Goal: Task Accomplishment & Management: Manage account settings

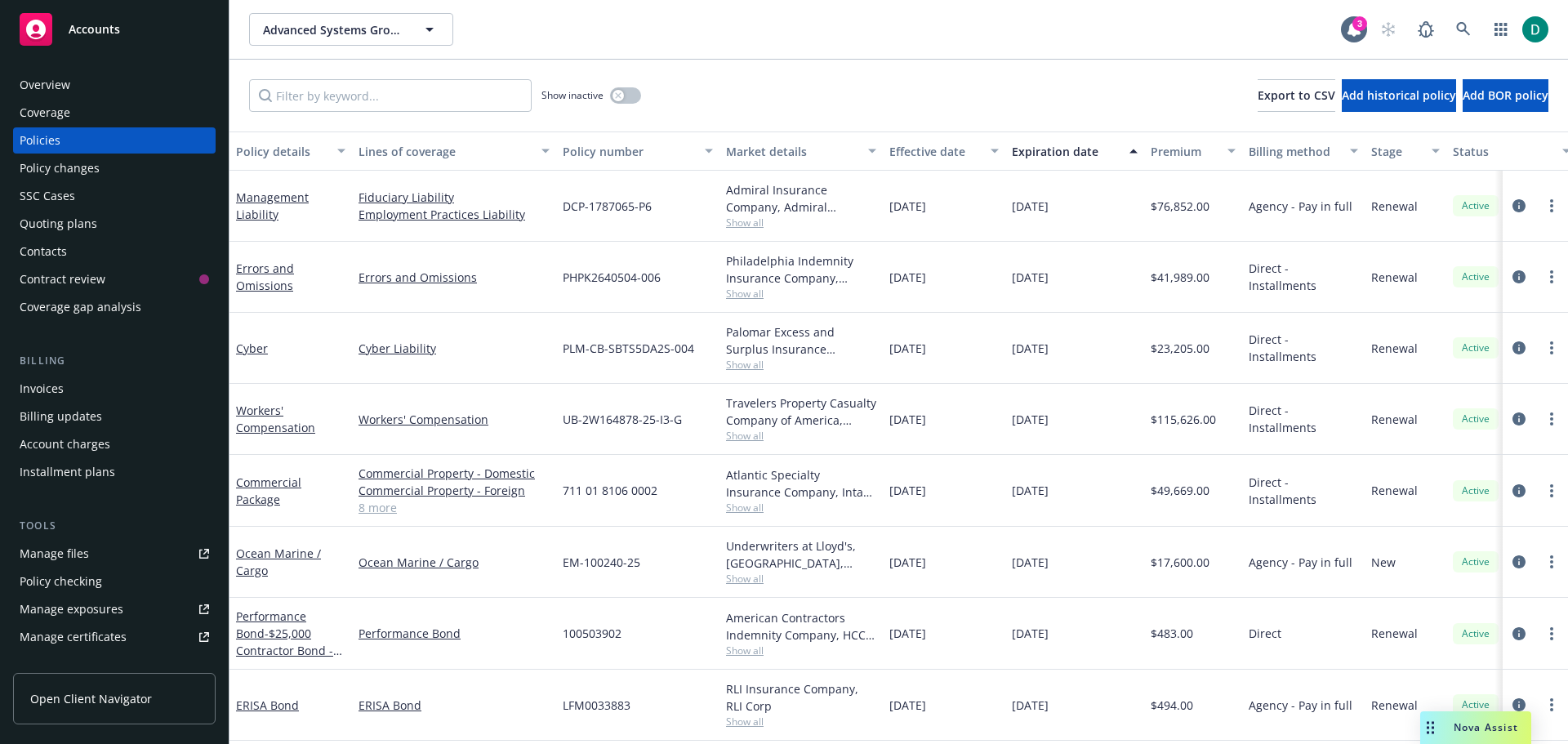
click at [1482, 734] on span "Nova Assist" at bounding box center [1485, 727] width 64 height 14
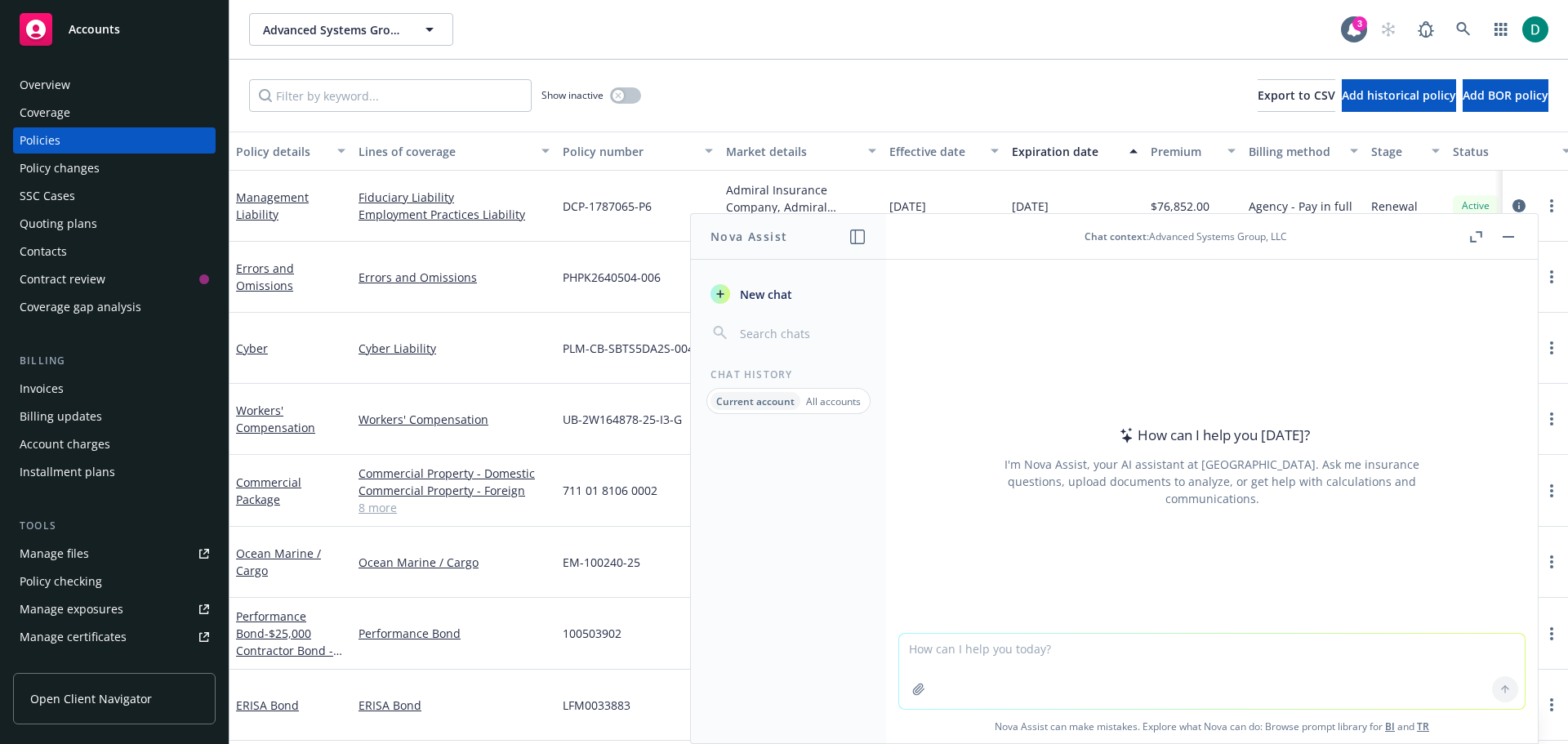
click at [1001, 646] on textarea at bounding box center [1212, 671] width 625 height 75
type textarea "I"
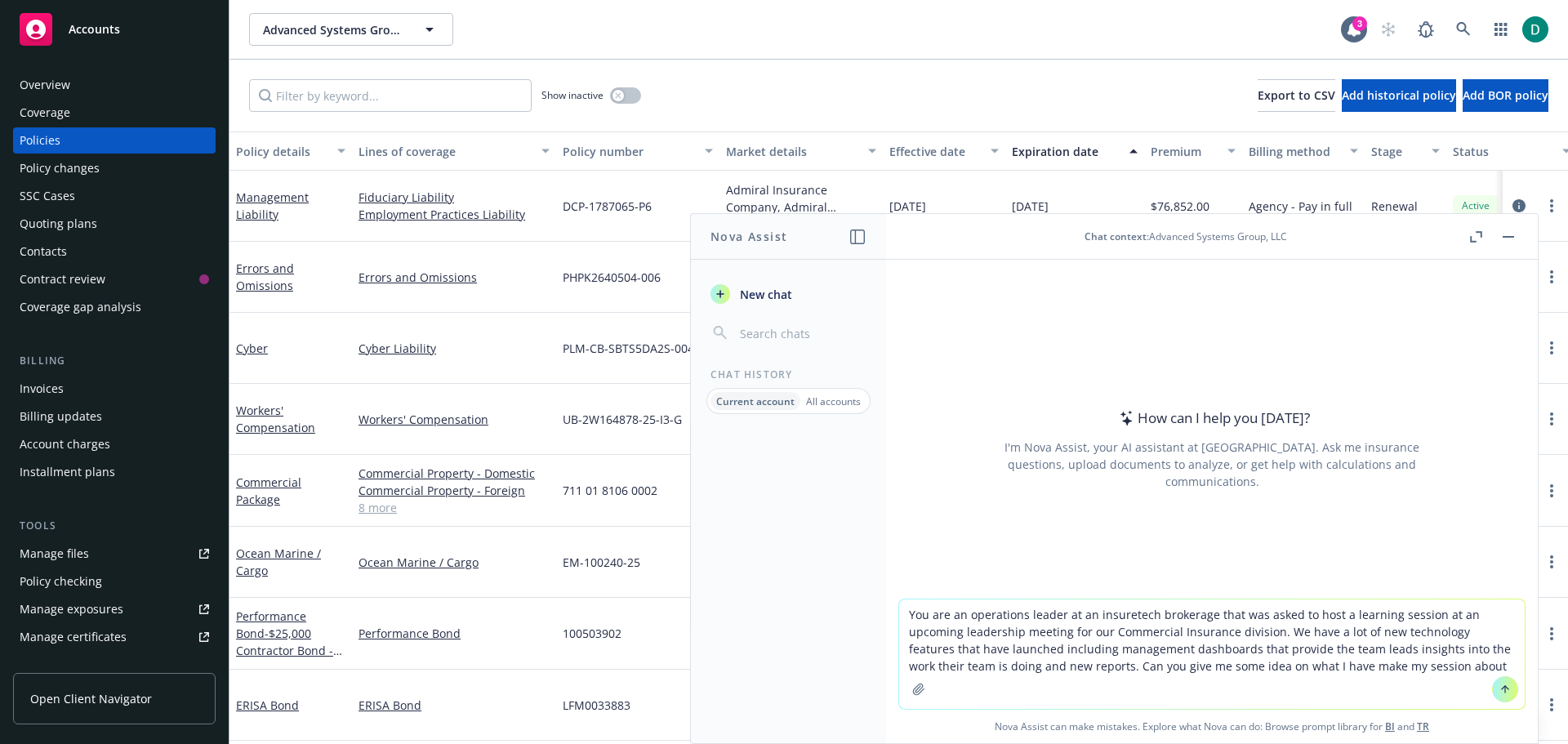
type textarea "You are an operations leader at an insuretech brokerage that was asked to host …"
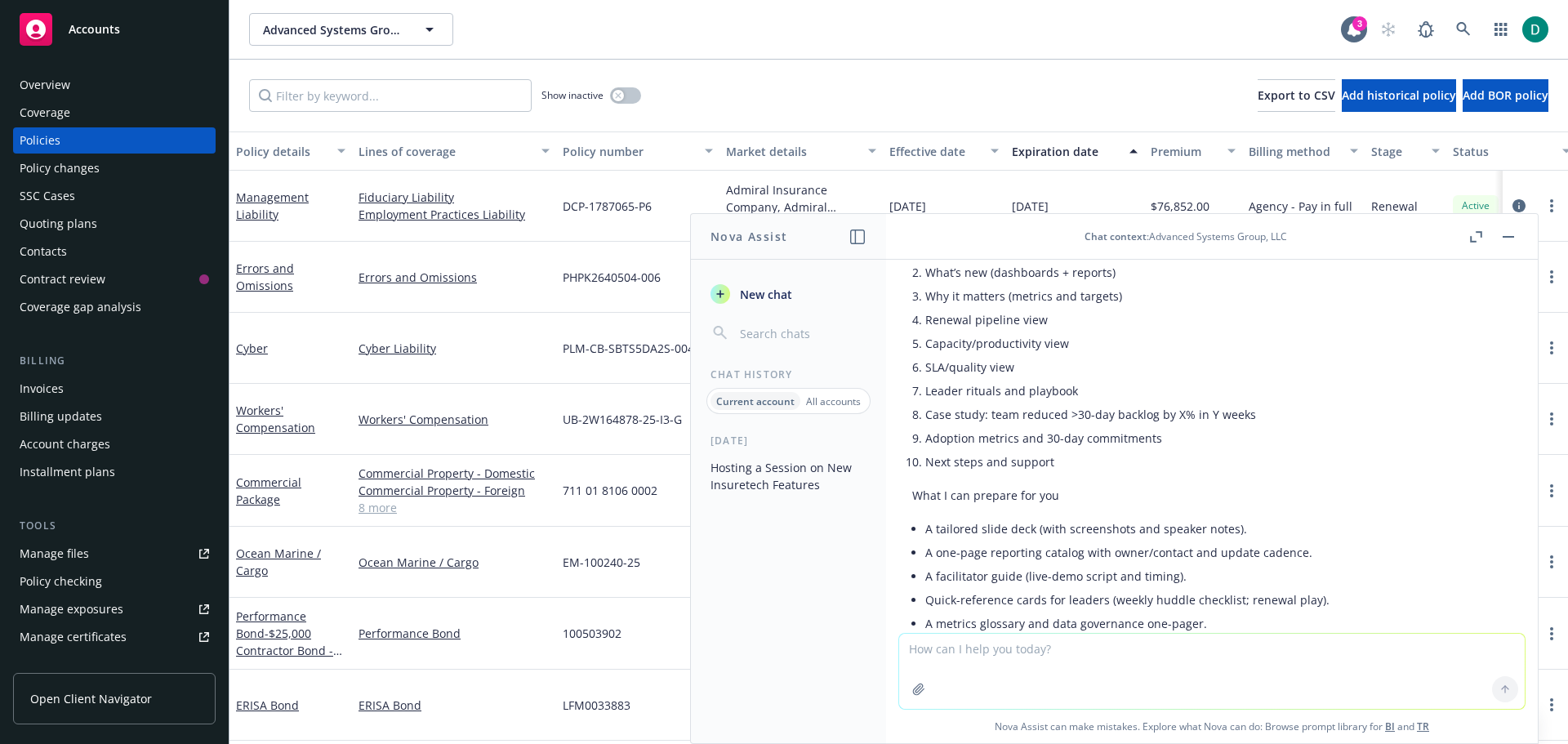
scroll to position [2950, 0]
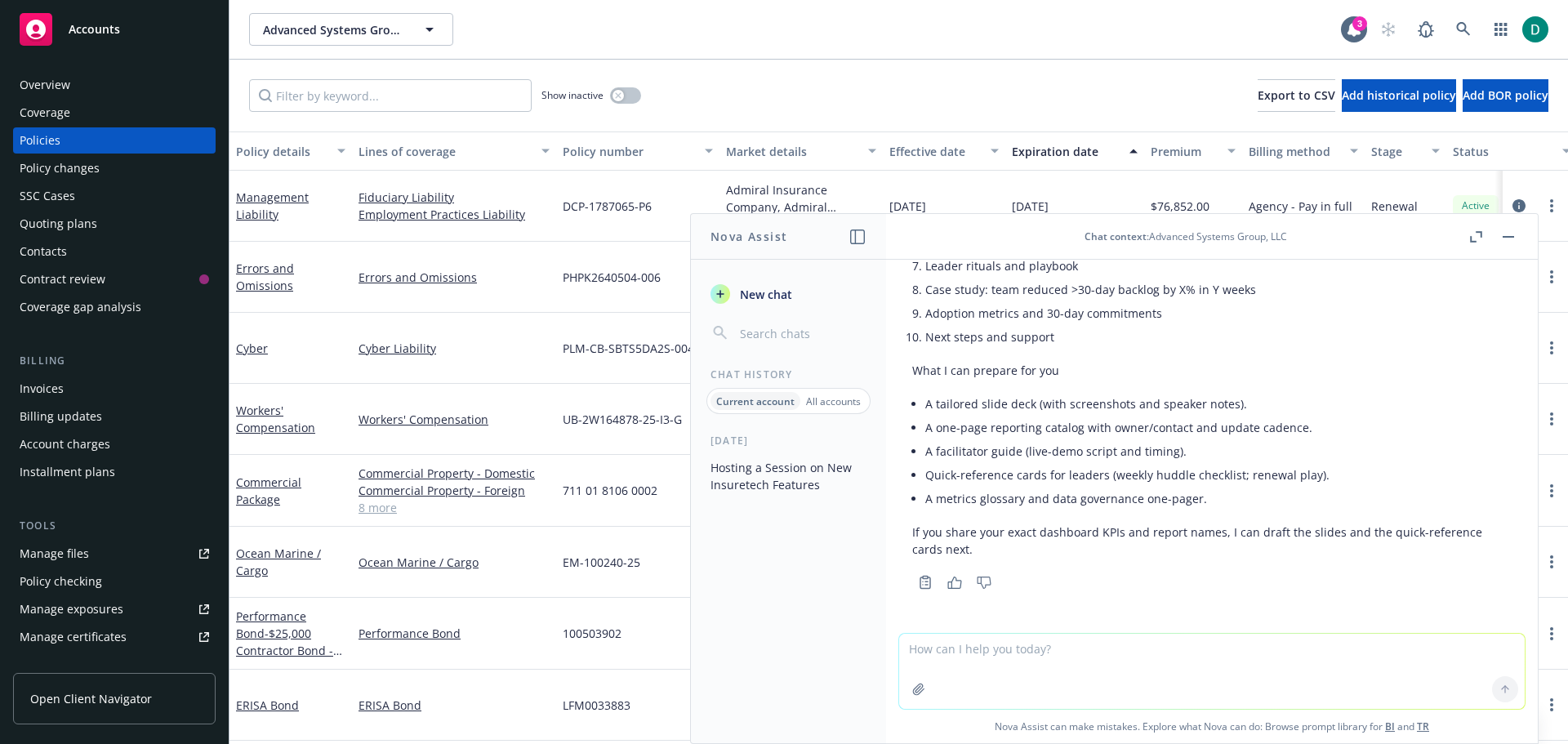
drag, startPoint x: 1228, startPoint y: 502, endPoint x: 1253, endPoint y: 498, distance: 25.3
click at [1253, 498] on li "A metrics glossary and data governance one-pager." at bounding box center [1218, 498] width 586 height 24
click at [1008, 663] on textarea at bounding box center [1212, 671] width 625 height 75
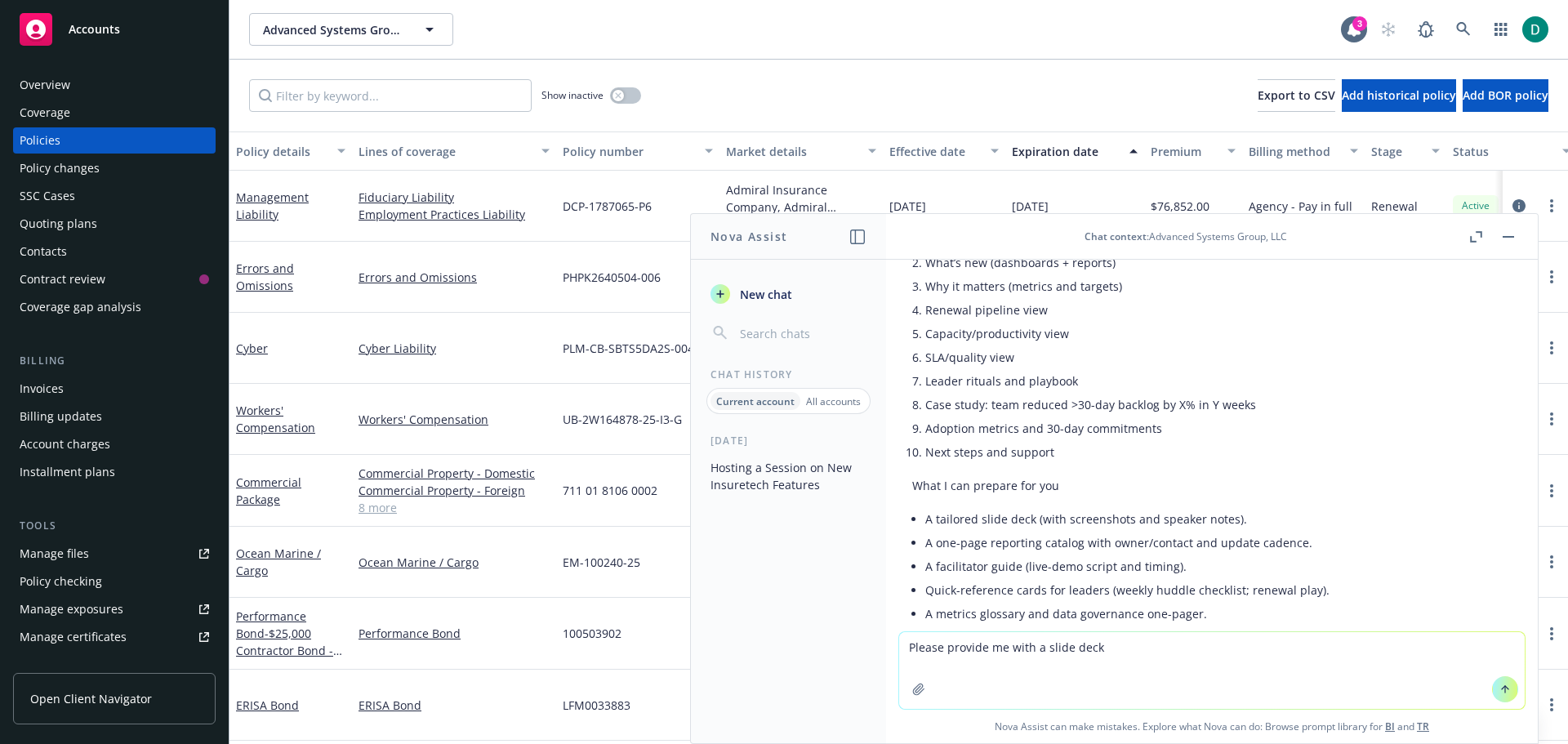
scroll to position [2951, 0]
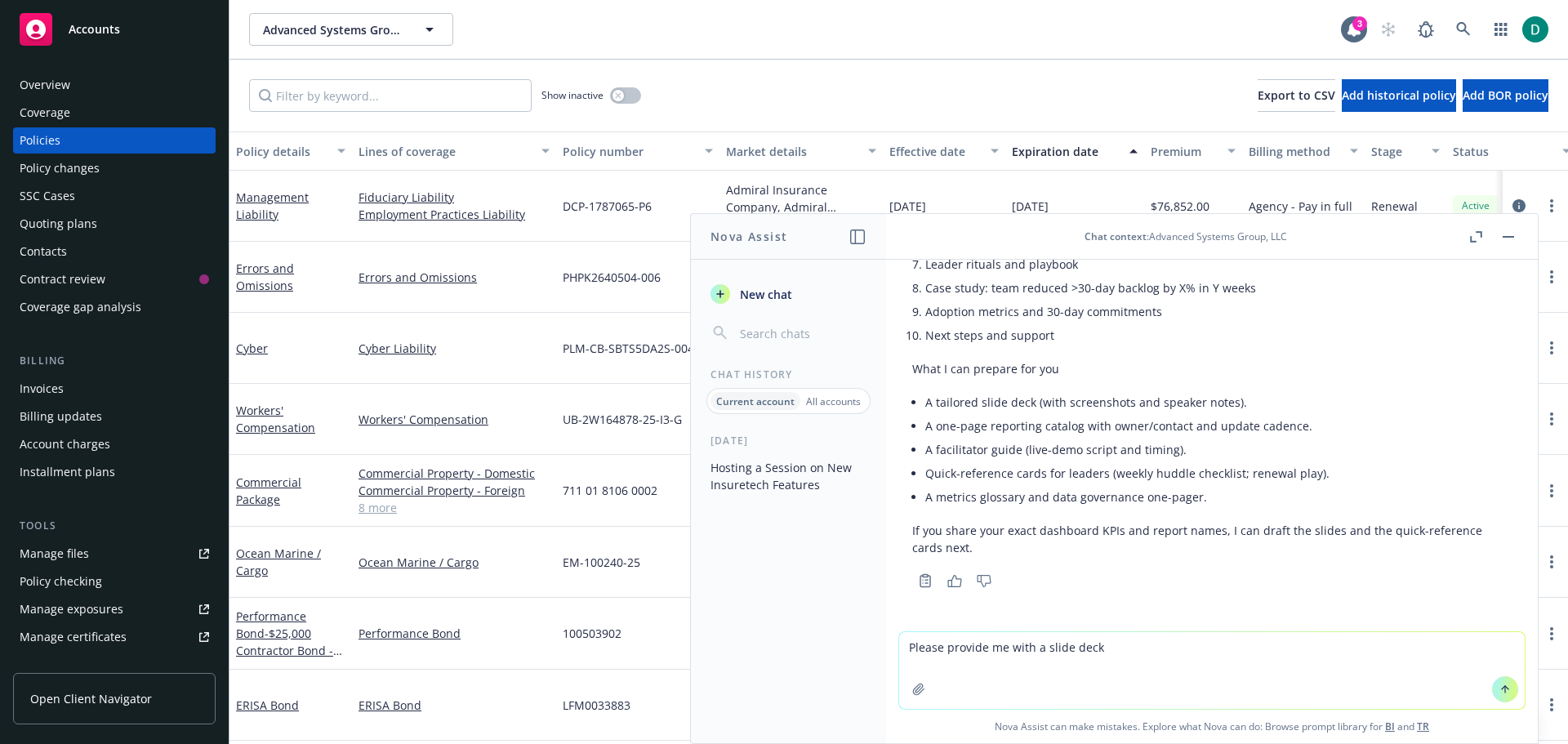
click at [1136, 650] on textarea "Please provide me with a slide deck" at bounding box center [1212, 671] width 625 height 77
click at [1156, 657] on textarea "Please provide me with a slide deck" at bounding box center [1212, 671] width 625 height 77
type textarea "Please provide me with a slide deck for this topic"
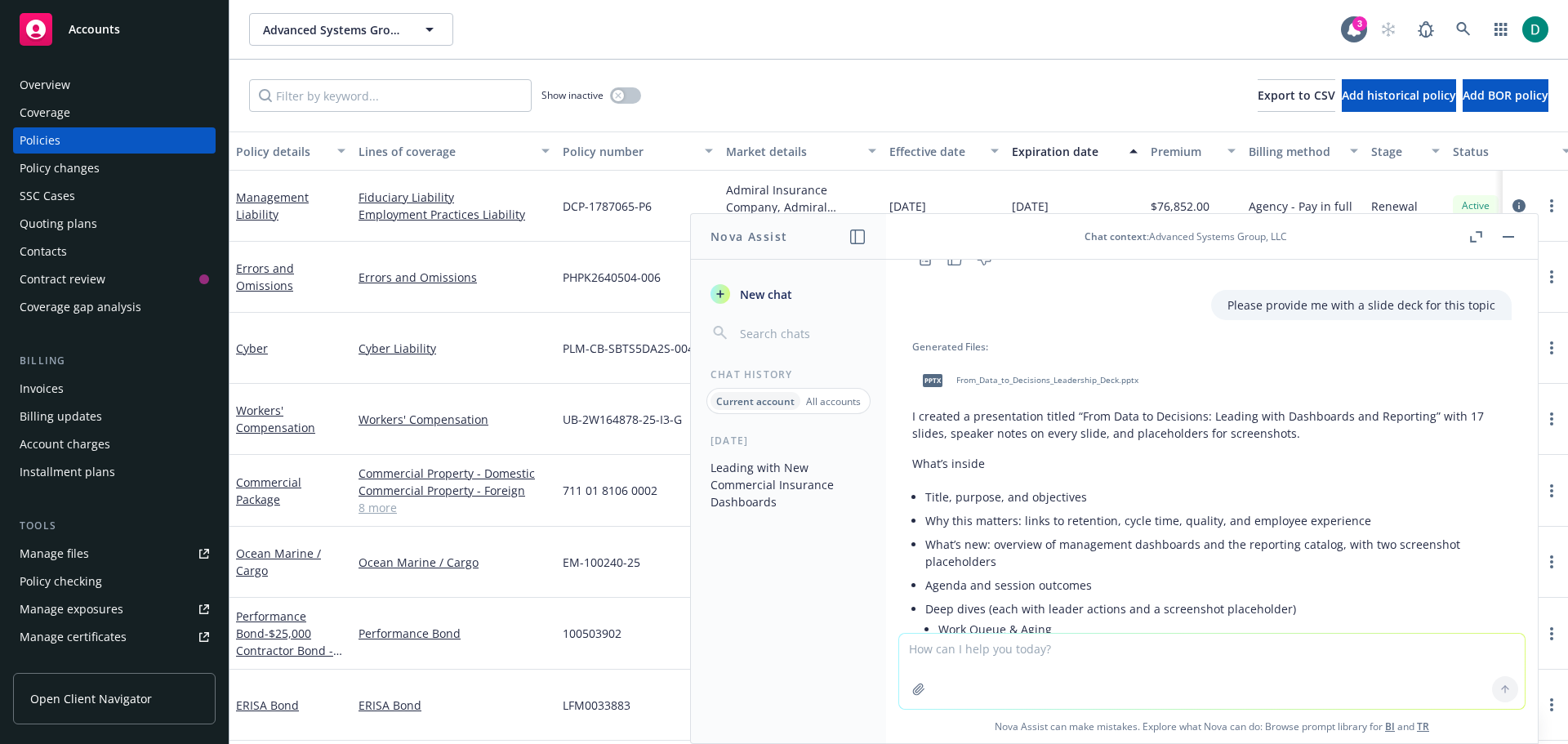
scroll to position [3306, 0]
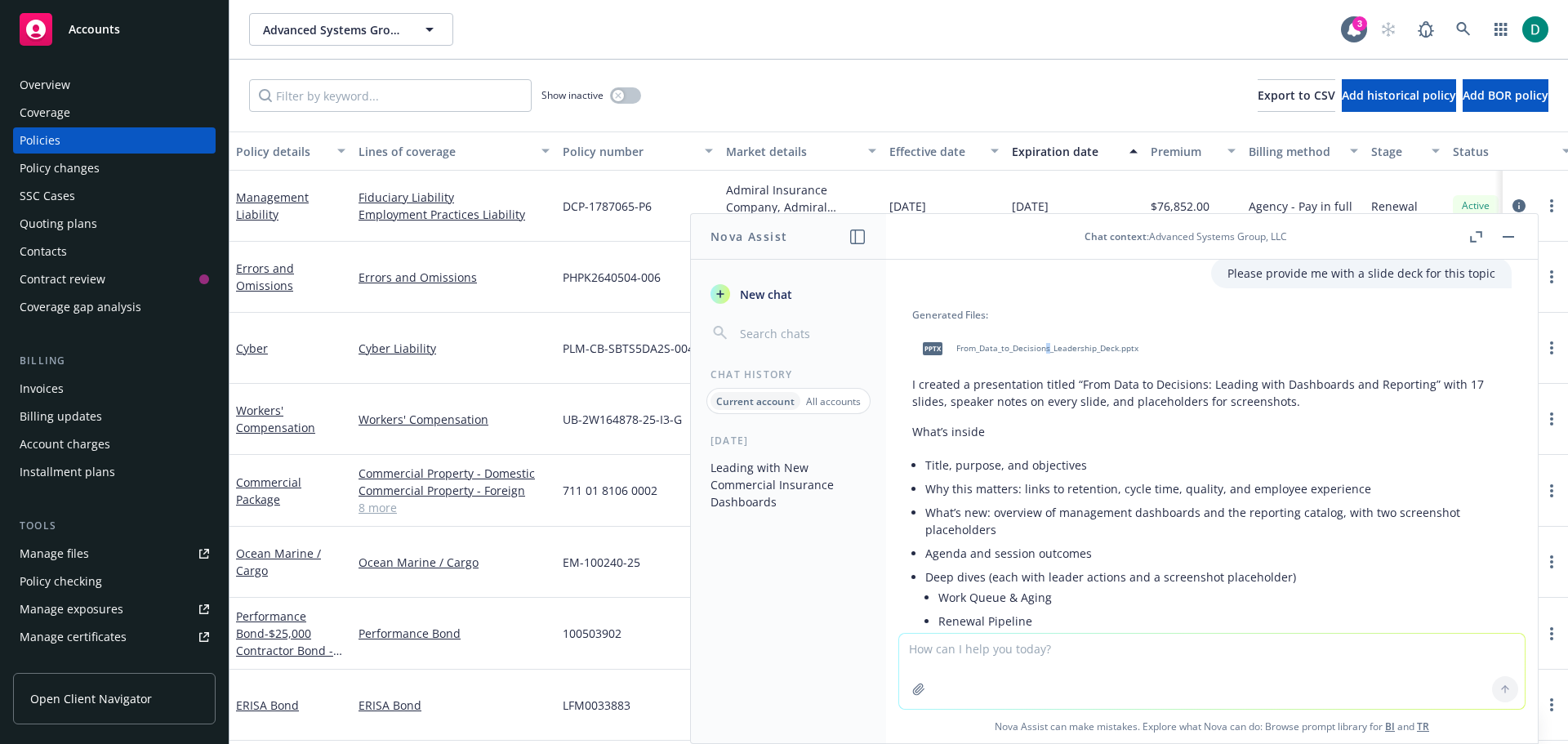
click at [1047, 348] on span "From_Data_to_Decisions_Leadership_Deck.pptx" at bounding box center [1046, 348] width 182 height 11
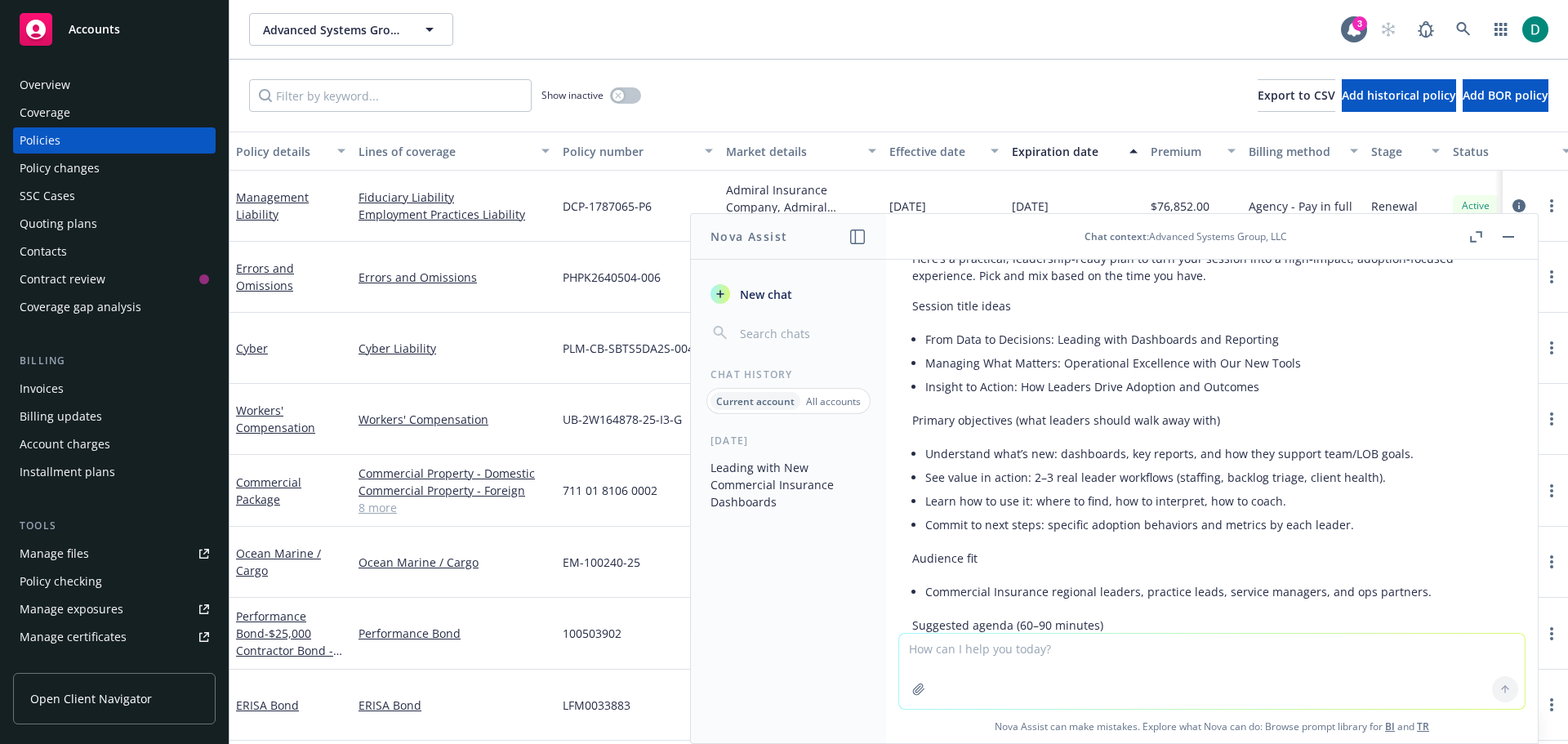
scroll to position [119, 0]
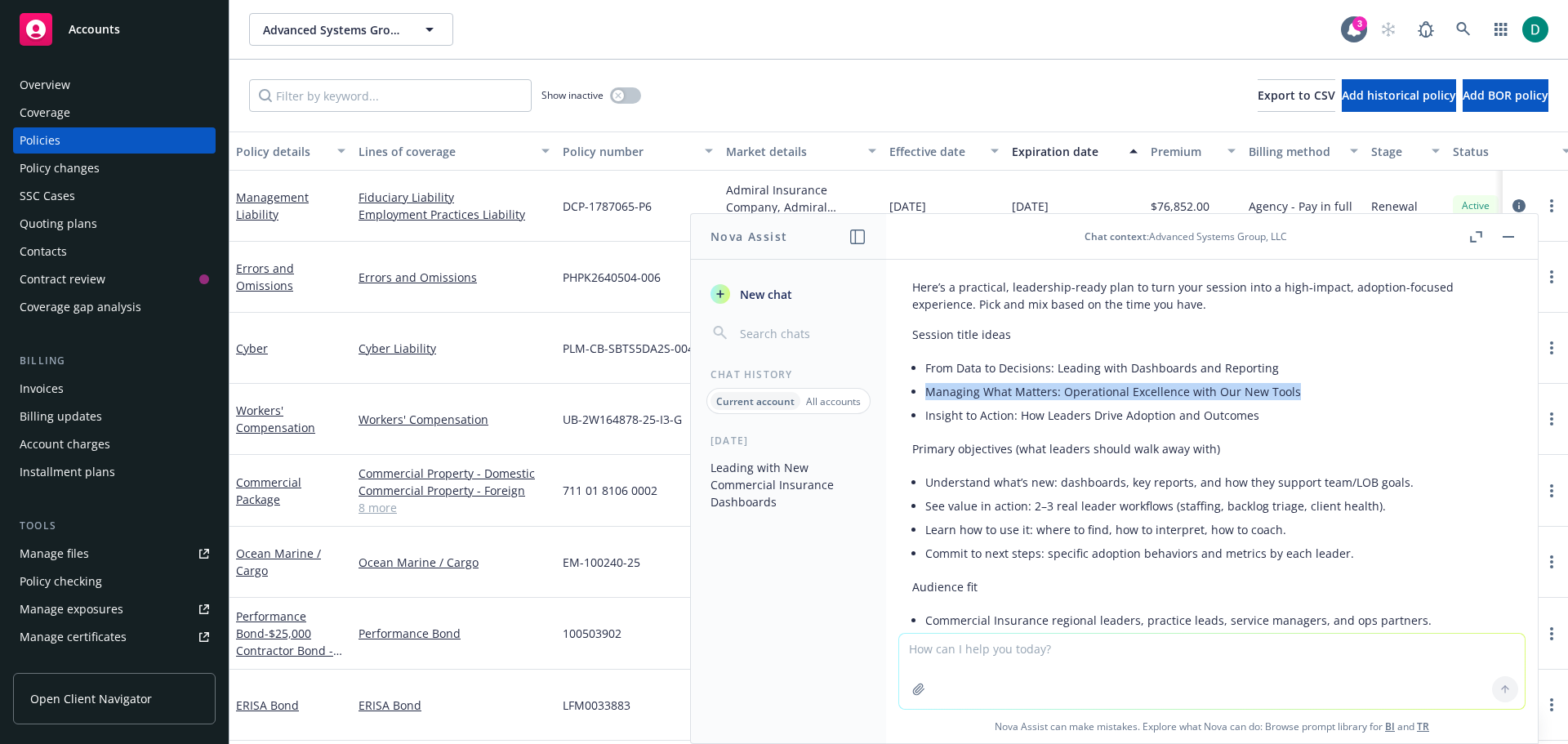
drag, startPoint x: 1285, startPoint y: 391, endPoint x: 913, endPoint y: 397, distance: 372.0
click at [925, 397] on li "Managing What Matters: Operational Excellence with Our New Tools" at bounding box center [1218, 392] width 586 height 24
click at [1147, 358] on li "From Data to Decisions: Leading with Dashboards and Reporting" at bounding box center [1218, 368] width 586 height 24
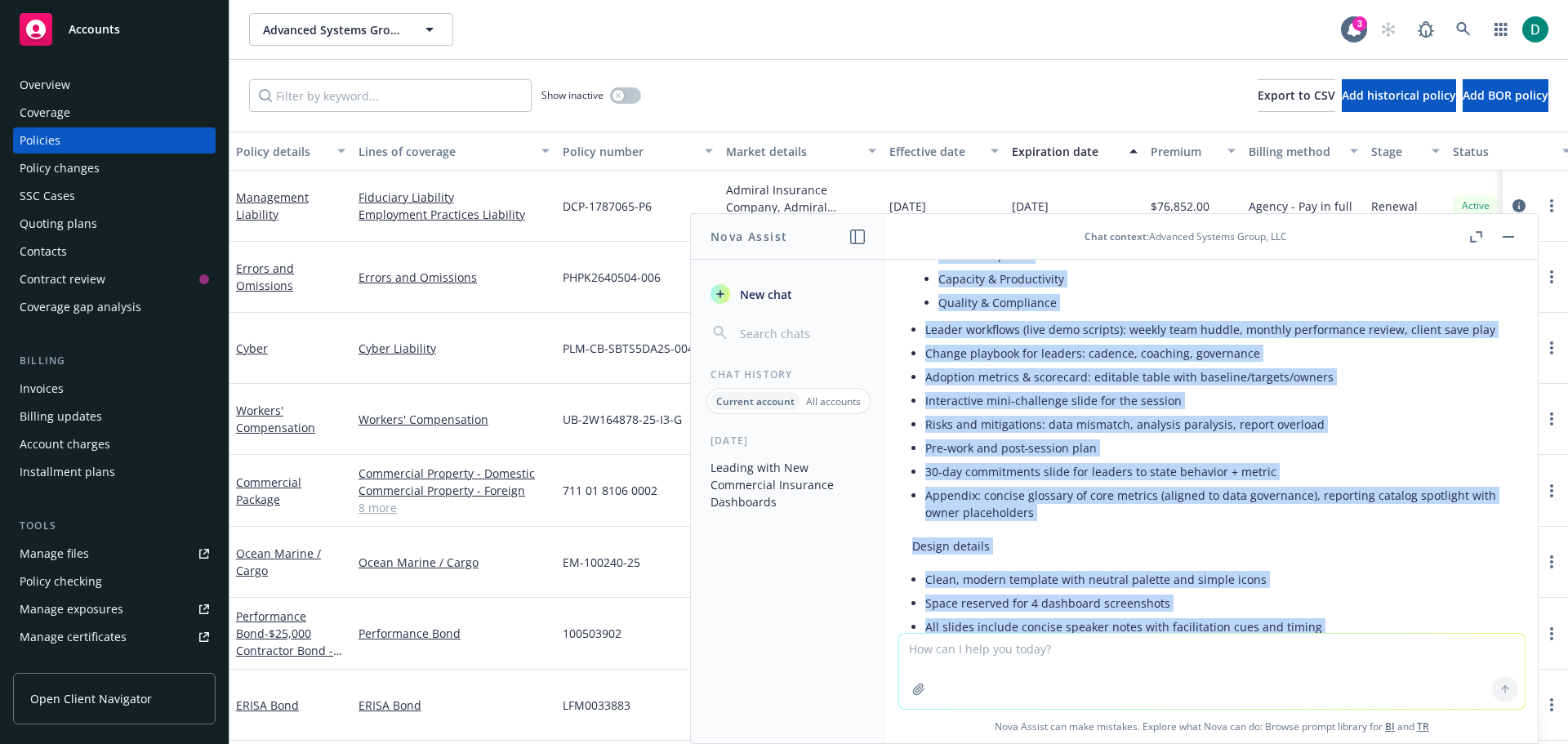
scroll to position [3877, 0]
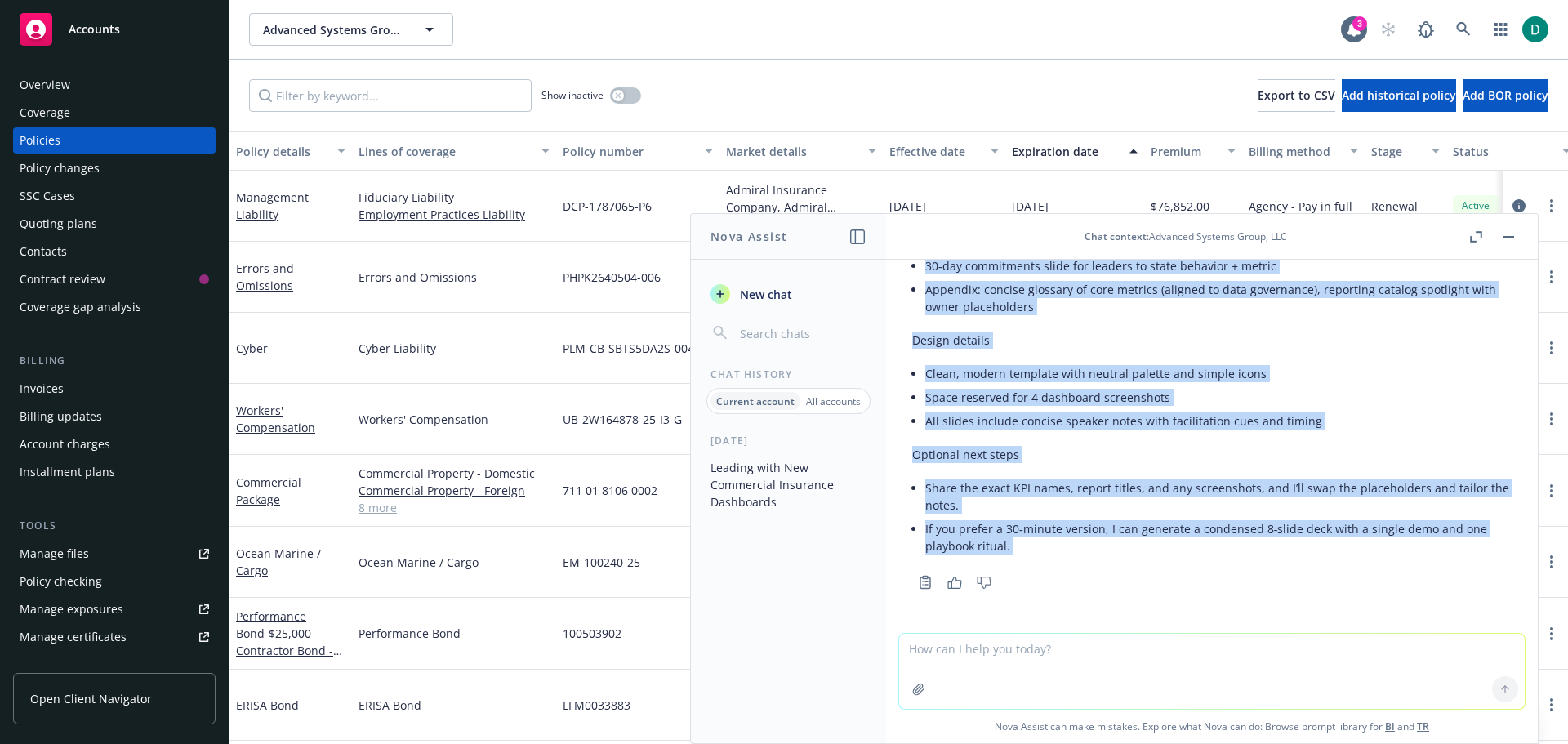
drag, startPoint x: 914, startPoint y: 367, endPoint x: 1173, endPoint y: 652, distance: 385.1
click at [1173, 652] on div "You are an operations leader at an insuretech brokerage that was asked to host …" at bounding box center [1211, 501] width 652 height 484
copy div "Loremip dolorsitam (cons adipisc elitse doei temp inci) Utlaboreet dolo’m ali: …"
click at [1516, 237] on button "button" at bounding box center [1508, 237] width 20 height 20
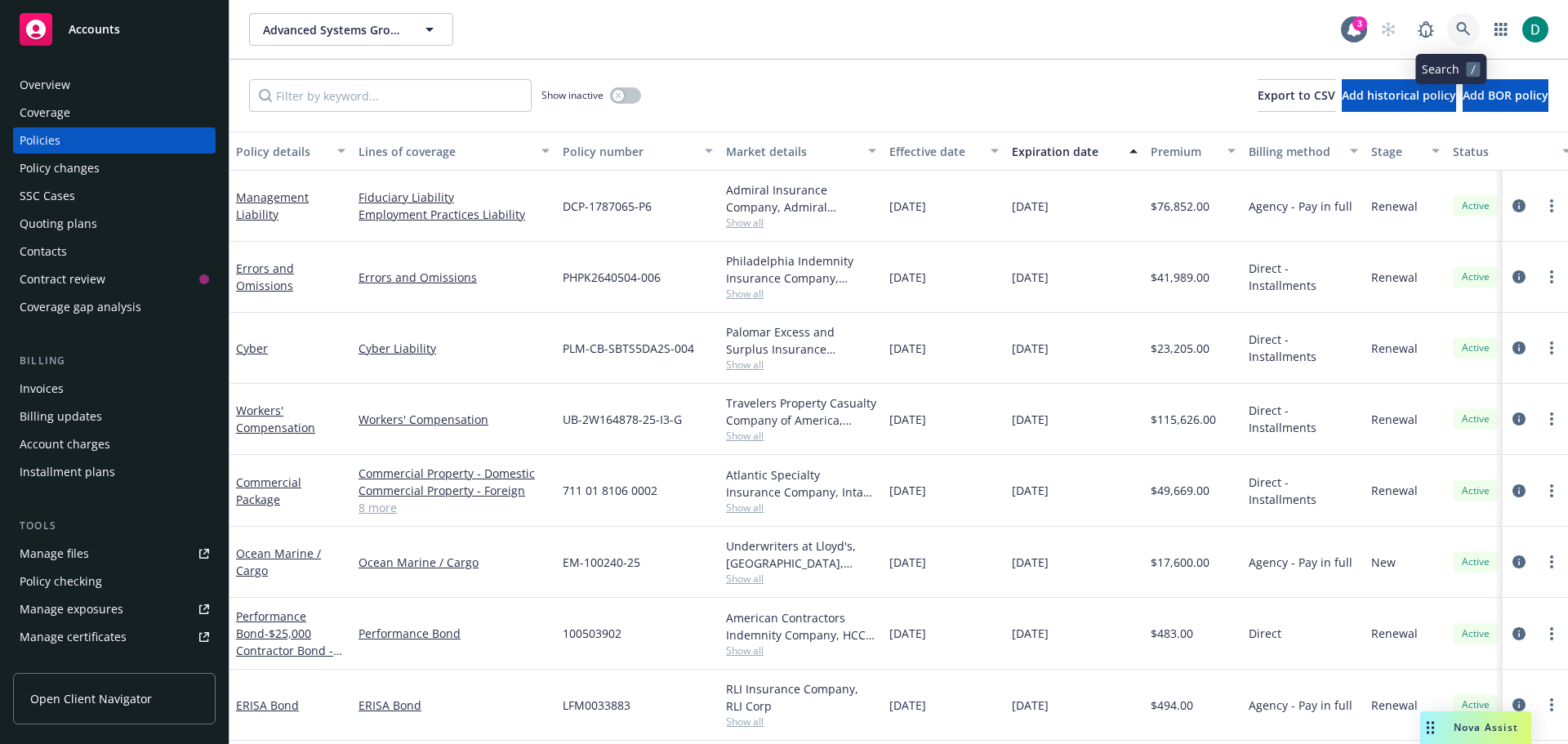
click at [1456, 32] on icon at bounding box center [1462, 29] width 15 height 15
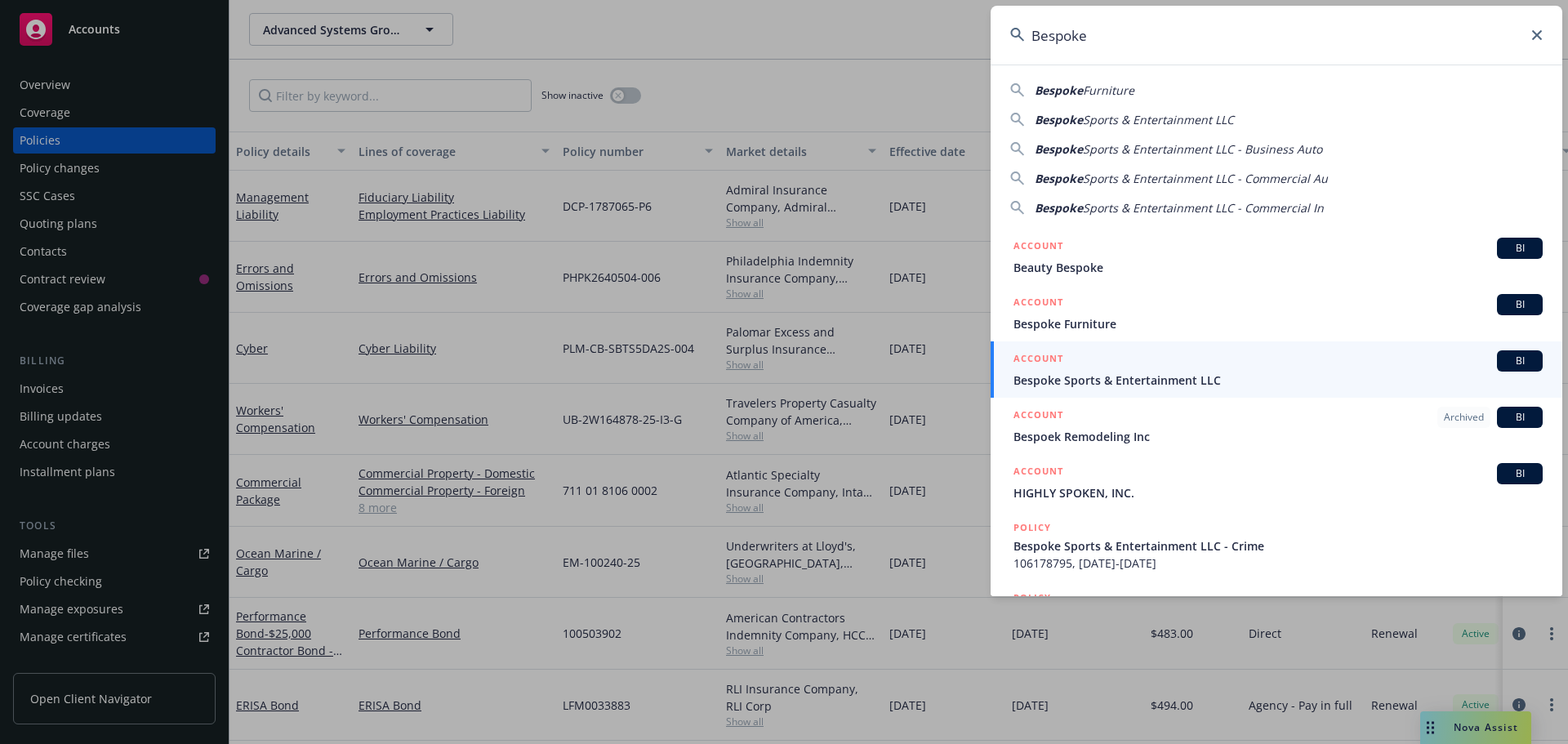
type input "Bespoke"
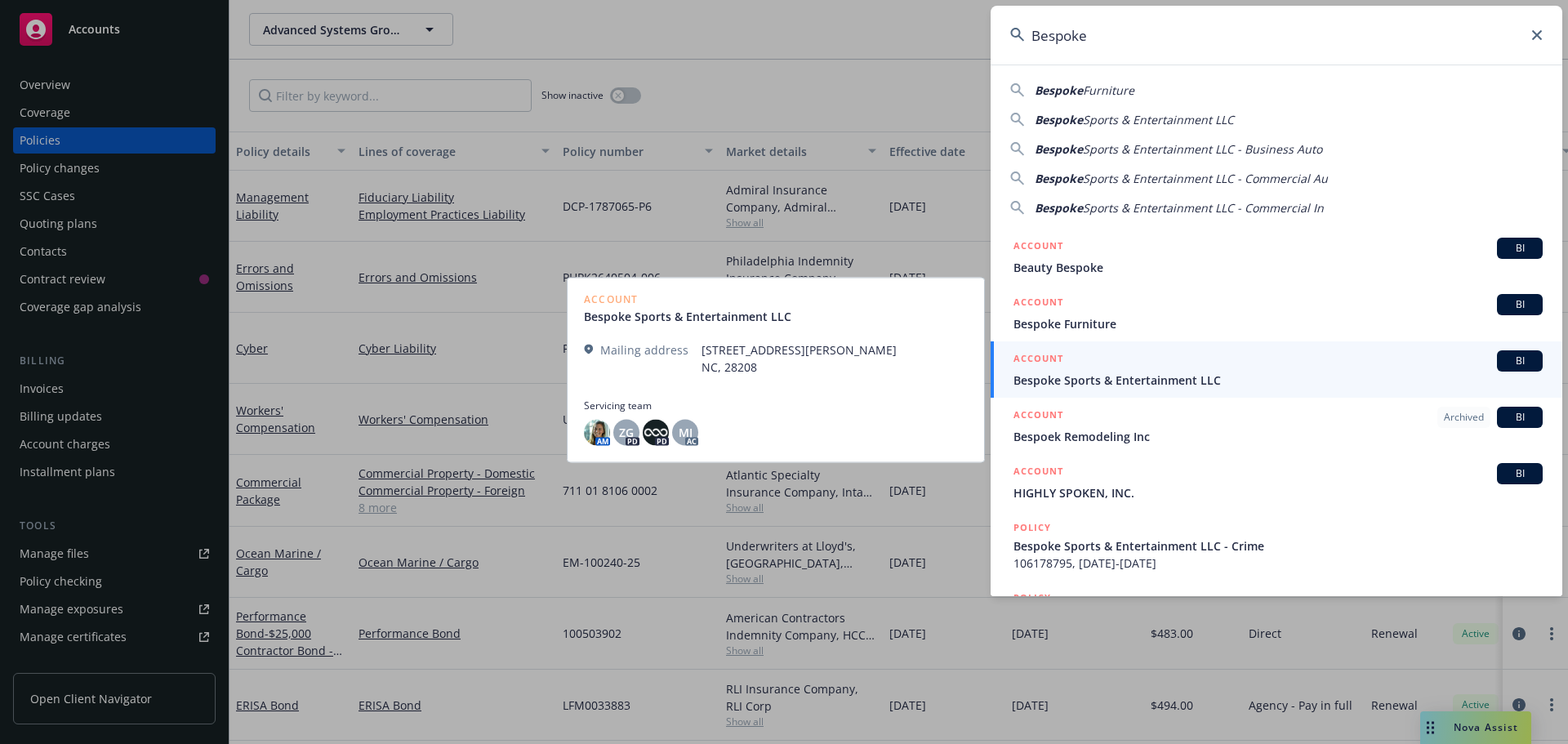
click at [1124, 383] on span "Bespoke Sports & Entertainment LLC" at bounding box center [1277, 380] width 529 height 17
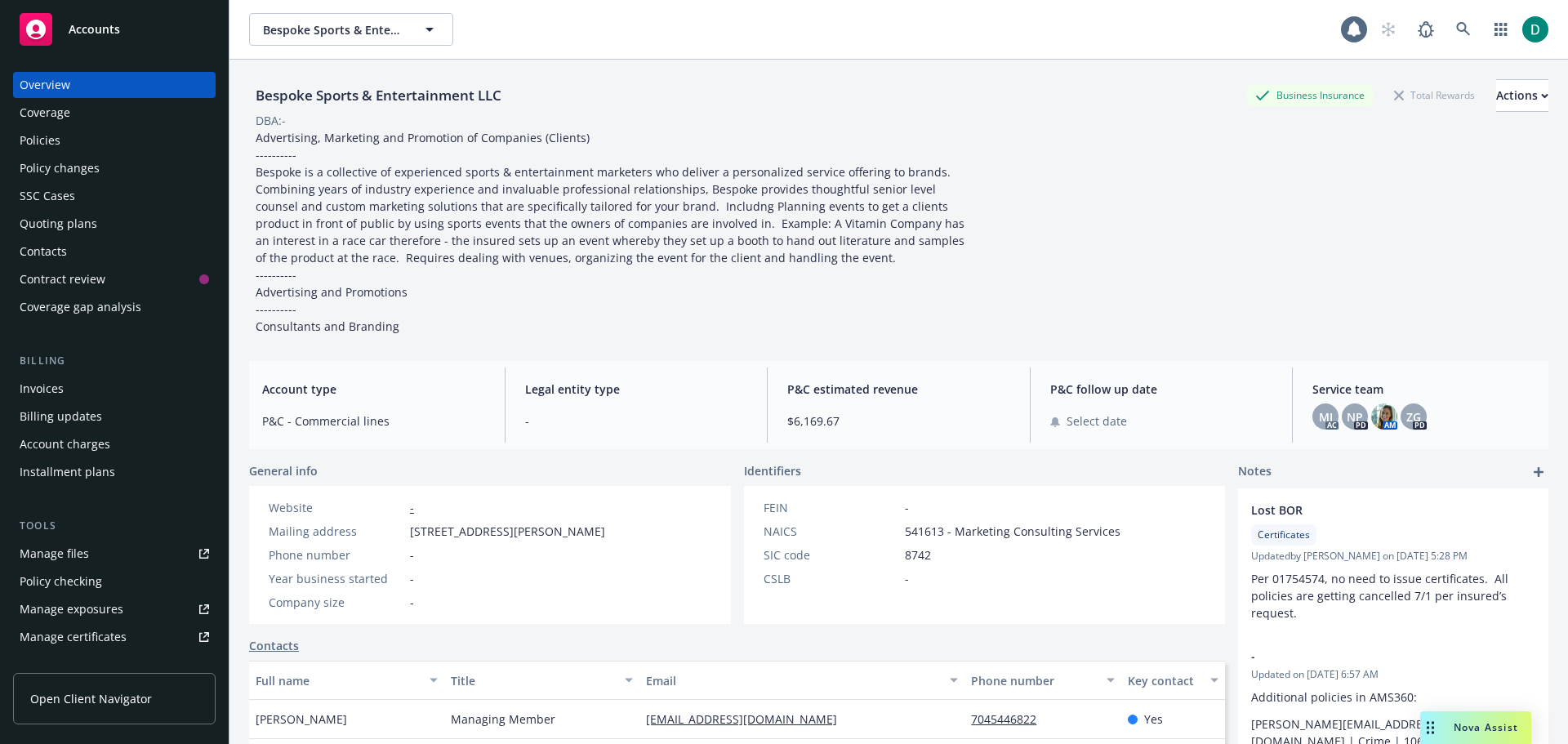
click at [88, 145] on div "Policies" at bounding box center [114, 140] width 189 height 26
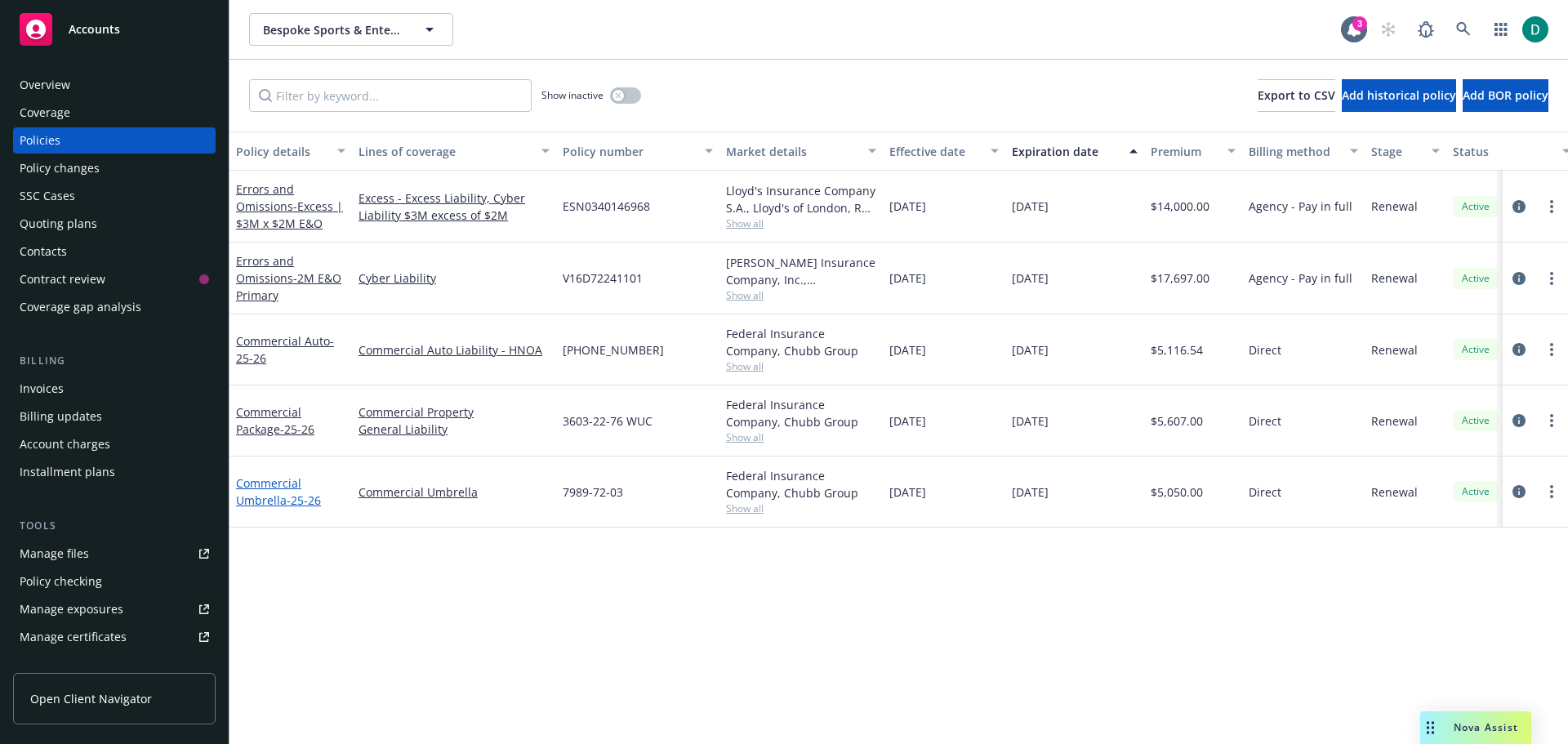
click at [275, 495] on link "Commercial Umbrella - 25-26" at bounding box center [278, 491] width 85 height 33
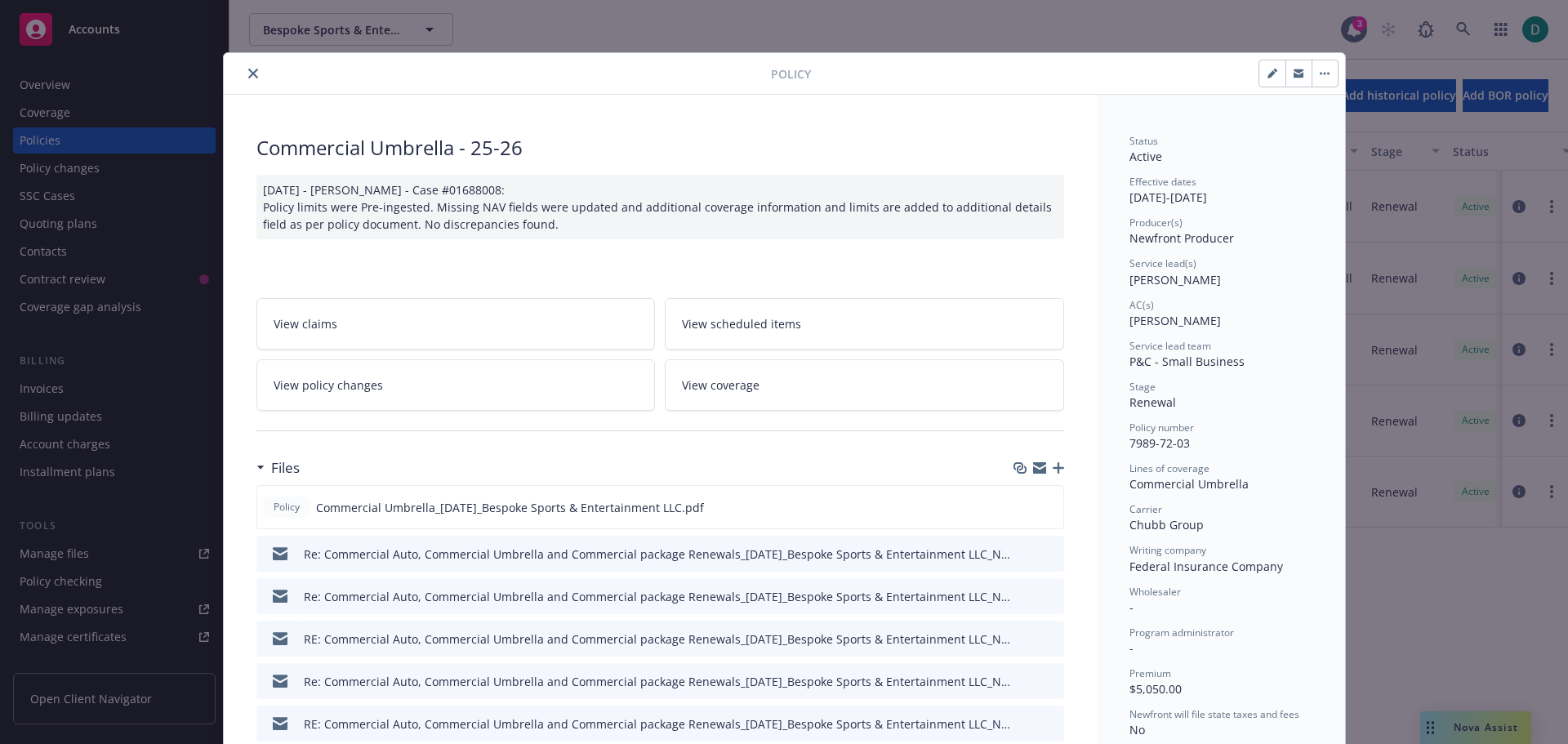
click at [249, 76] on icon "close" at bounding box center [253, 74] width 10 height 10
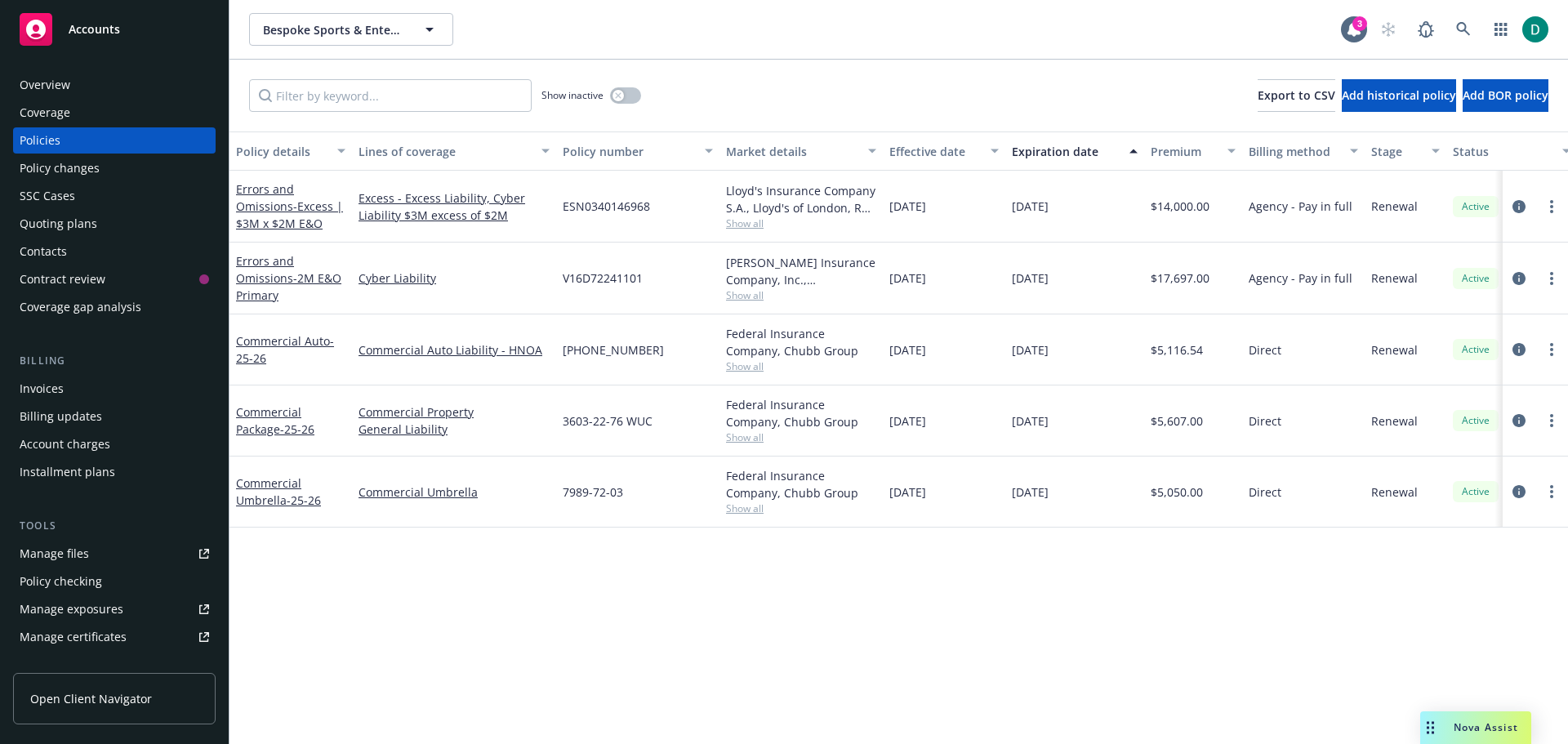
click at [88, 26] on span "Accounts" at bounding box center [95, 29] width 51 height 13
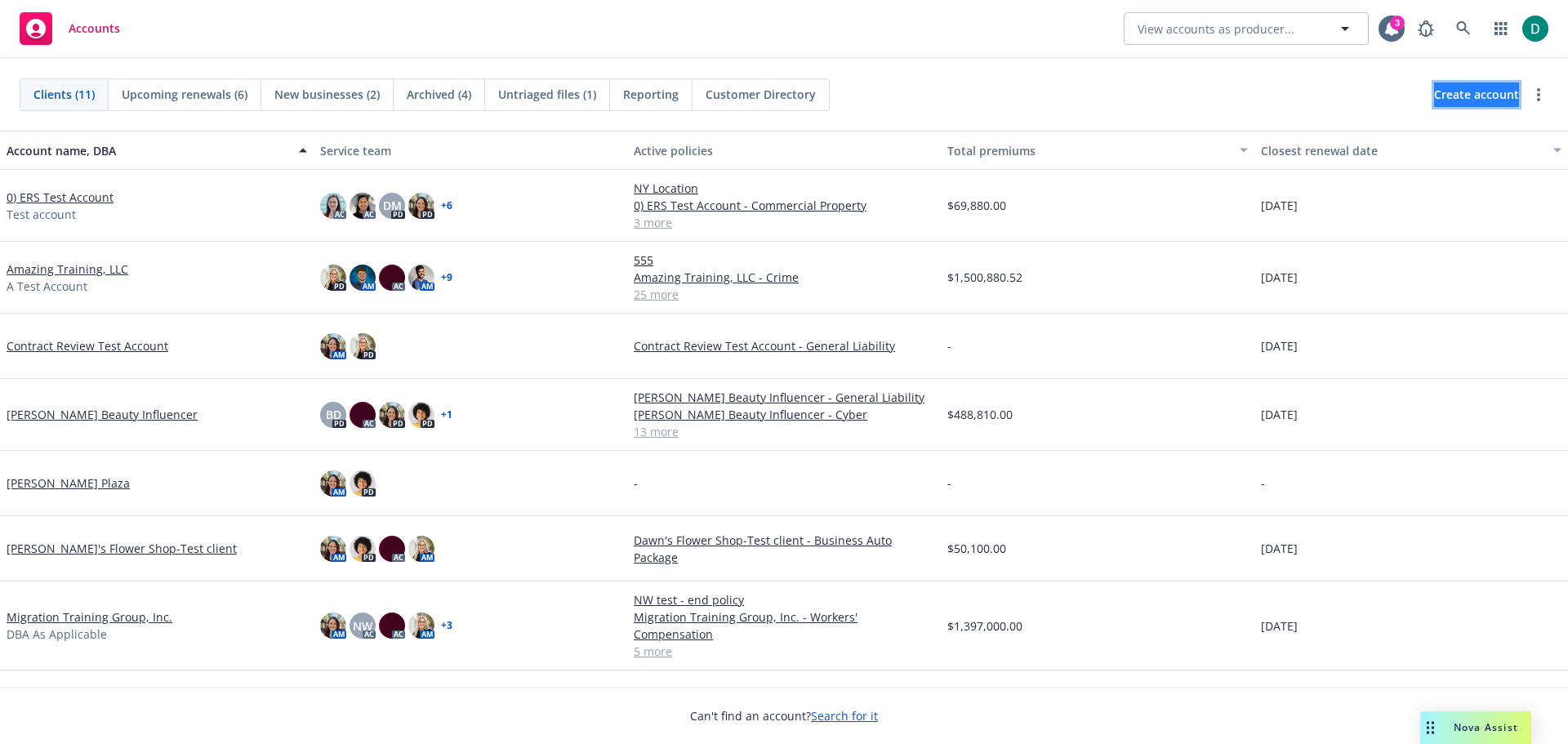
click at [1442, 96] on span "Create account" at bounding box center [1476, 94] width 85 height 31
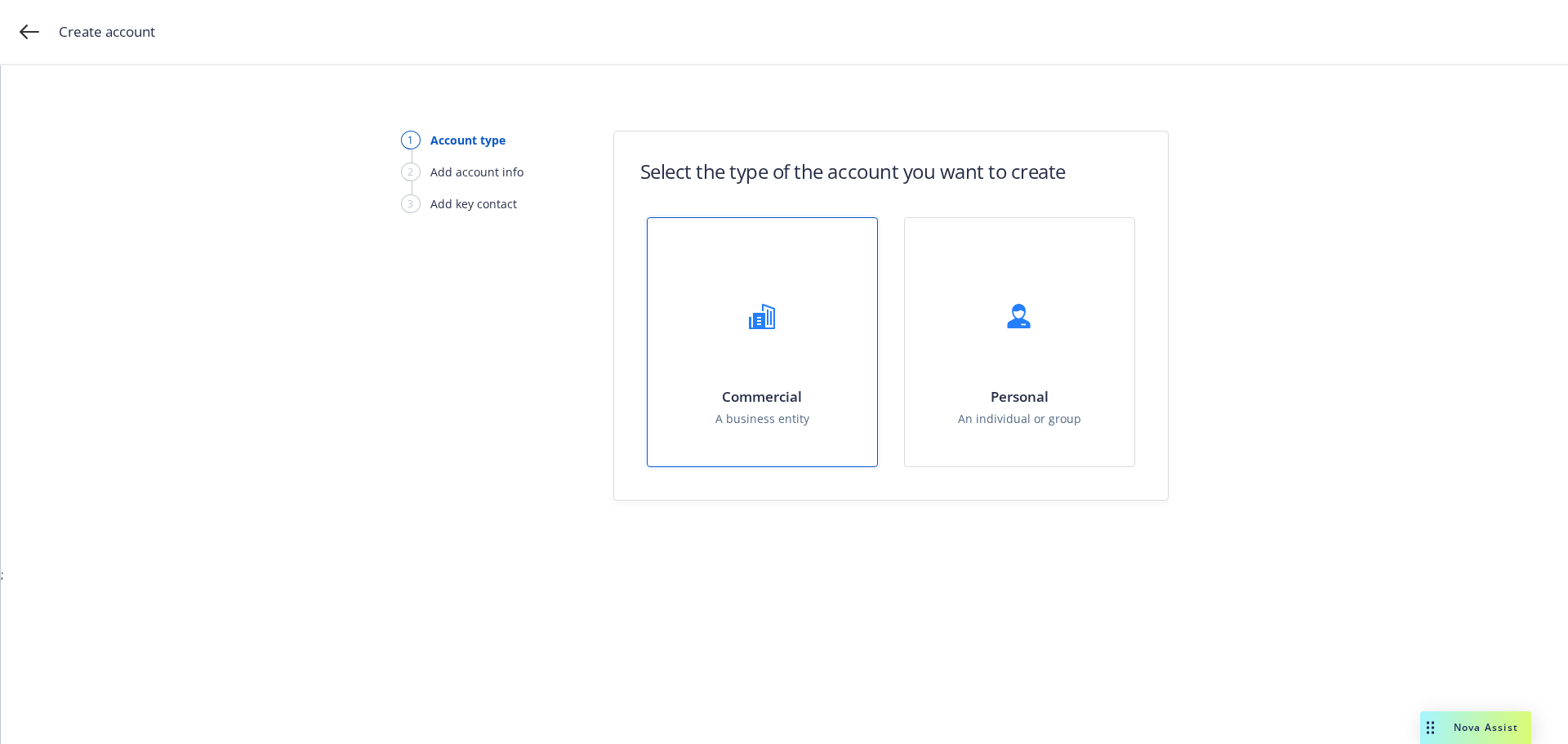
click at [722, 364] on div "Commercial A business entity" at bounding box center [762, 342] width 230 height 249
select select "US"
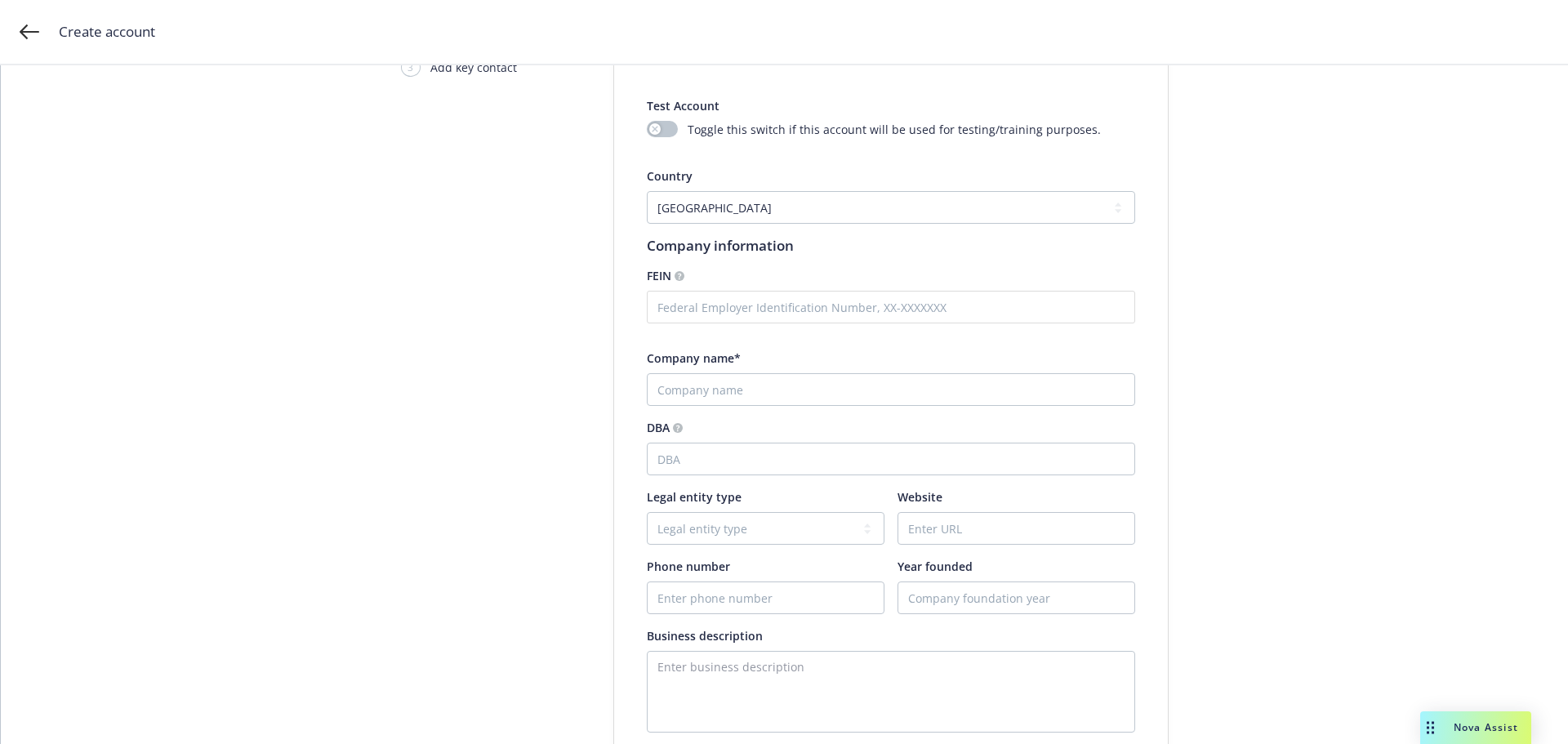
scroll to position [164, 0]
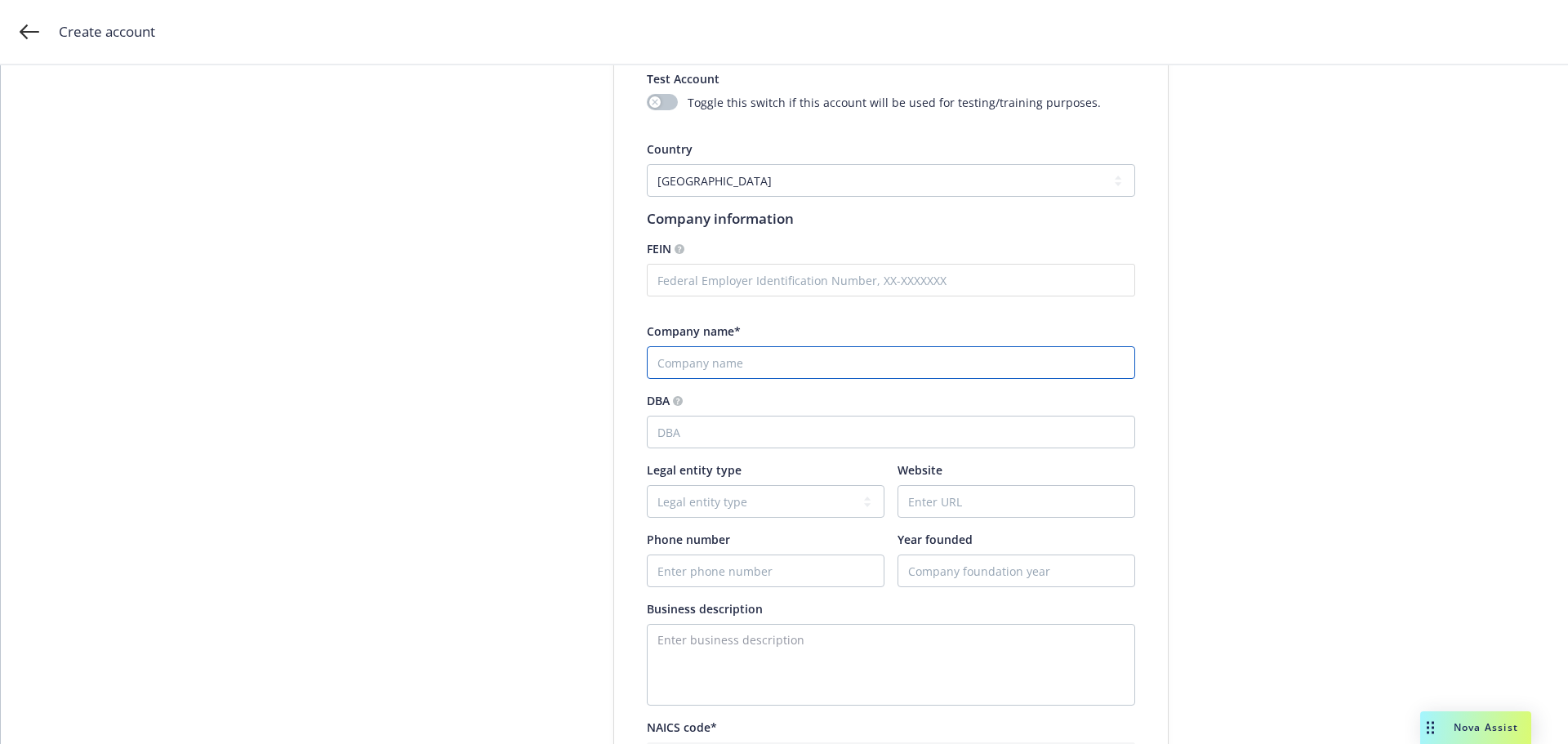
click at [716, 373] on input "Company name*" at bounding box center [891, 362] width 488 height 33
click at [691, 361] on input "Company name*" at bounding box center [891, 362] width 488 height 33
paste input "Summit Partners – Project Tundra"
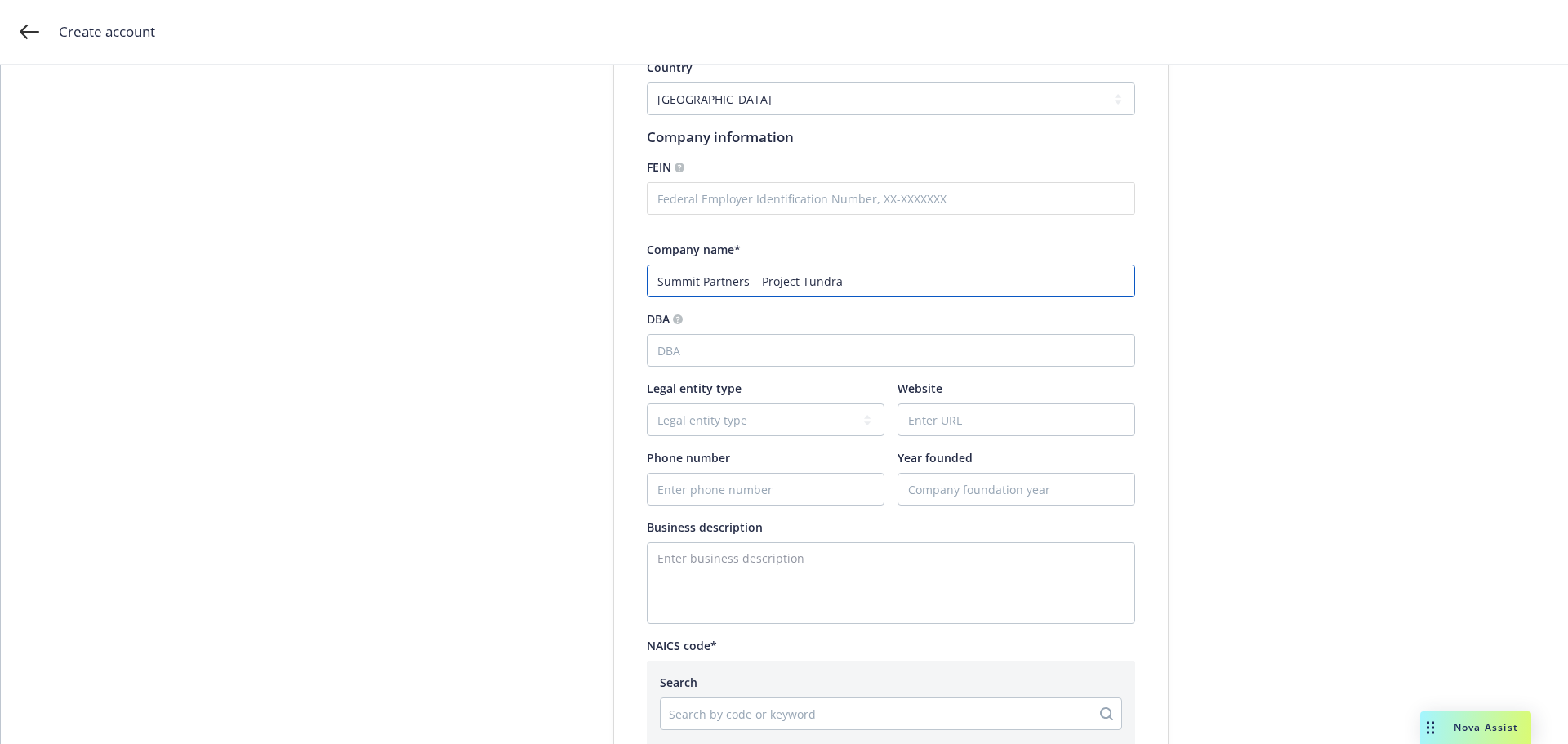
scroll to position [327, 0]
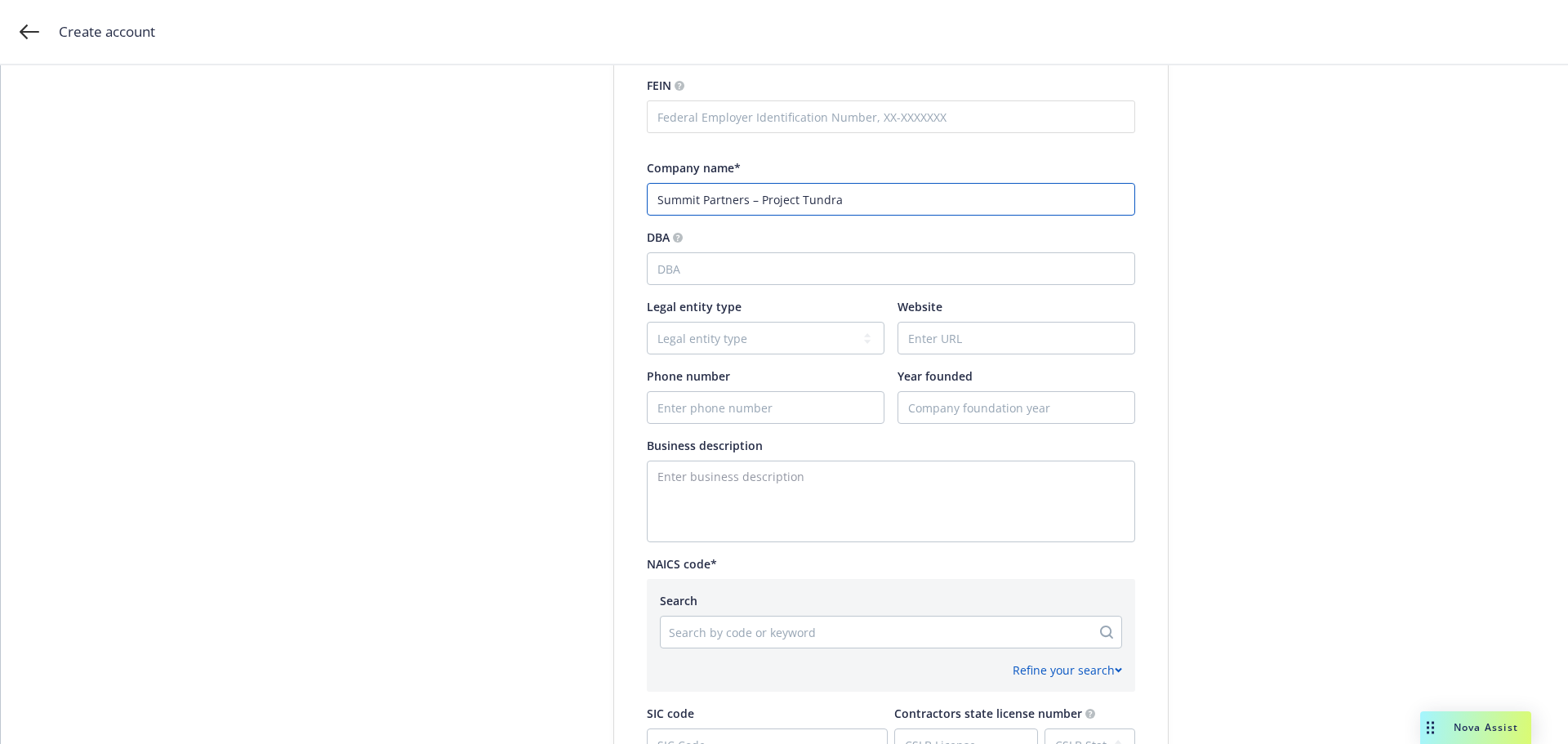
type input "Summit Partners – Project Tundra"
click at [723, 638] on div at bounding box center [876, 632] width 414 height 20
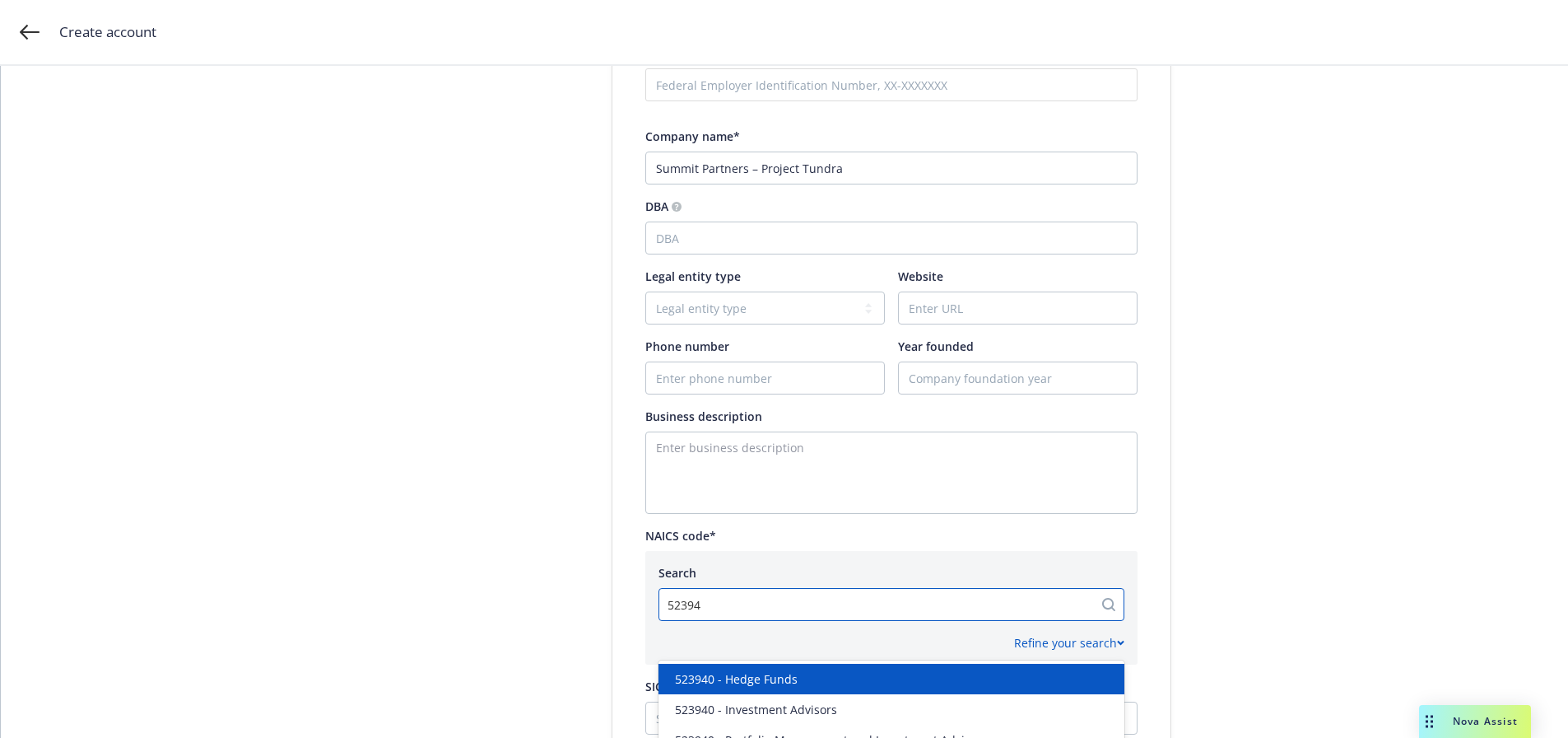
type input "523940"
click at [759, 677] on span "523940 - Hedge Funds" at bounding box center [736, 678] width 122 height 17
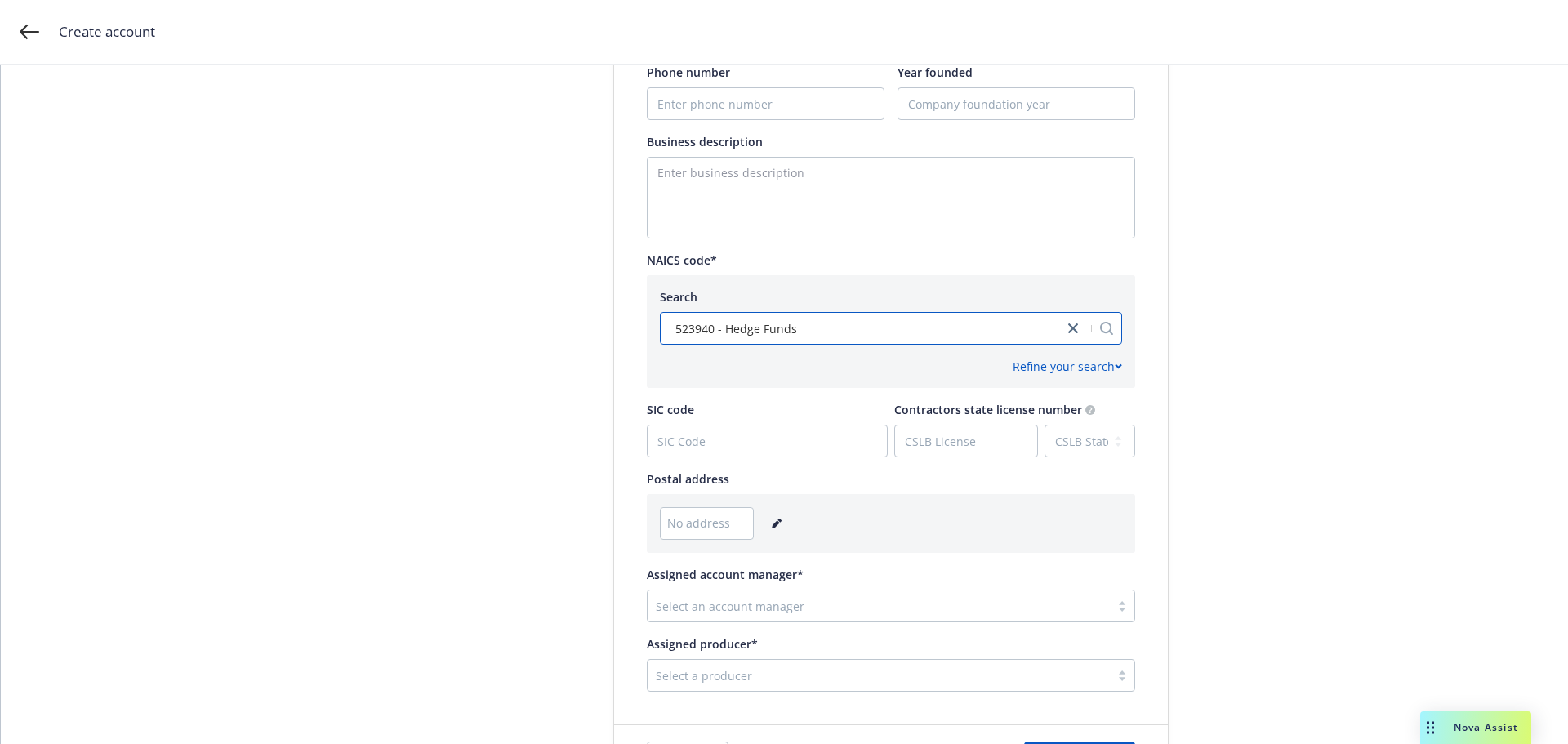
scroll to position [653, 0]
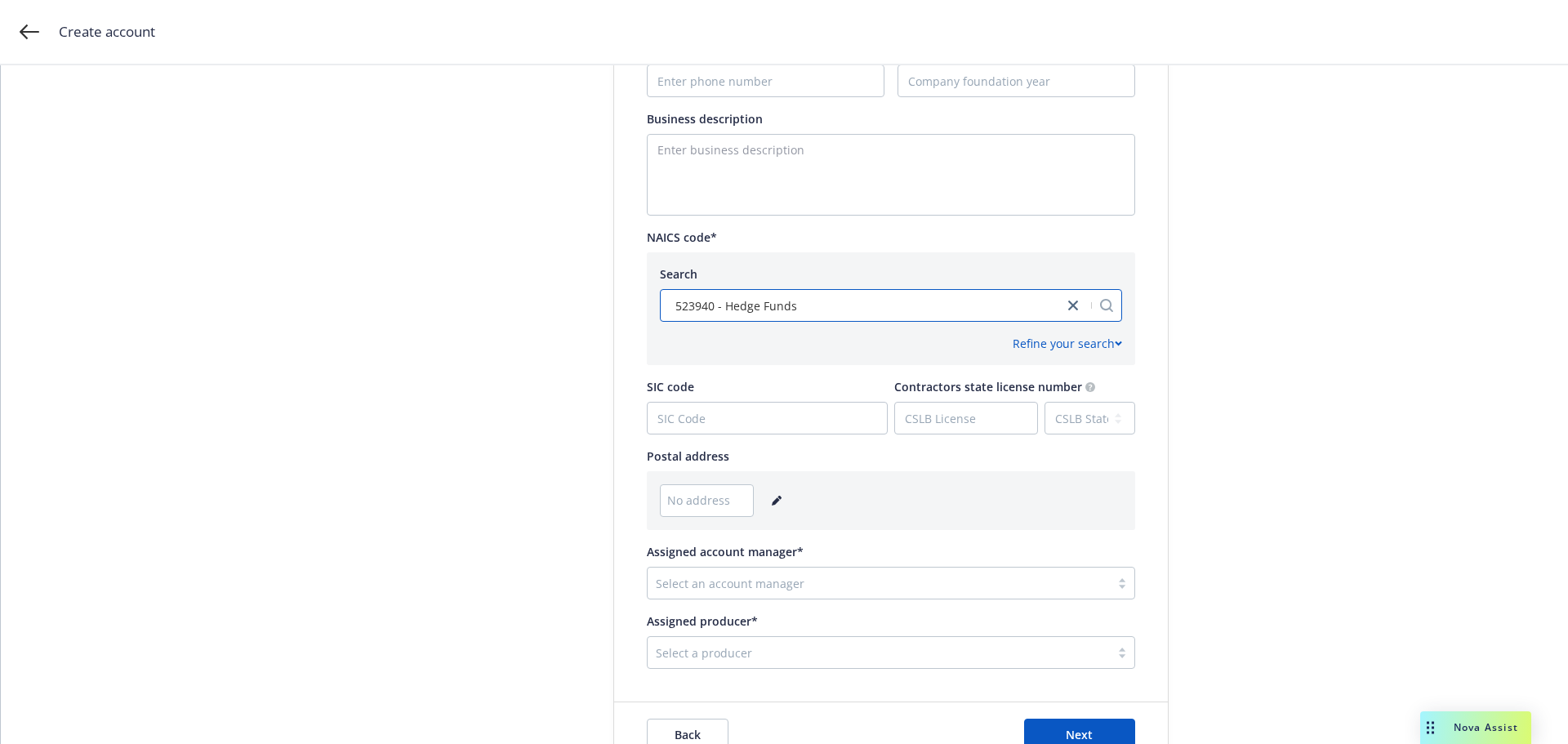
click at [771, 498] on icon "editPencil" at bounding box center [776, 501] width 10 height 10
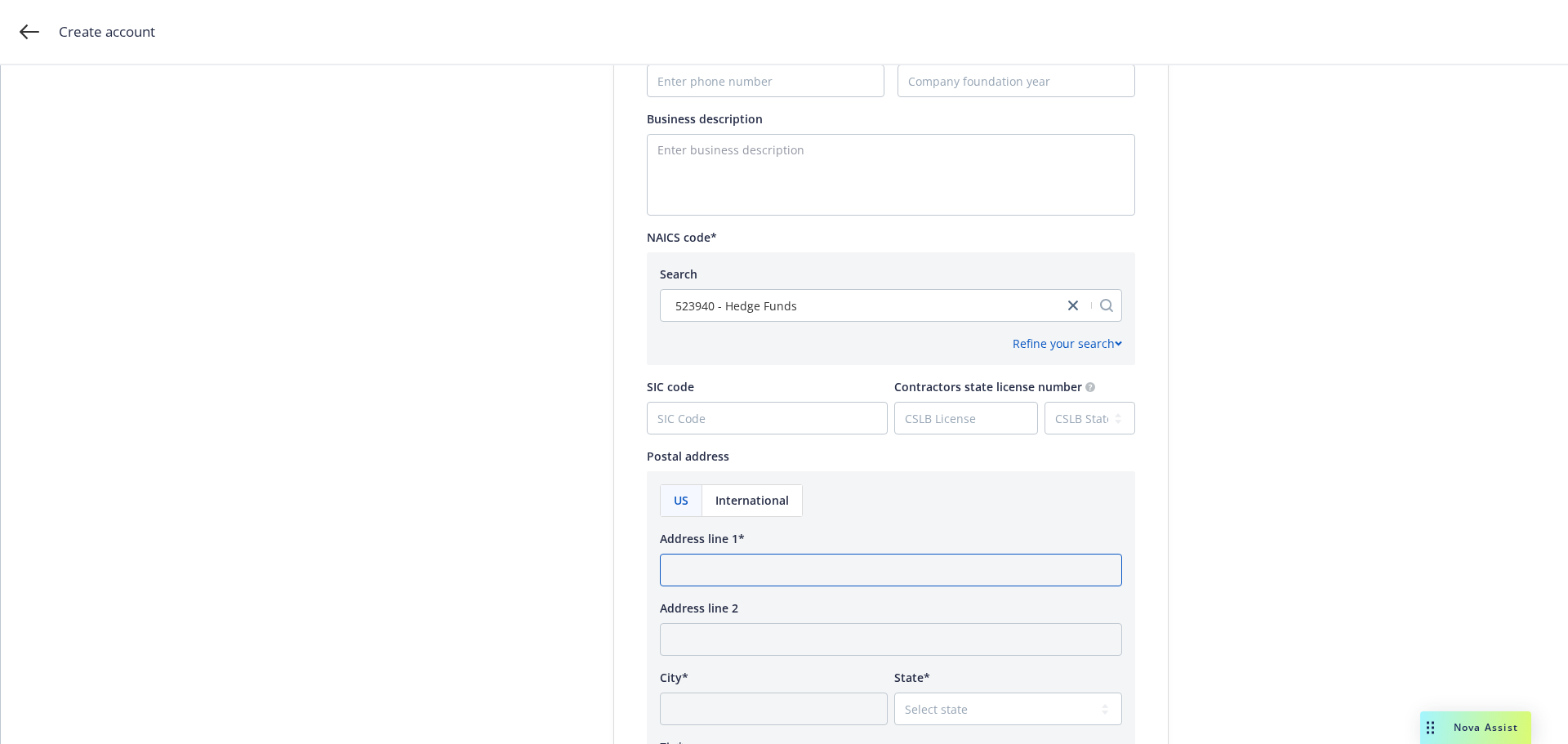
click at [708, 572] on input "Address line 1*" at bounding box center [891, 569] width 463 height 33
type input "[STREET_ADDRESS]"
type input "[GEOGRAPHIC_DATA]"
select select "CA"
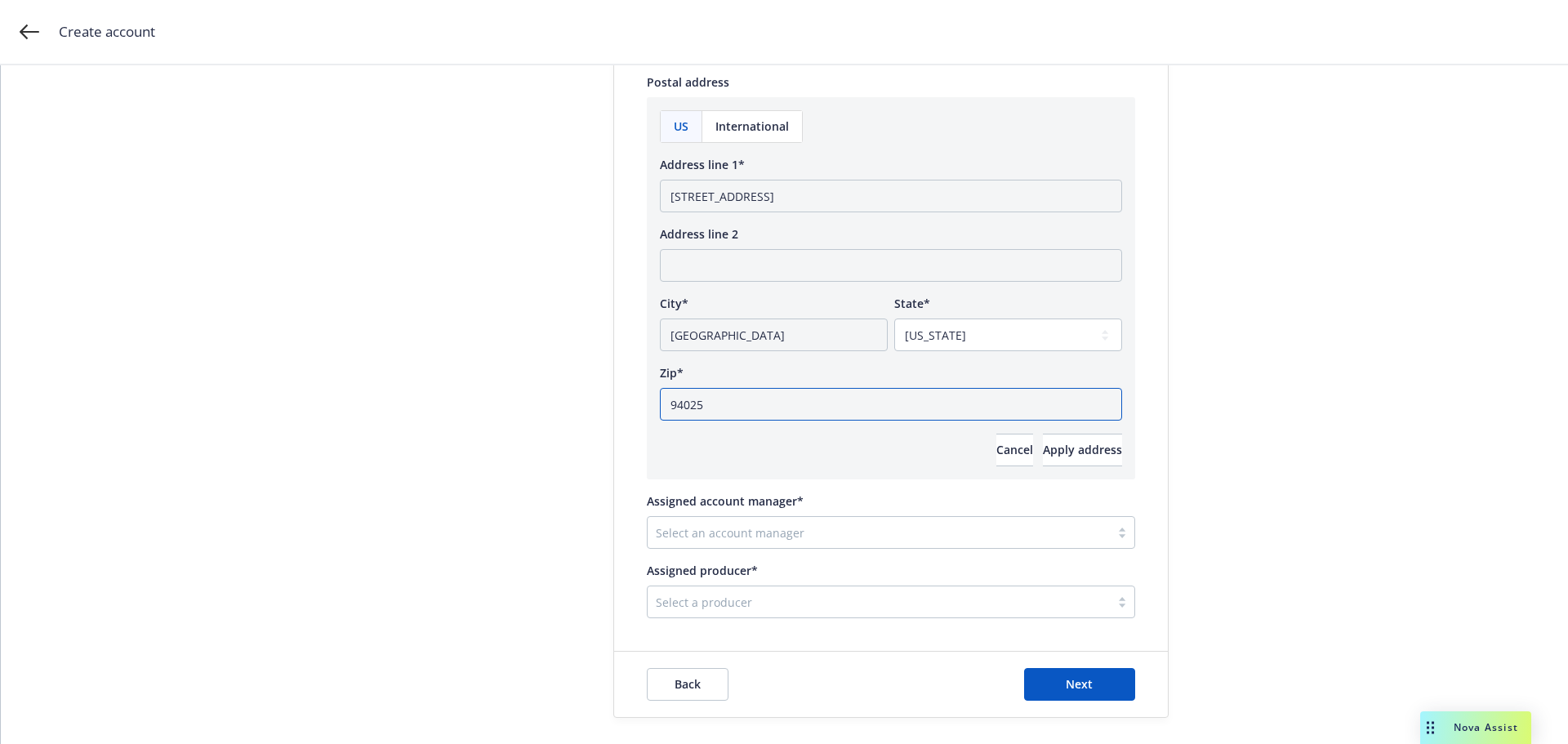
type input "94025"
click at [1054, 457] on span "Apply address" at bounding box center [1082, 450] width 79 height 16
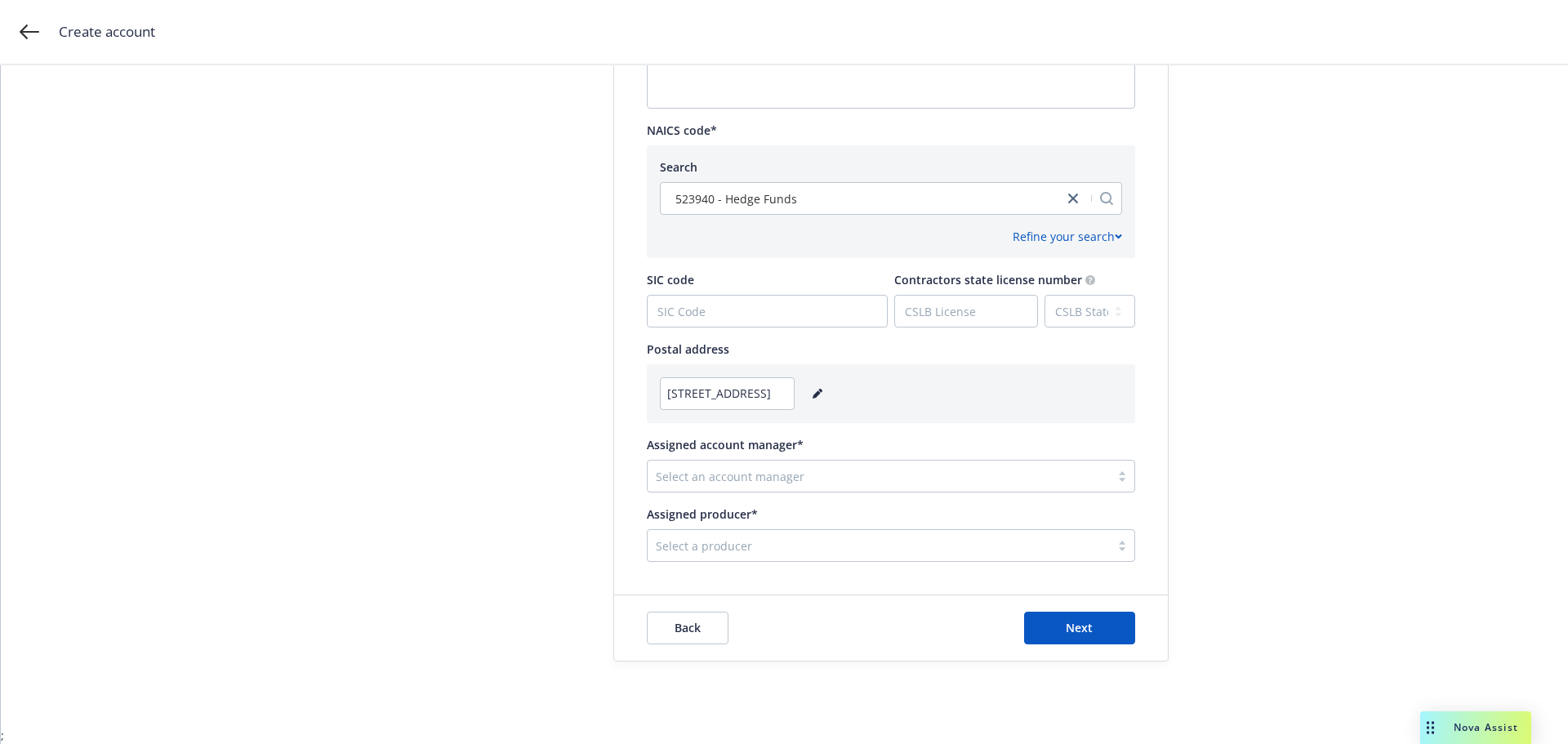
scroll to position [761, 0]
click at [712, 473] on div at bounding box center [879, 477] width 446 height 20
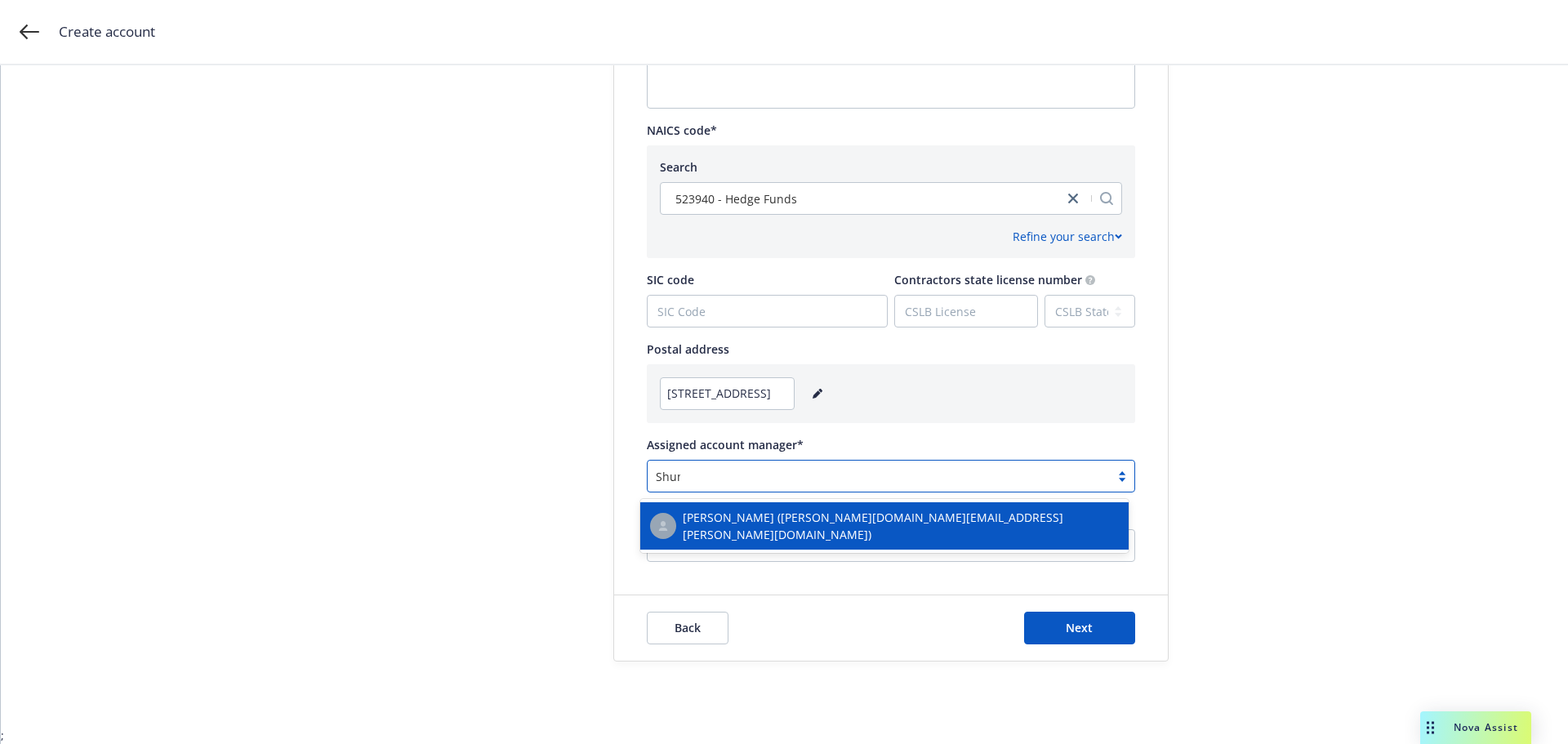
type input "[PERSON_NAME]"
click at [749, 525] on span "[PERSON_NAME] ([PERSON_NAME][DOMAIN_NAME][EMAIL_ADDRESS][PERSON_NAME][DOMAIN_NA…" at bounding box center [900, 526] width 436 height 35
click at [749, 525] on div "Assigned producer* Select a producer" at bounding box center [891, 533] width 488 height 56
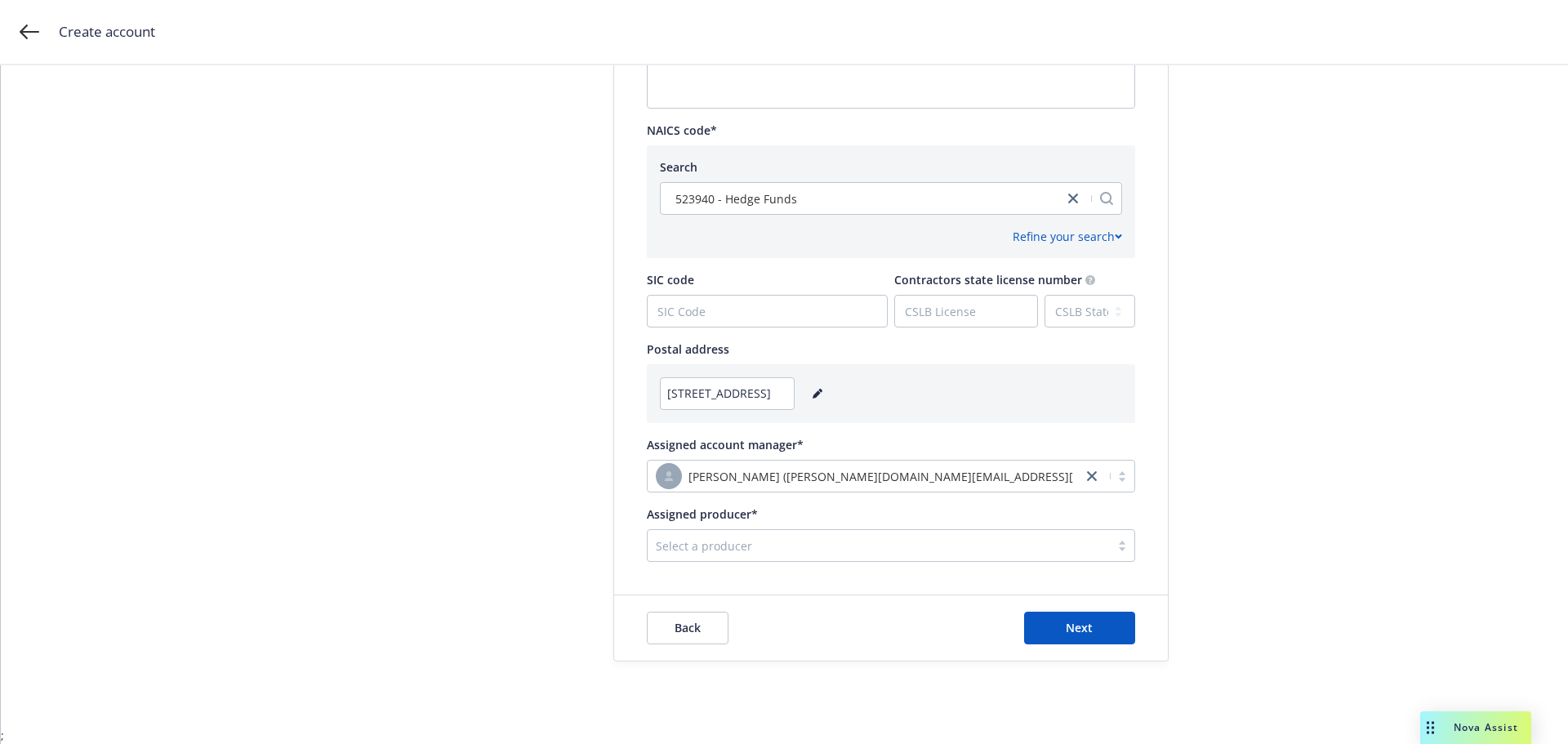
click at [724, 547] on div at bounding box center [879, 546] width 446 height 20
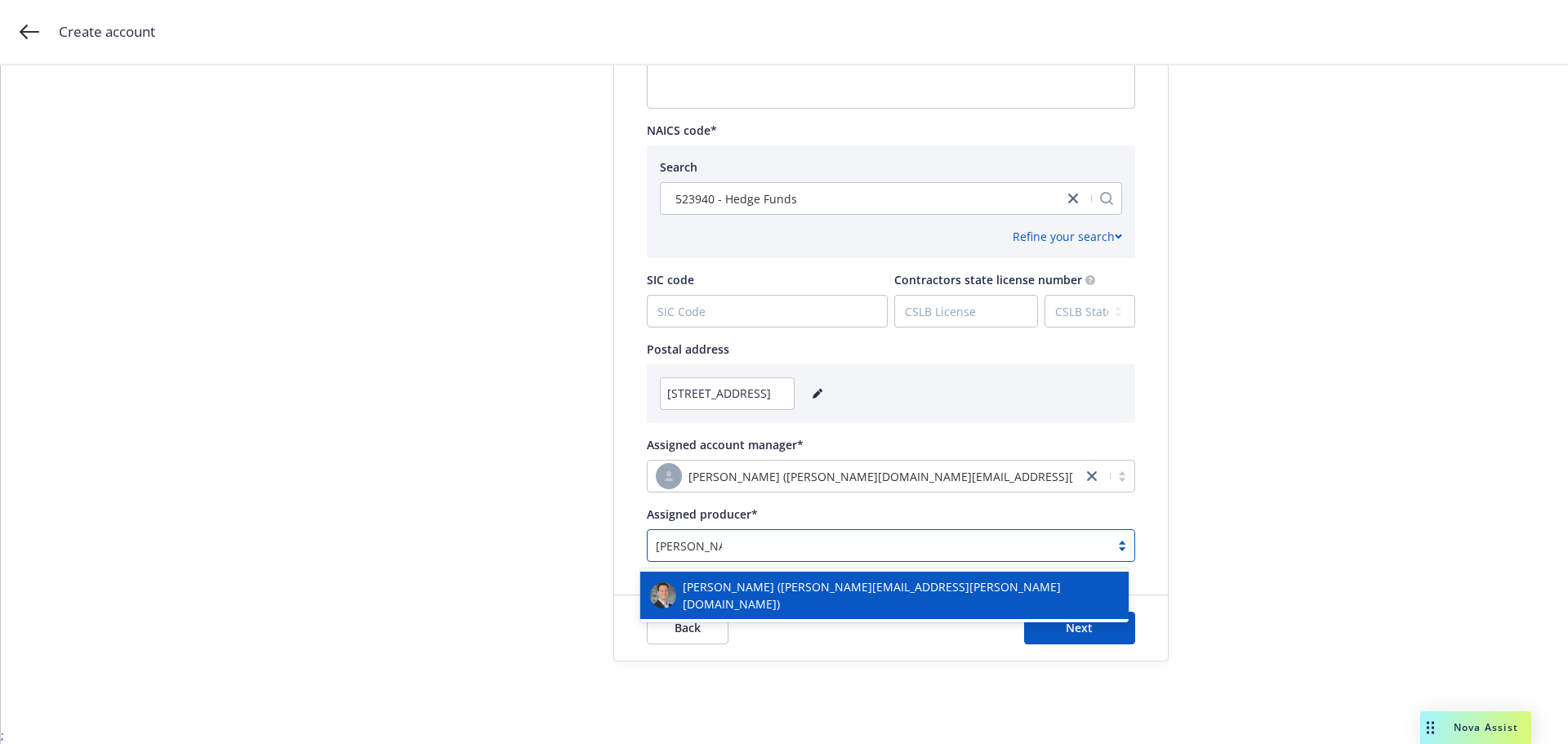
type input "[PERSON_NAME]"
click at [805, 586] on span "[PERSON_NAME] ([PERSON_NAME][EMAIL_ADDRESS][PERSON_NAME][DOMAIN_NAME])" at bounding box center [900, 595] width 436 height 35
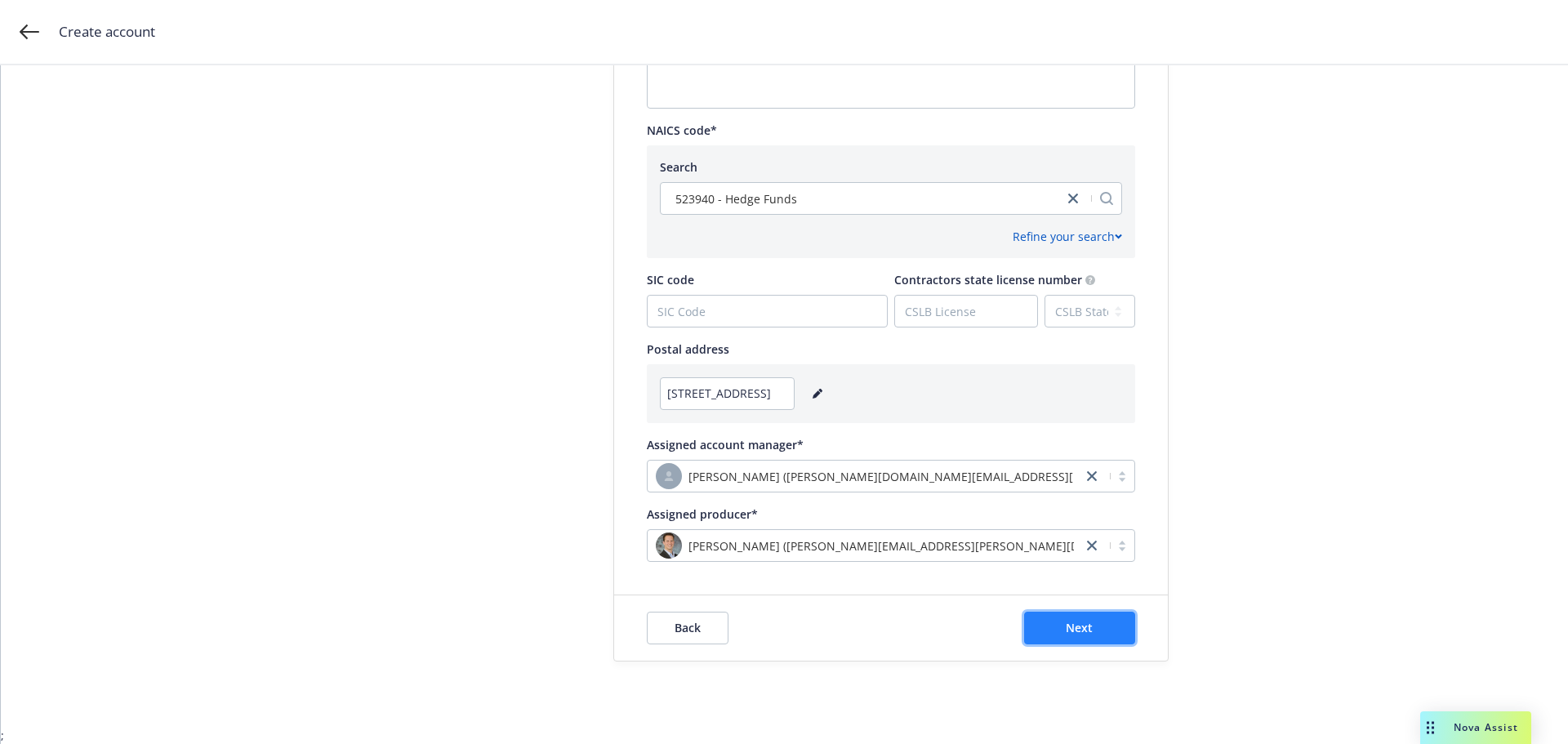
click at [1079, 639] on button "Next" at bounding box center [1079, 628] width 111 height 33
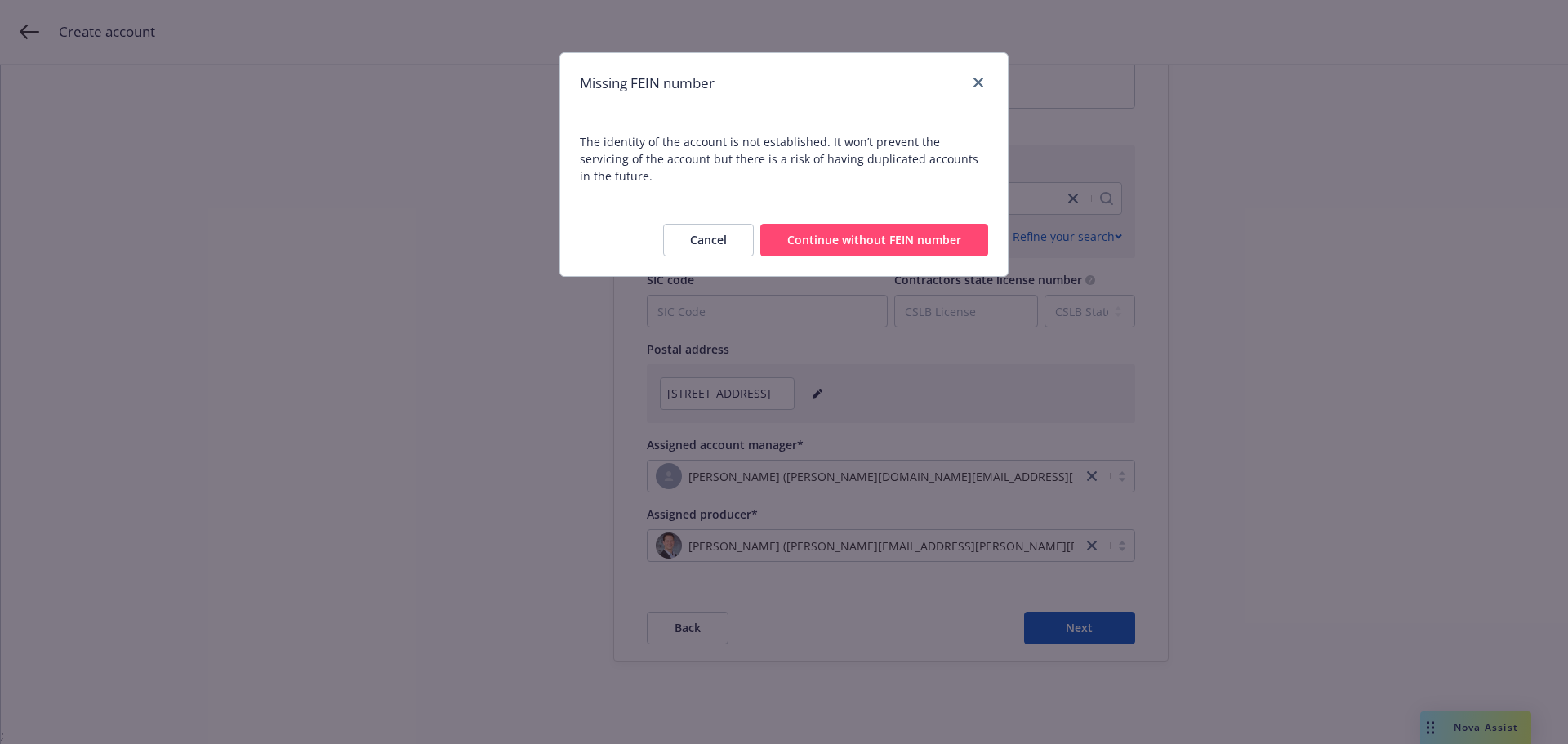
click at [875, 224] on button "Continue without FEIN number" at bounding box center [874, 240] width 228 height 33
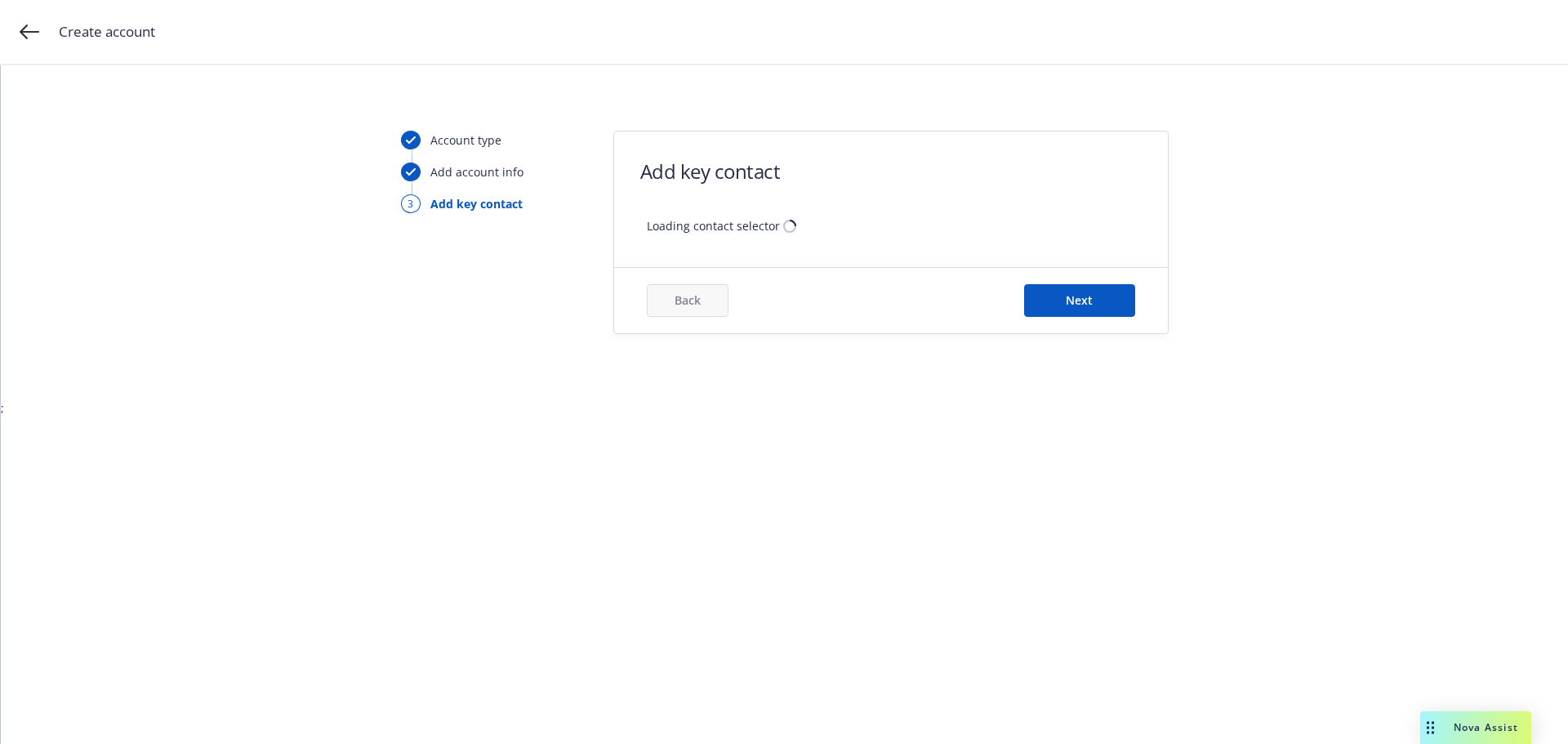
scroll to position [0, 0]
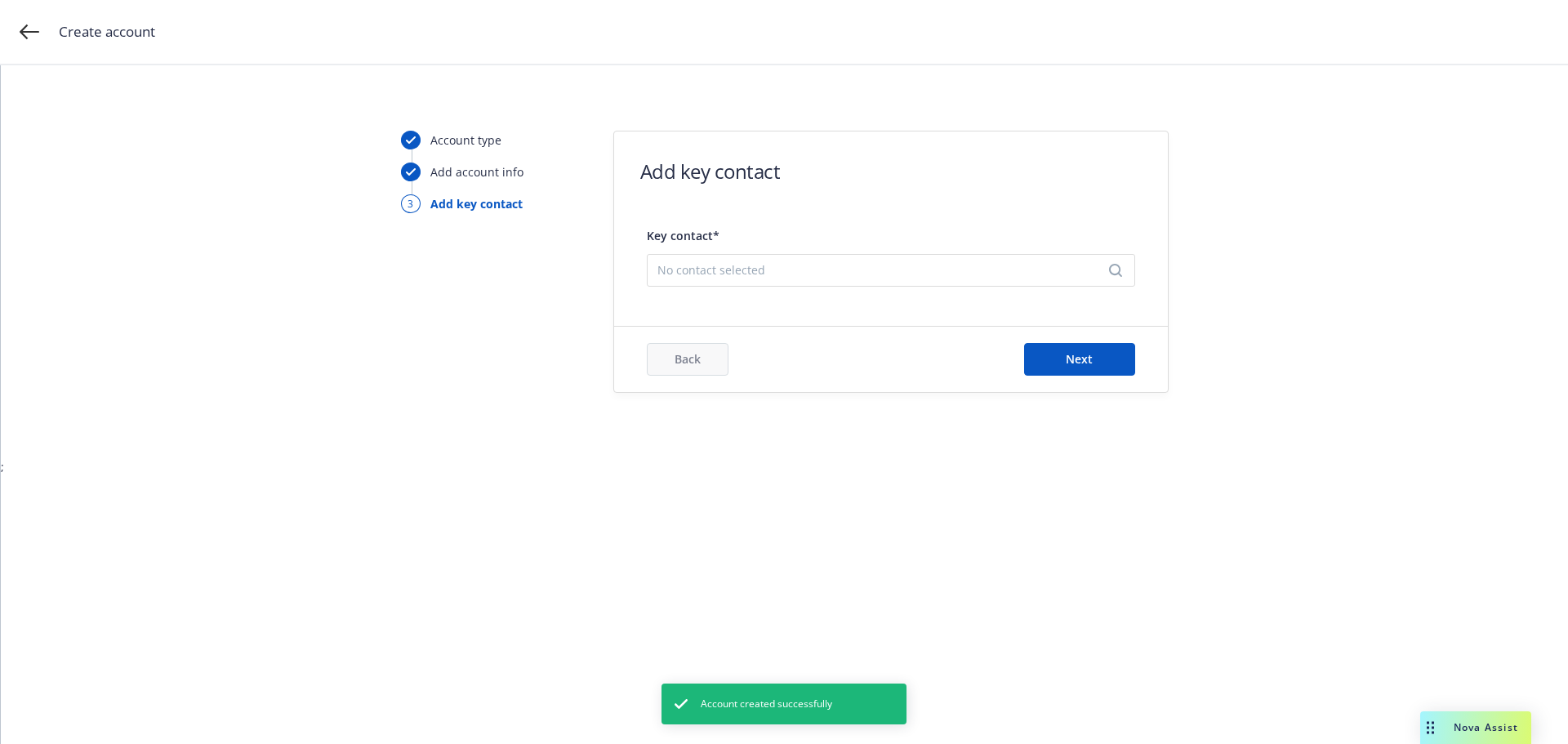
click at [767, 265] on span "No contact selected" at bounding box center [884, 269] width 454 height 17
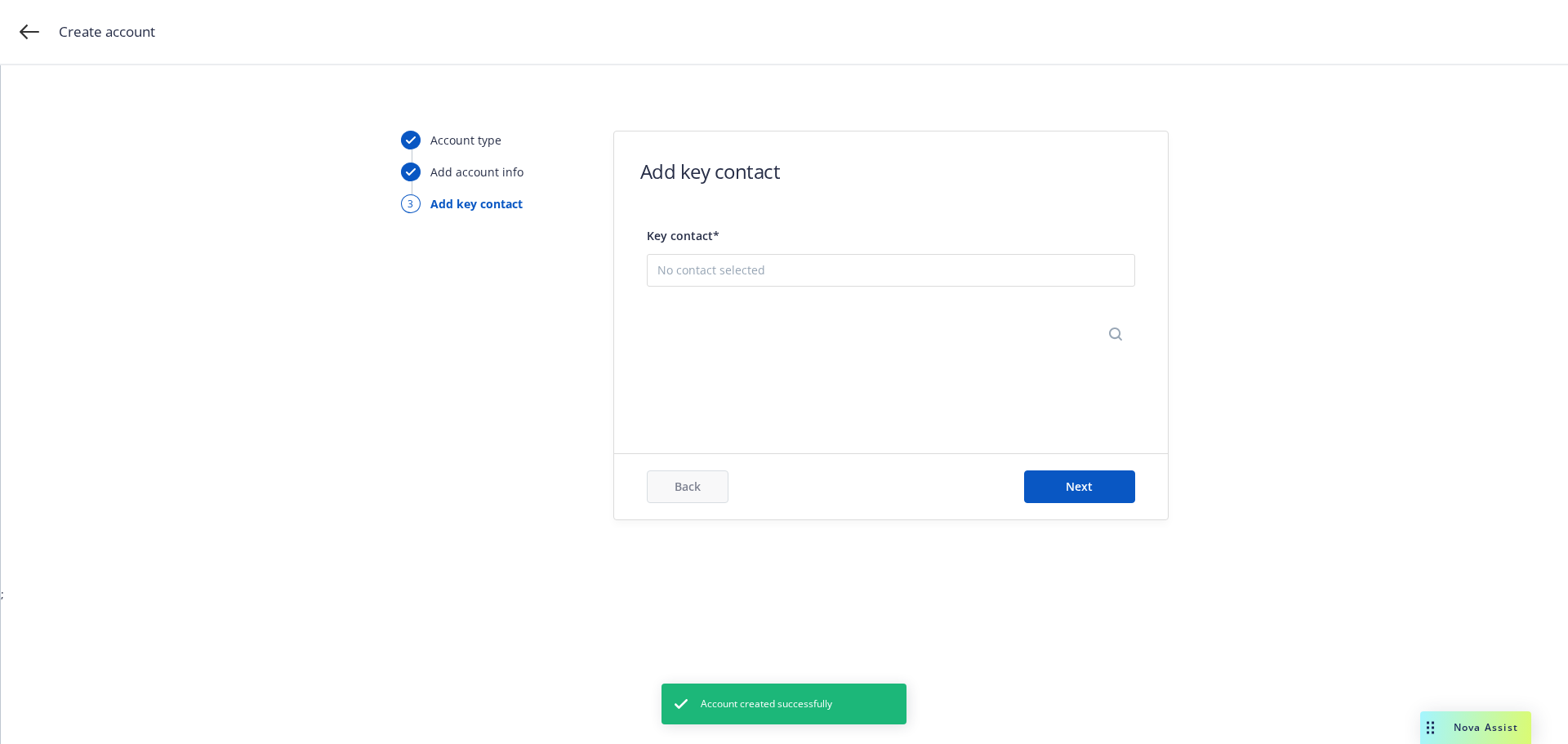
click at [736, 352] on button "Add new contact" at bounding box center [891, 348] width 467 height 33
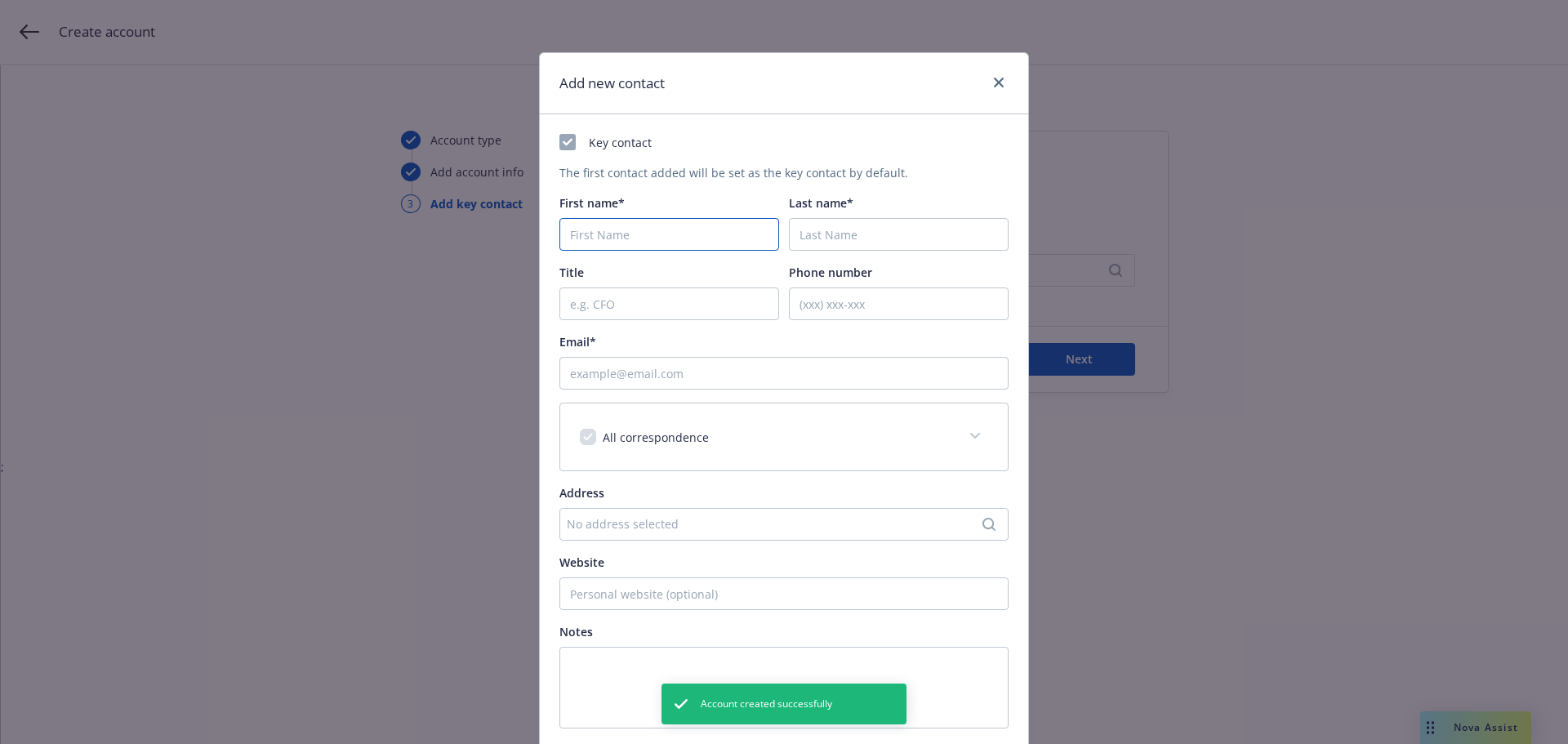
click at [624, 233] on input "First name*" at bounding box center [669, 234] width 220 height 33
type input "Dummy"
type input "Contact"
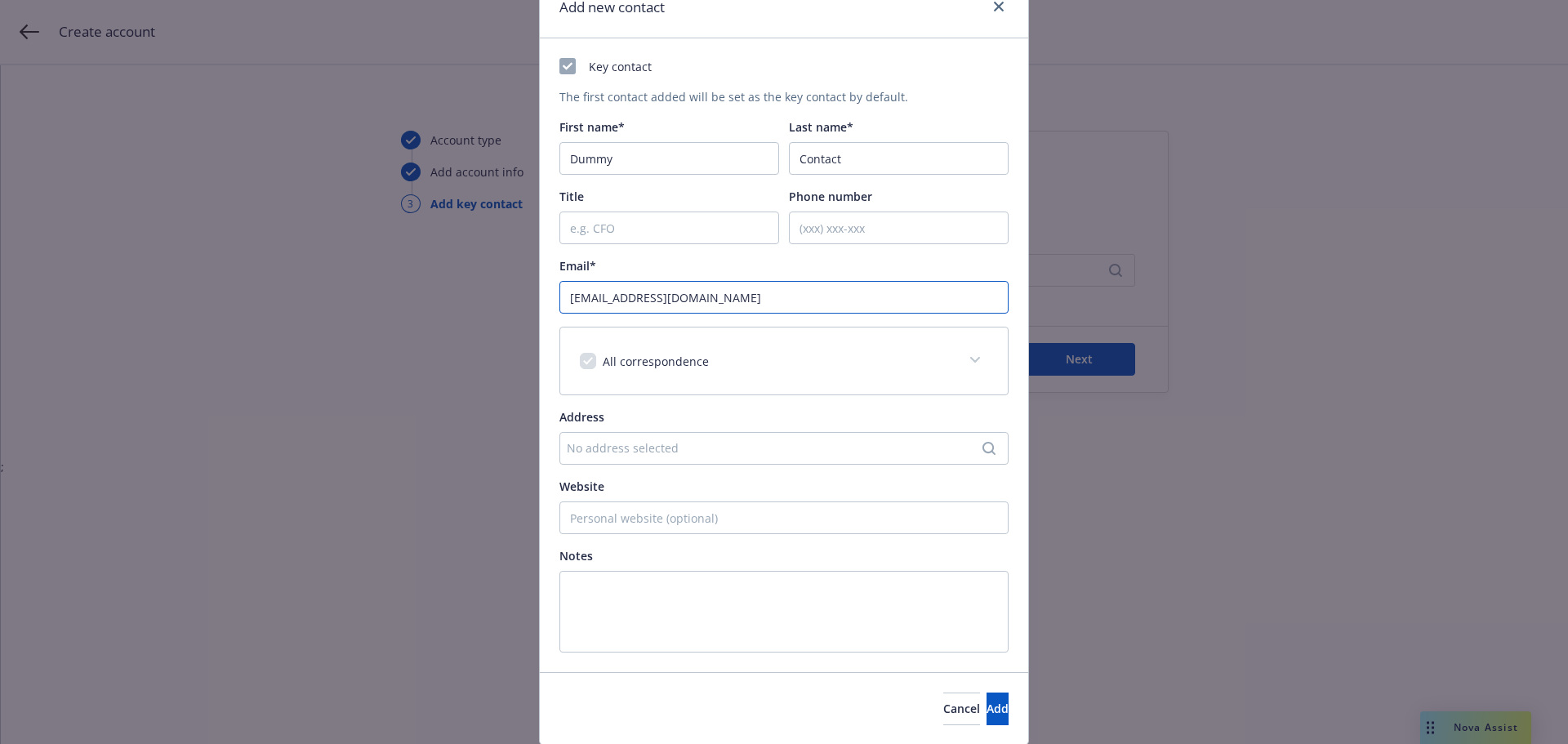
scroll to position [130, 0]
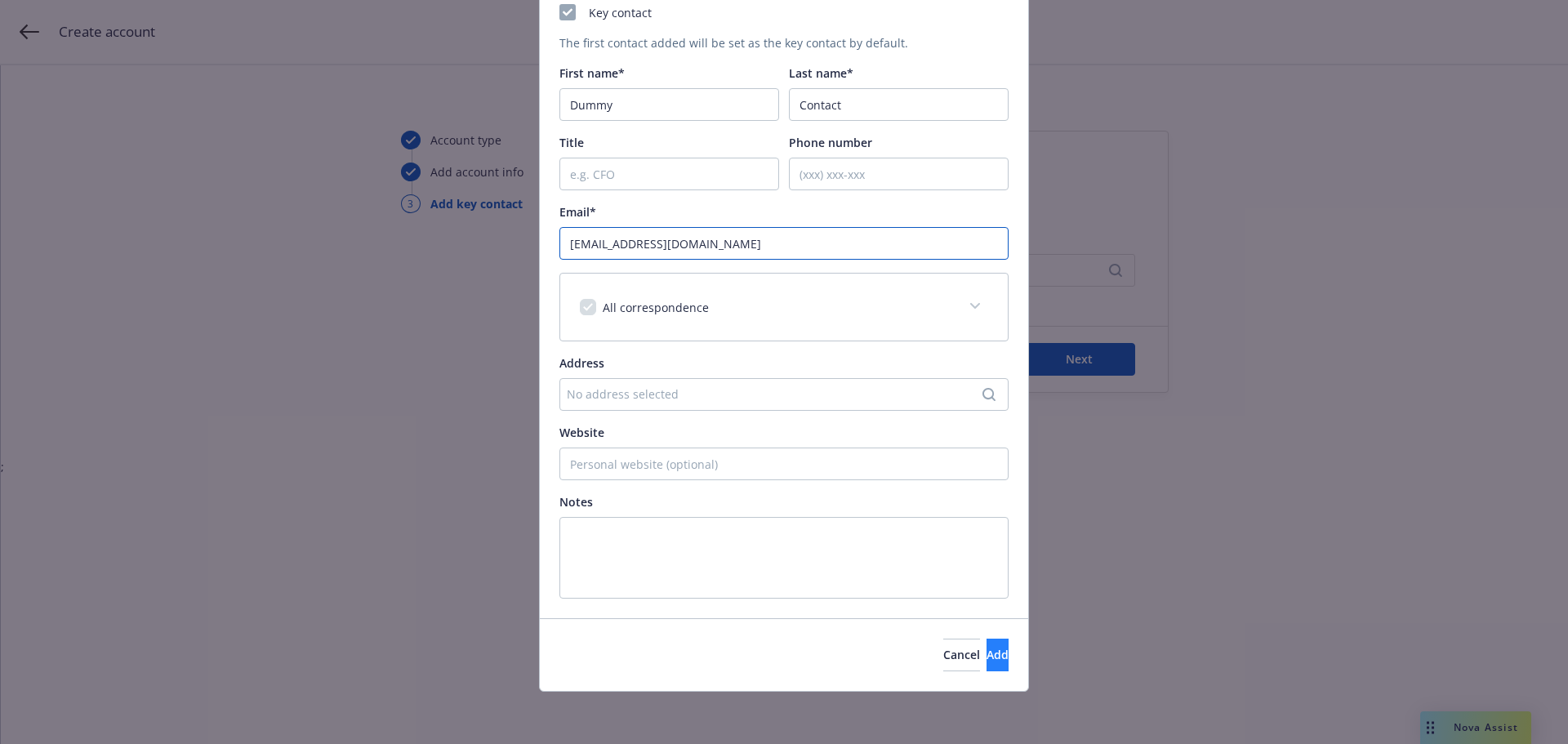
type input "[EMAIL_ADDRESS][DOMAIN_NAME]"
click at [986, 663] on button "Add" at bounding box center [997, 654] width 22 height 33
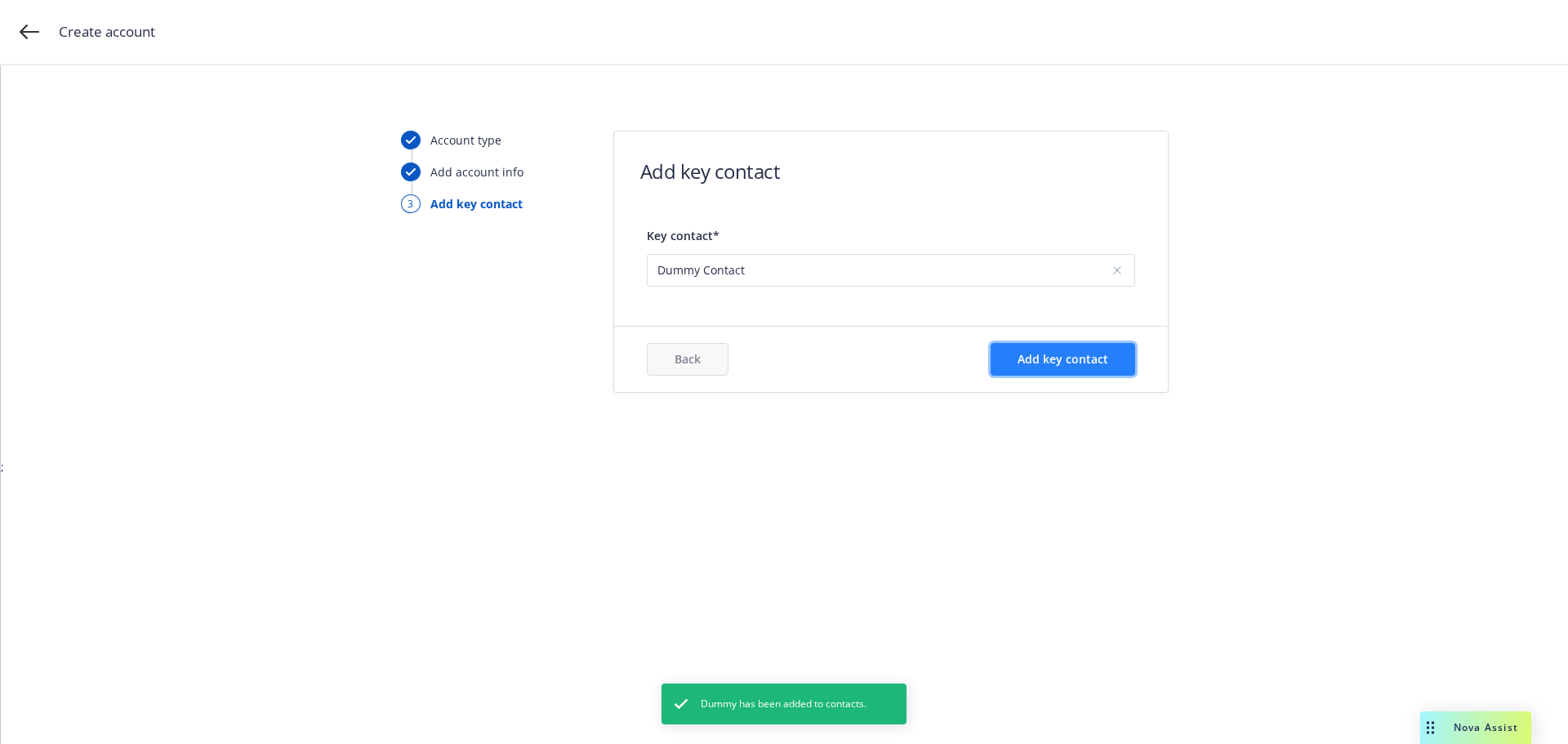
click at [1062, 365] on span "Add key contact" at bounding box center [1063, 359] width 91 height 16
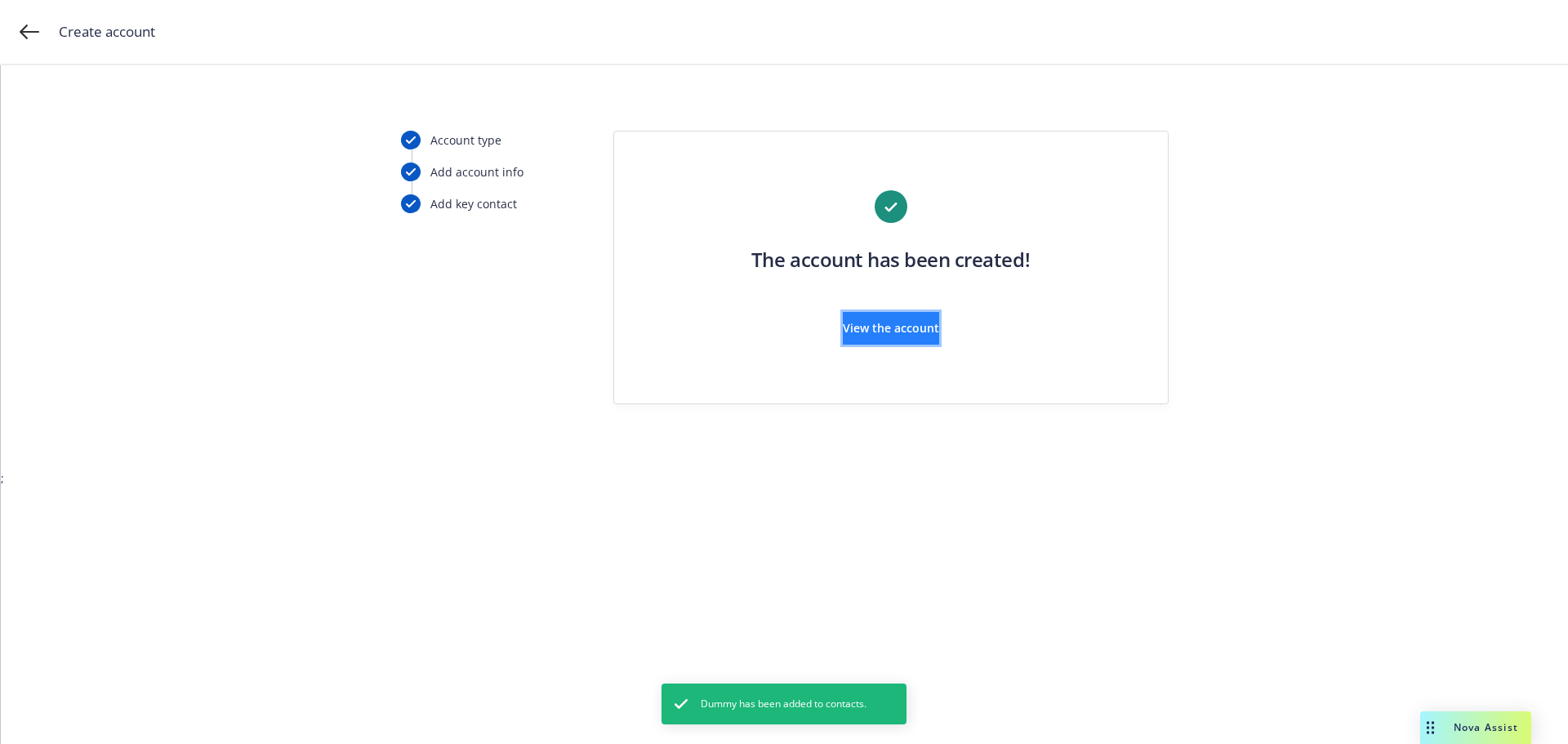
click at [909, 335] on span "View the account" at bounding box center [891, 329] width 97 height 16
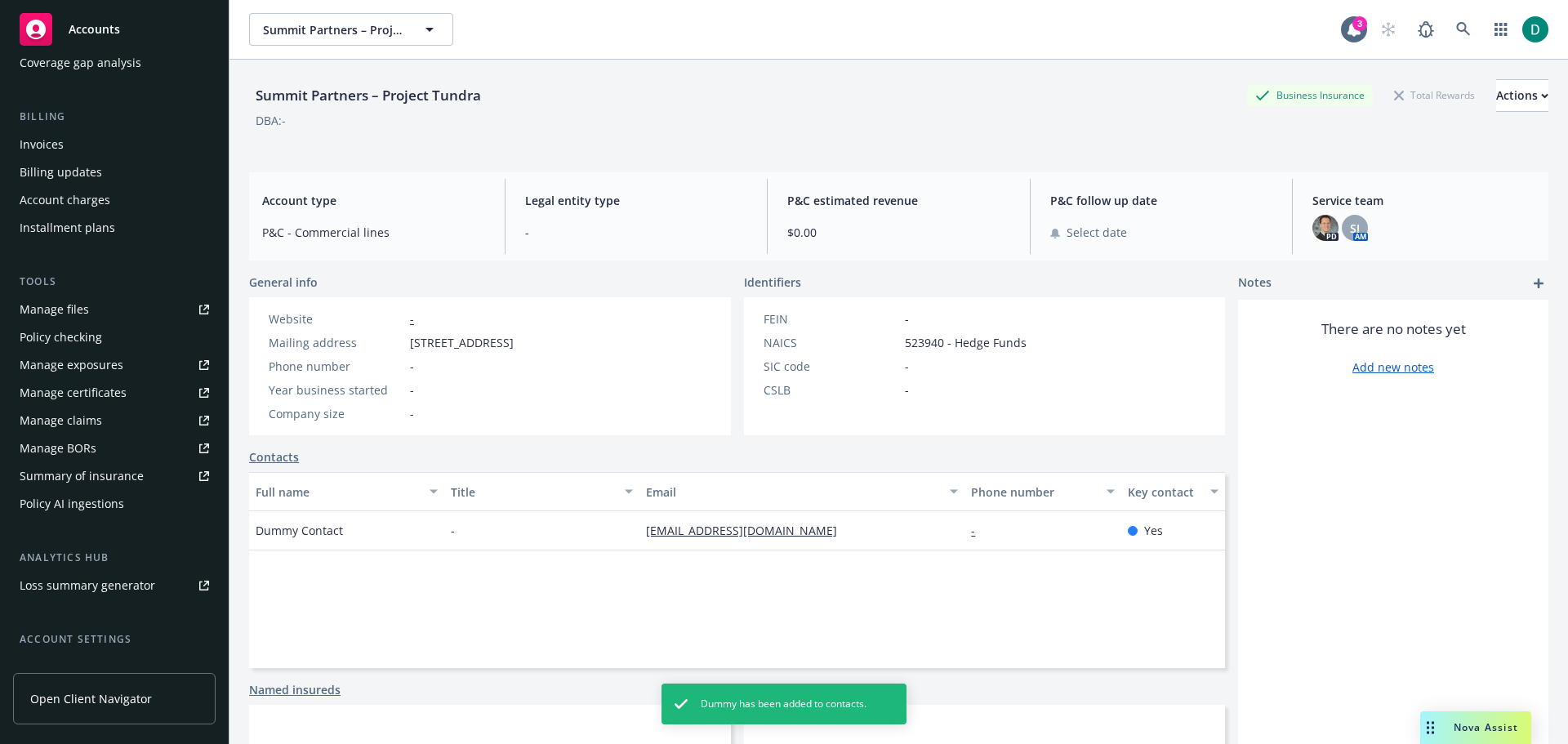
scroll to position [376, 0]
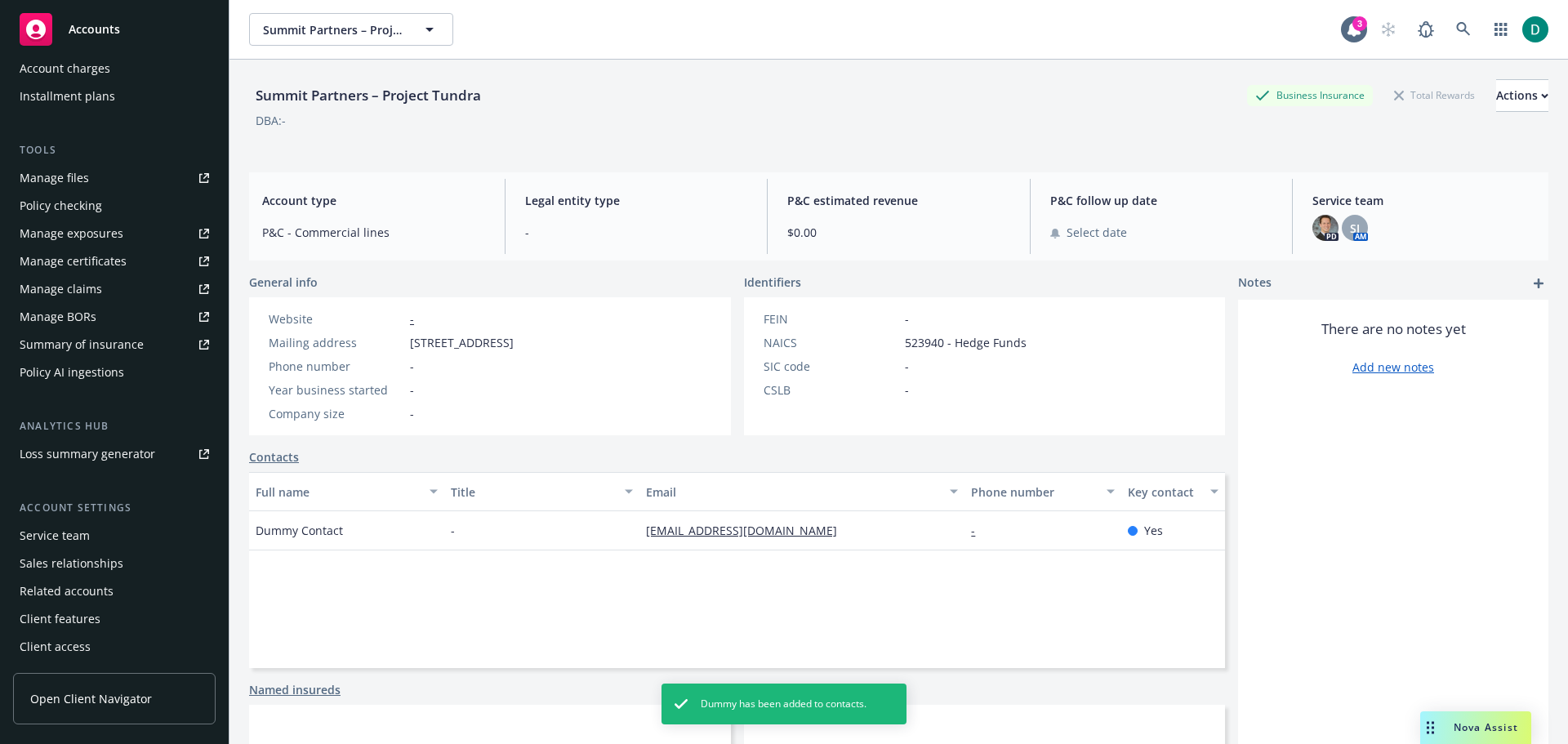
drag, startPoint x: 75, startPoint y: 542, endPoint x: 86, endPoint y: 535, distance: 13.0
click at [74, 541] on div "Service team" at bounding box center [54, 536] width 70 height 26
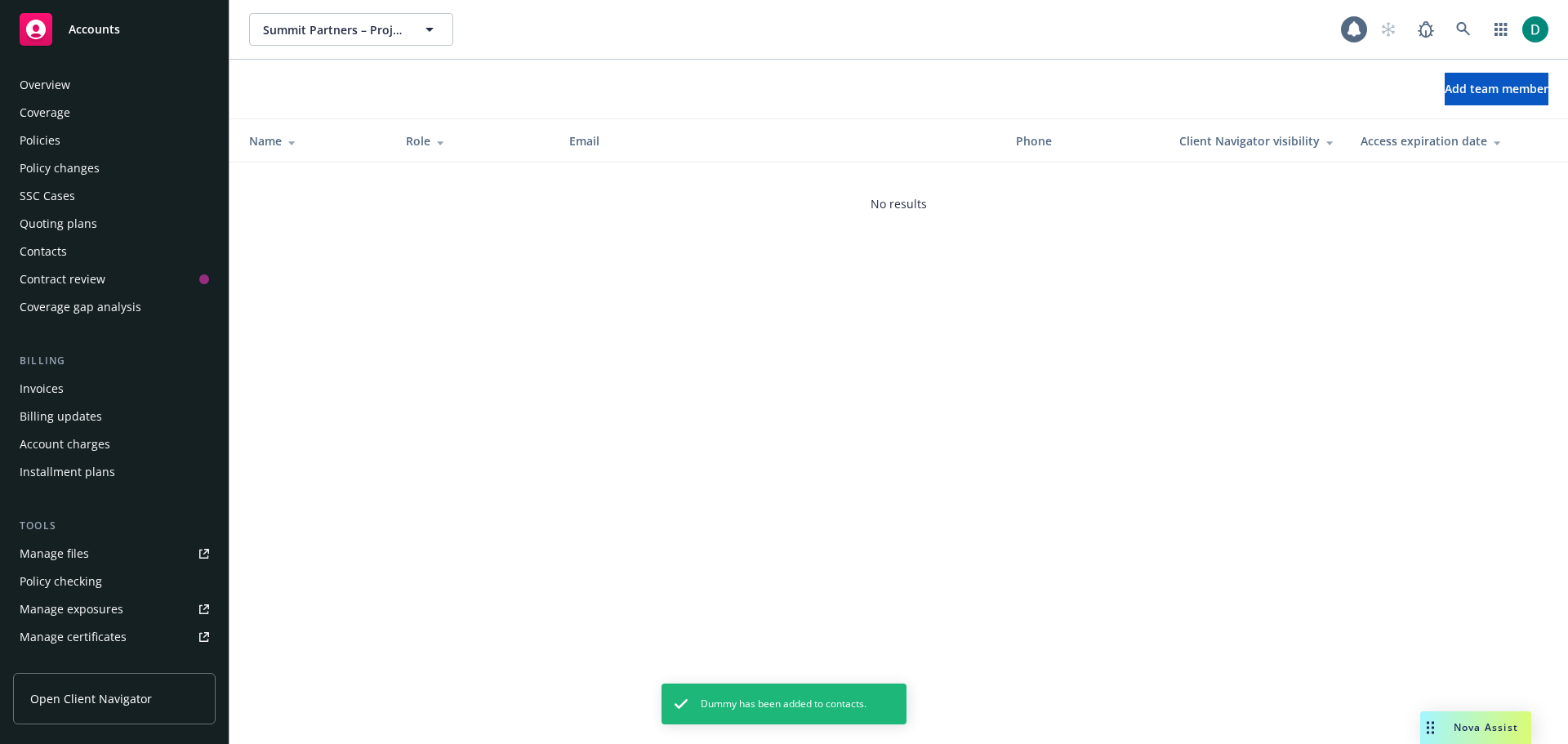
scroll to position [376, 0]
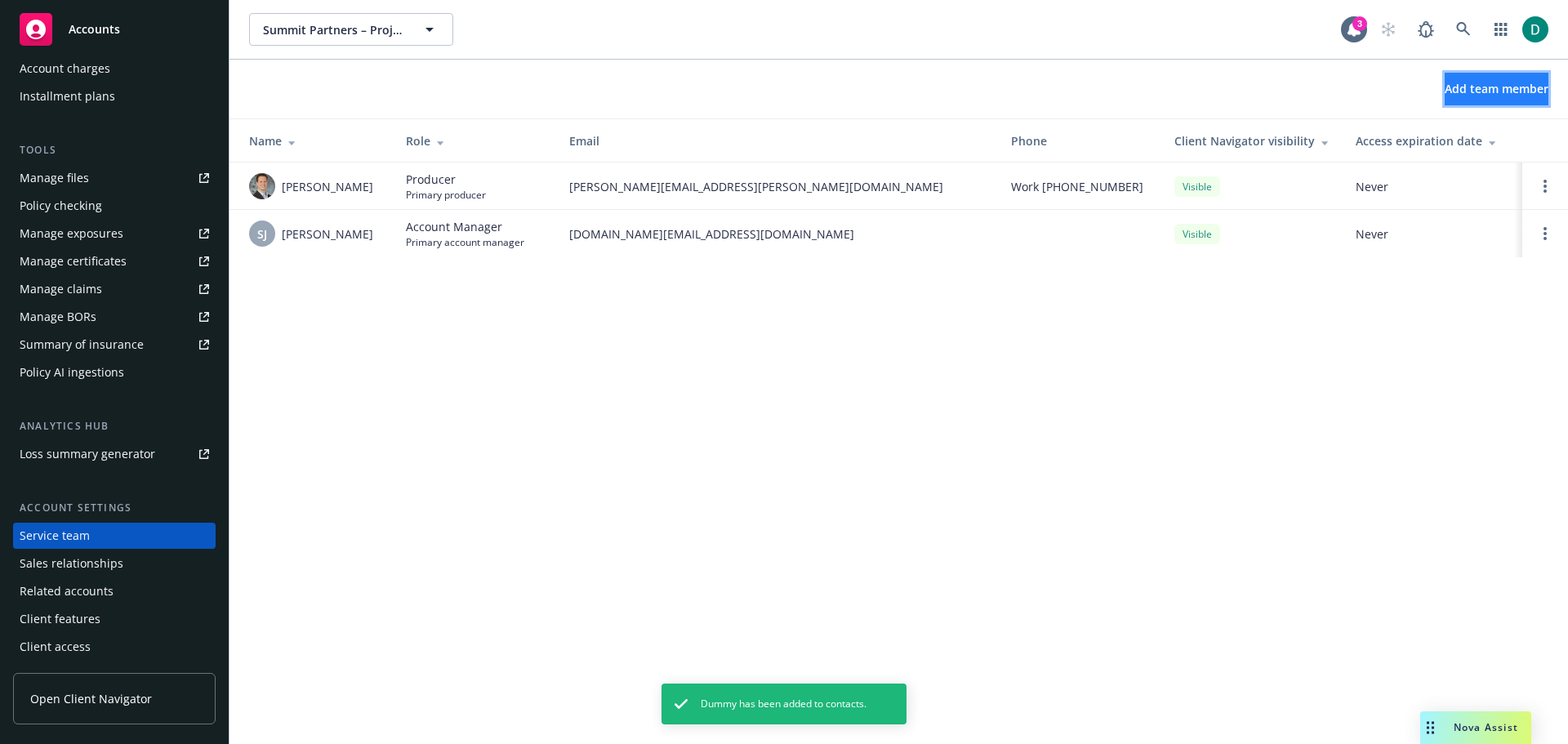
click at [1445, 93] on button "Add team member" at bounding box center [1496, 89] width 104 height 33
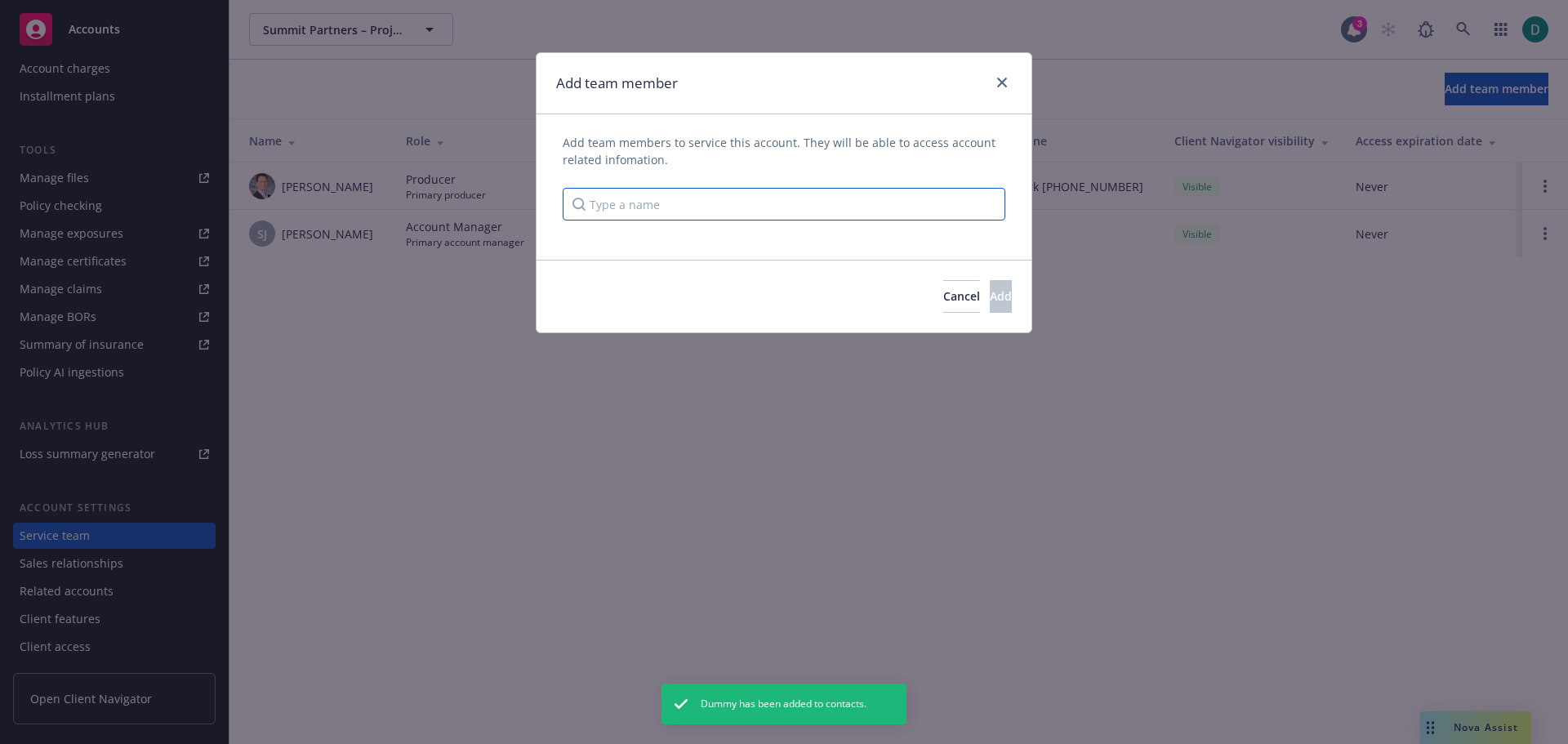
click at [704, 208] on input "Type a name" at bounding box center [783, 203] width 443 height 33
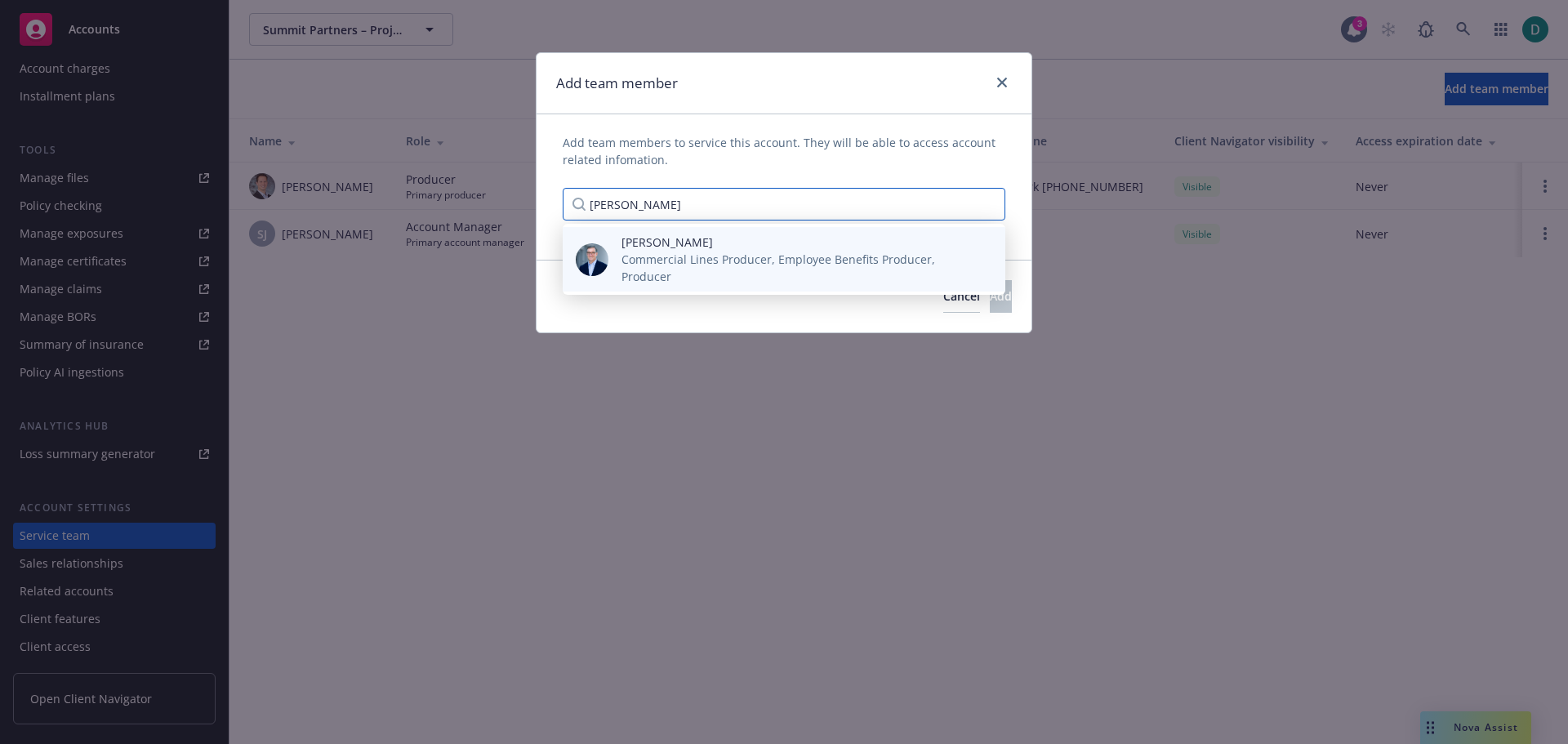
type input "[PERSON_NAME]"
click at [743, 260] on span "Commercial Lines Producer, Employee Benefits Producer, Producer" at bounding box center [800, 267] width 358 height 35
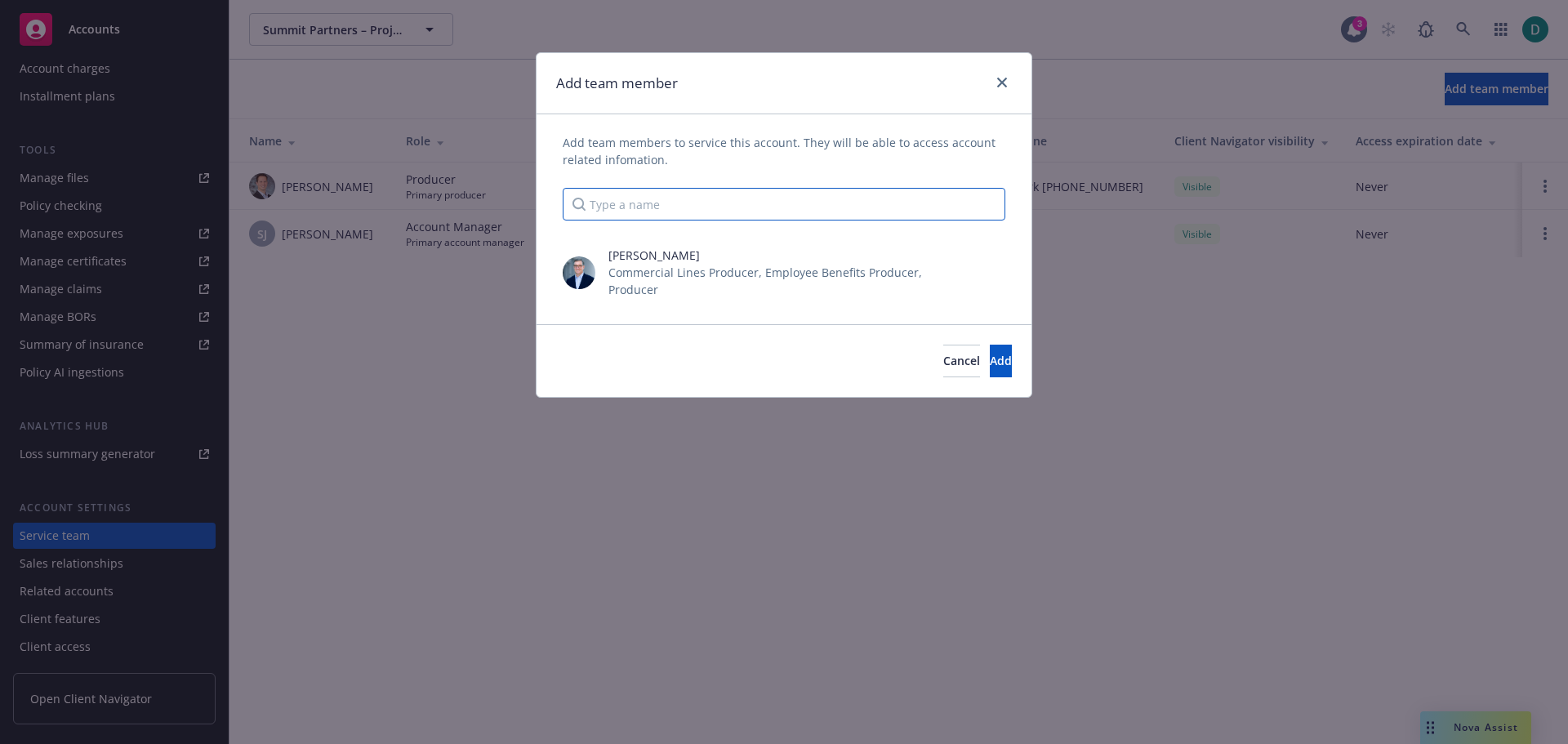
click at [712, 206] on input "Type a name" at bounding box center [783, 203] width 443 height 33
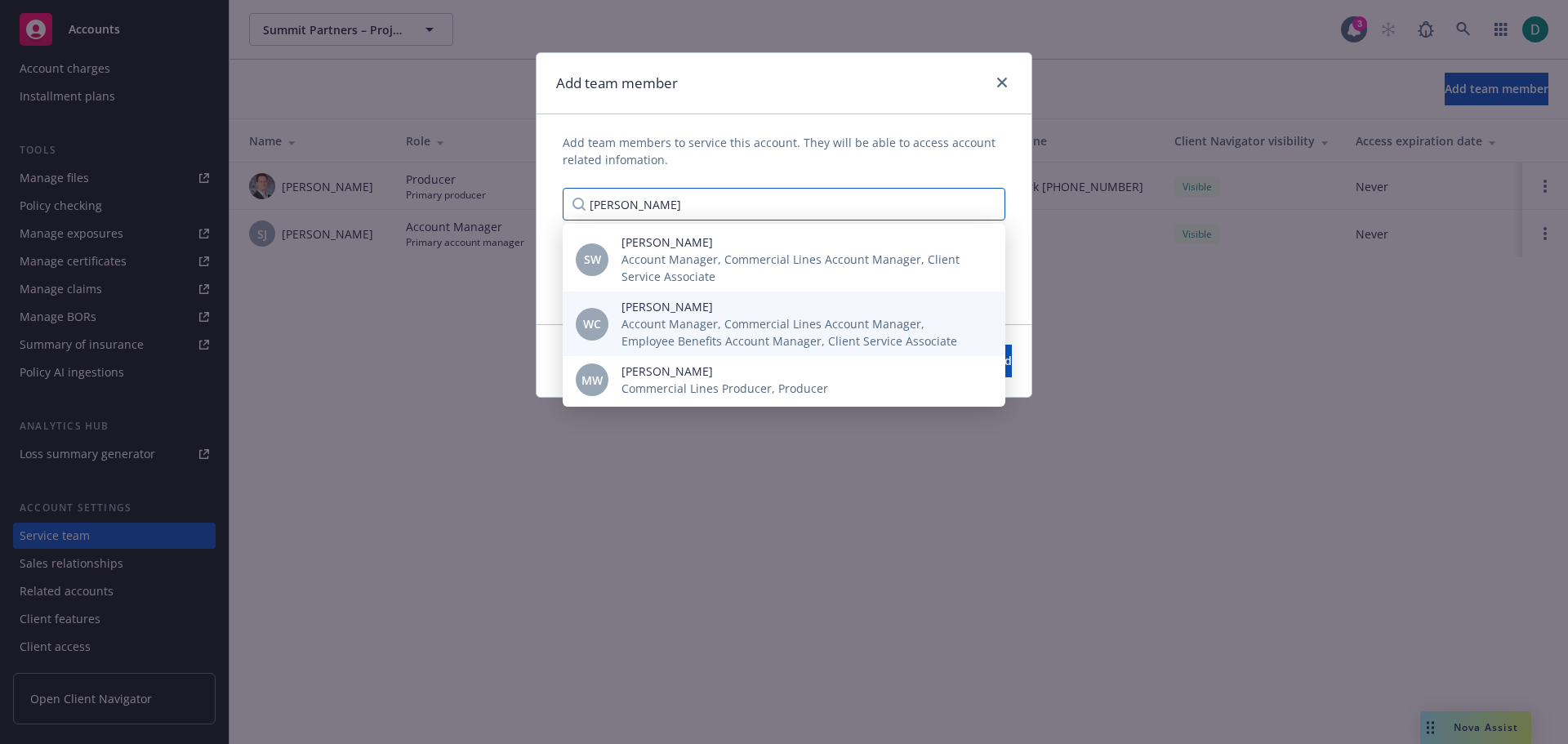
type input "[PERSON_NAME]"
click at [706, 317] on span "Account Manager, Commercial Lines Account Manager, Employee Benefits Account Ma…" at bounding box center [800, 333] width 358 height 35
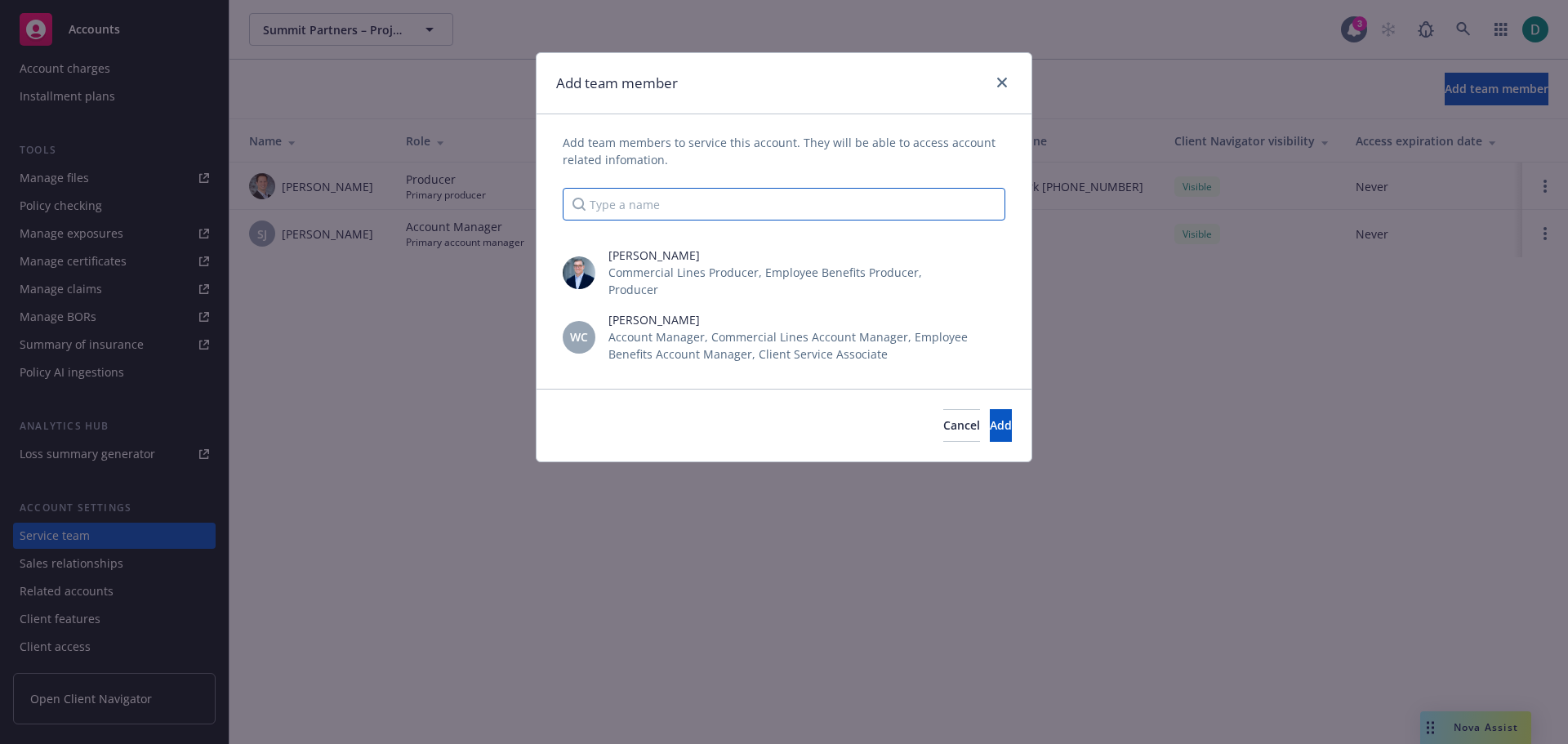
click at [685, 210] on input "Type a name" at bounding box center [783, 203] width 443 height 33
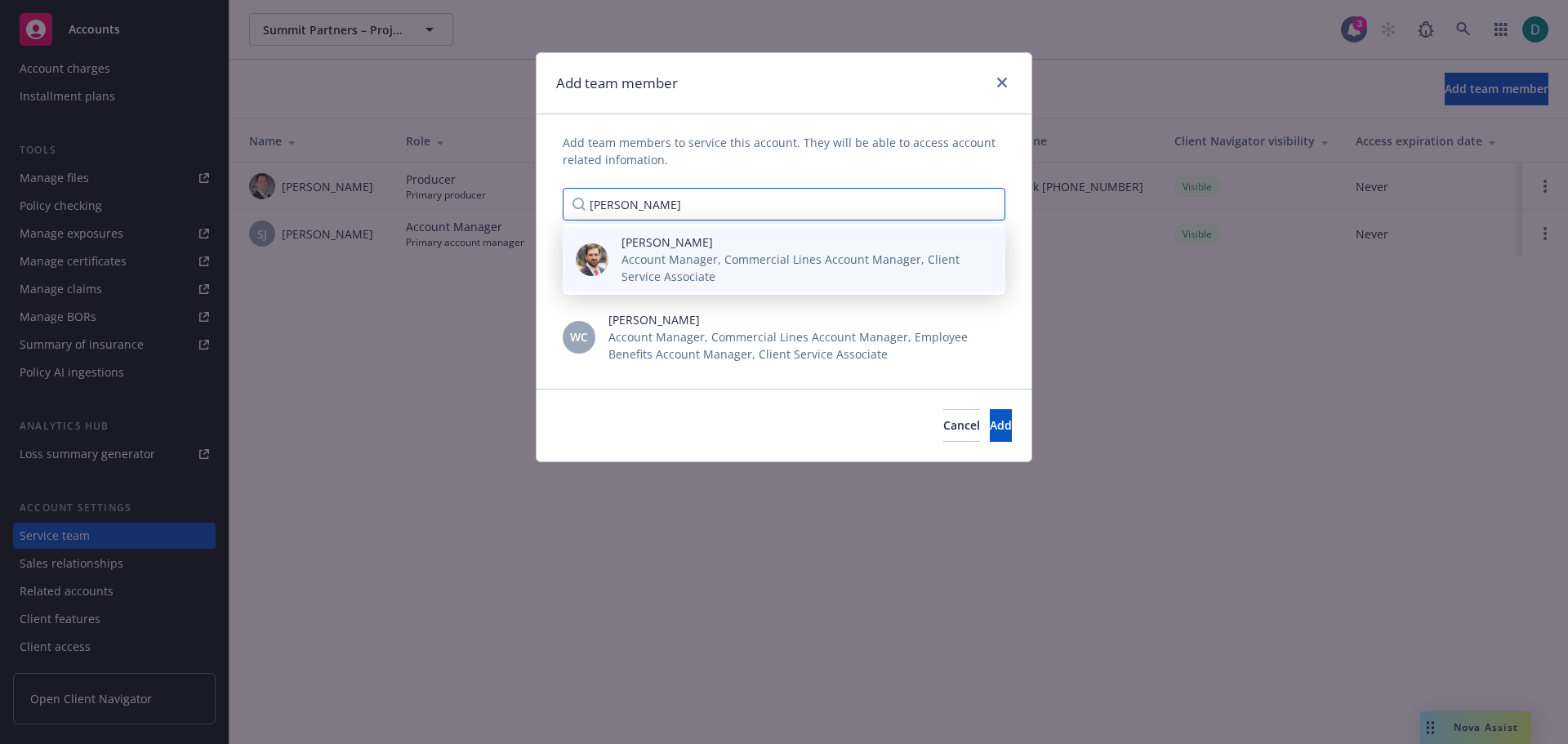
type input "[PERSON_NAME]"
click at [677, 248] on span "[PERSON_NAME]" at bounding box center [800, 242] width 358 height 17
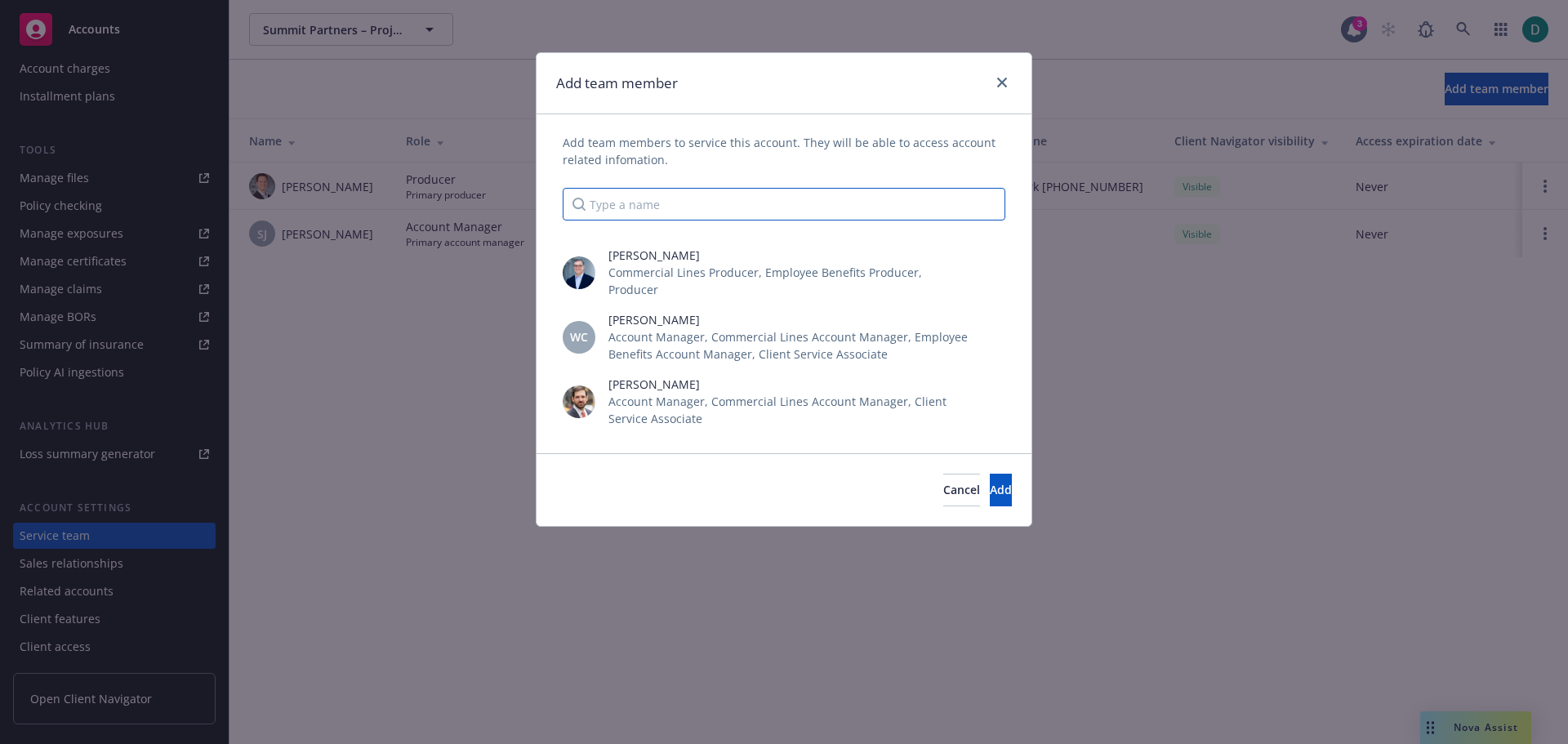
click at [690, 207] on input "Type a name" at bounding box center [783, 203] width 443 height 33
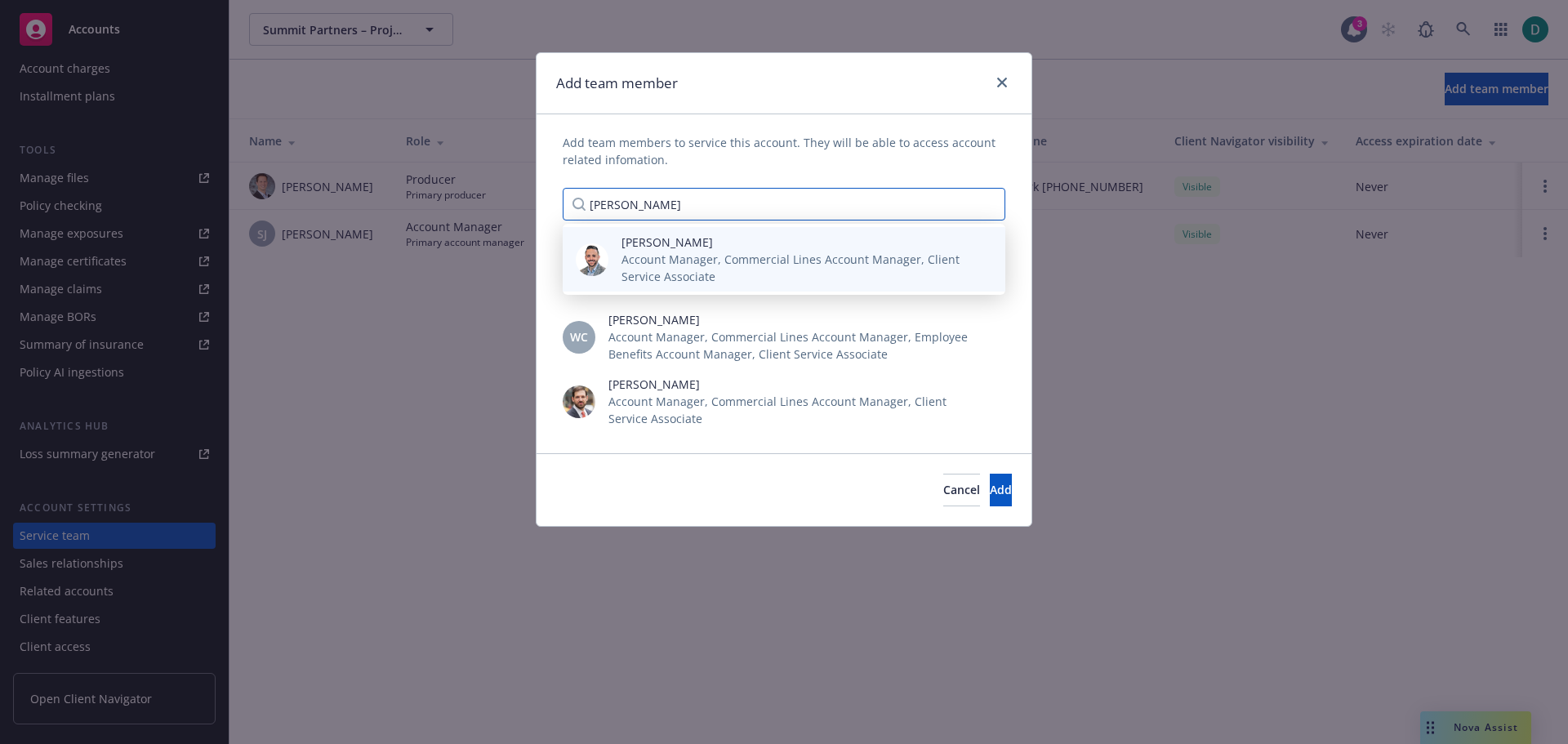
drag, startPoint x: 710, startPoint y: 221, endPoint x: 707, endPoint y: 237, distance: 16.3
click at [710, 221] on input "[PERSON_NAME]" at bounding box center [783, 203] width 443 height 33
type input "[PERSON_NAME]"
click at [700, 254] on span "Account Manager, Commercial Lines Account Manager, Client Service Associate" at bounding box center [800, 267] width 358 height 35
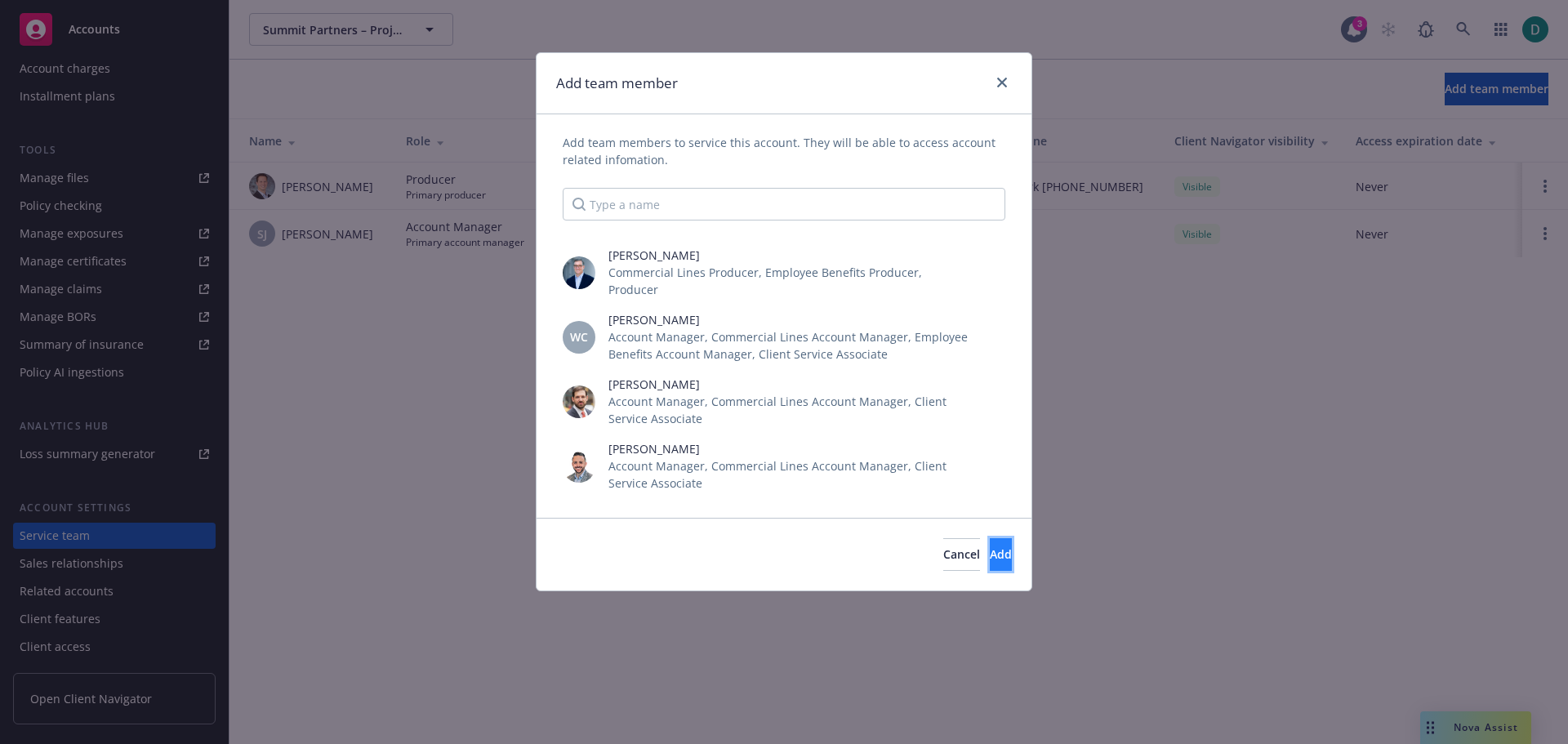
click at [989, 539] on button "Add" at bounding box center [1000, 555] width 22 height 33
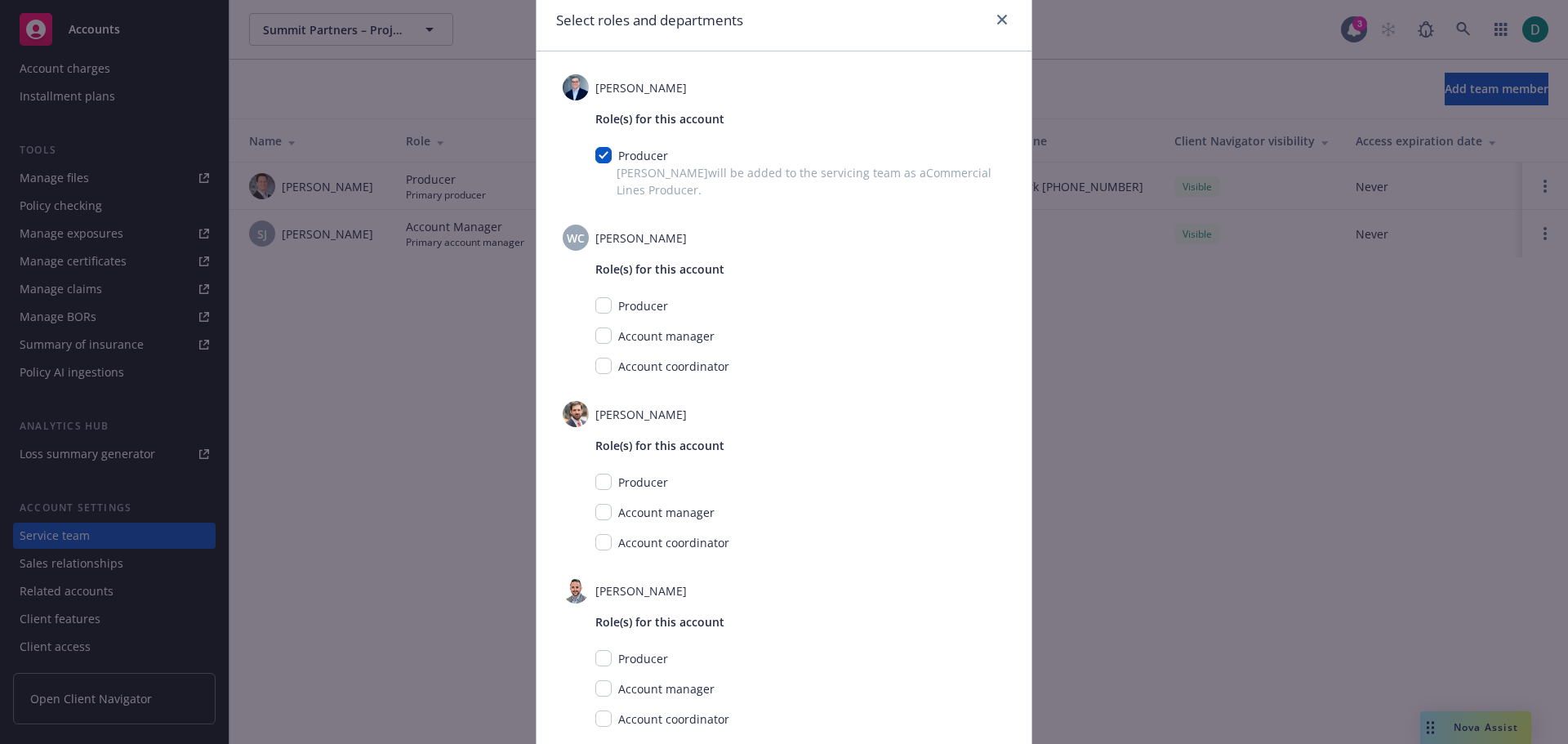
scroll to position [82, 0]
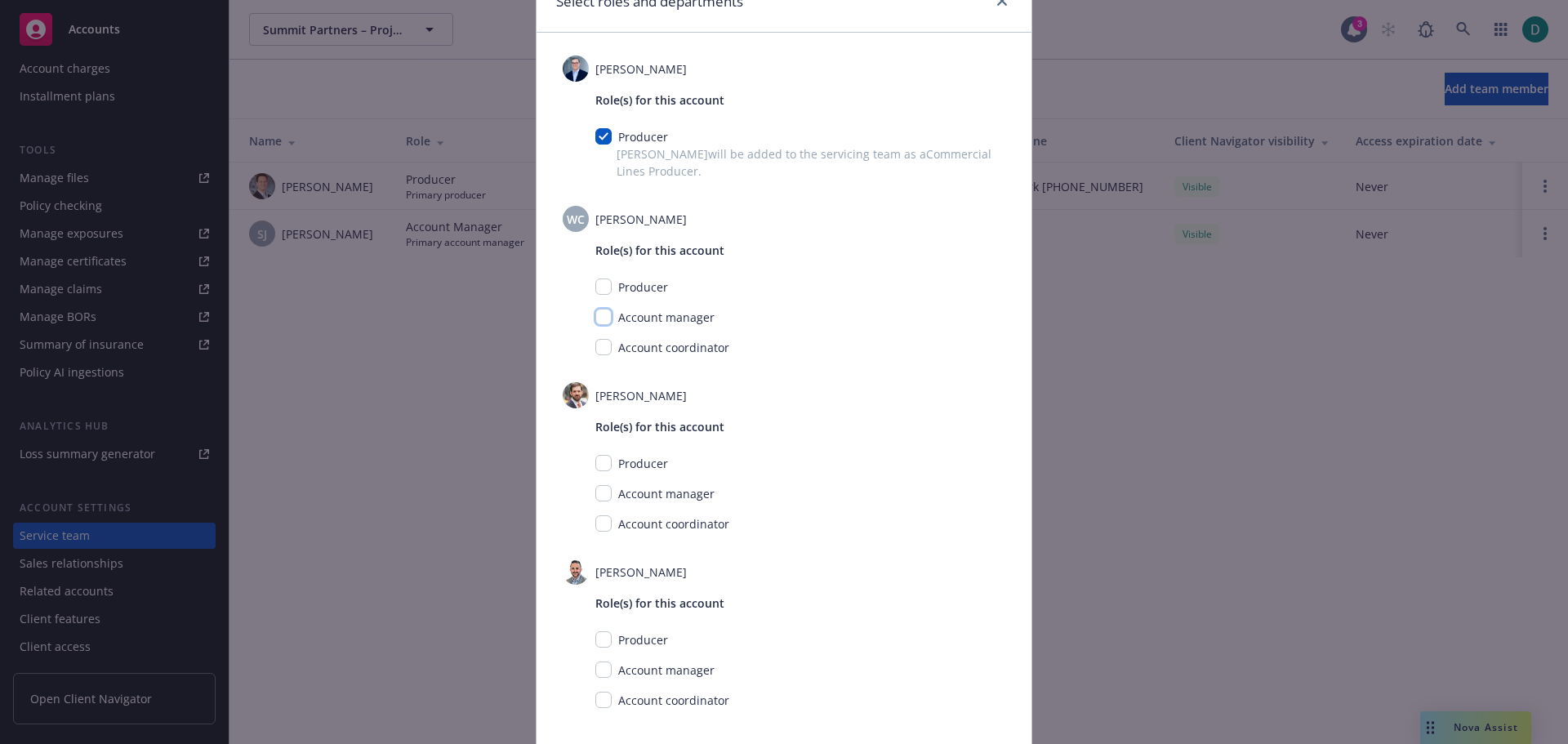
click at [602, 316] on input "checkbox" at bounding box center [604, 317] width 17 height 17
checkbox input "true"
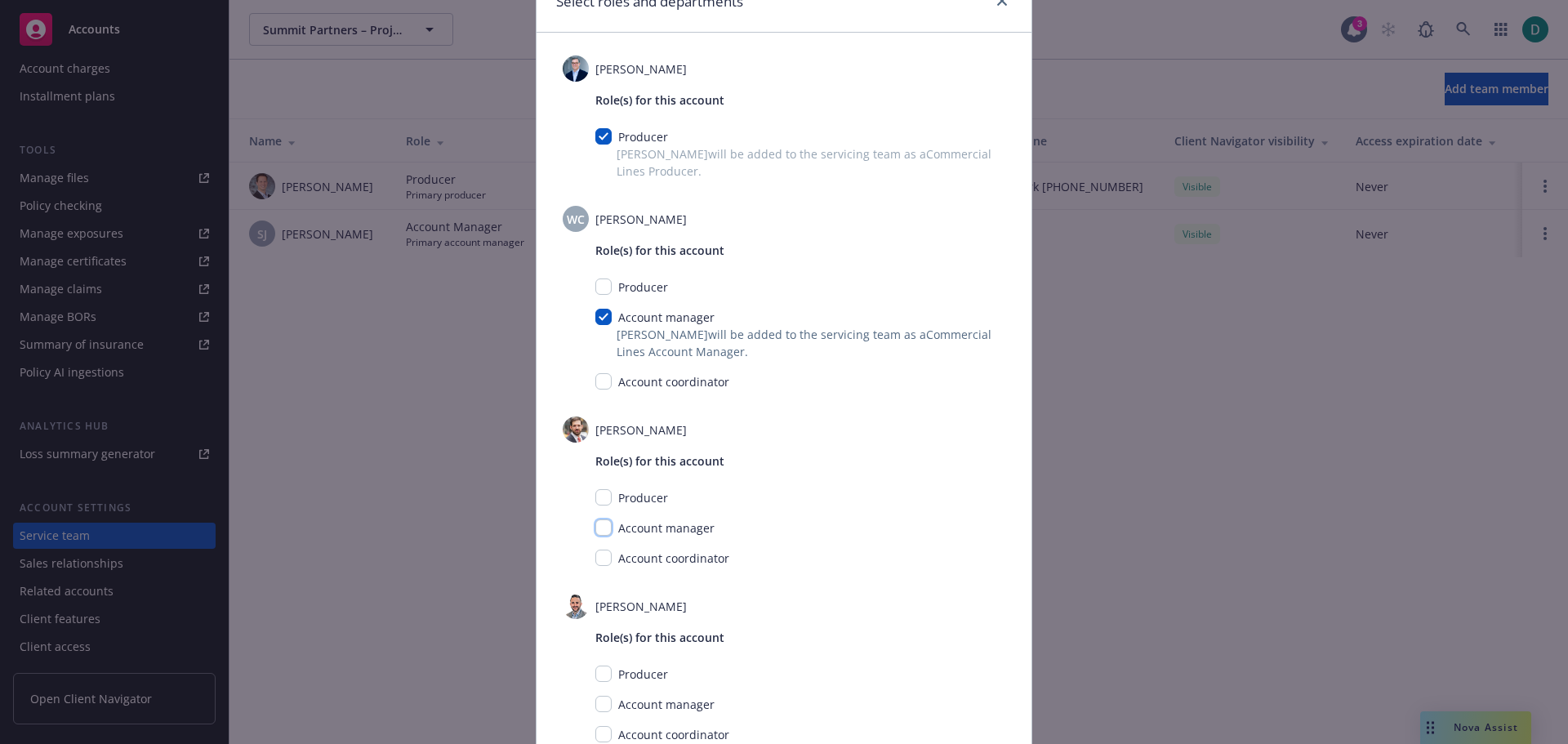
click at [597, 529] on input "checkbox" at bounding box center [604, 528] width 17 height 17
checkbox input "true"
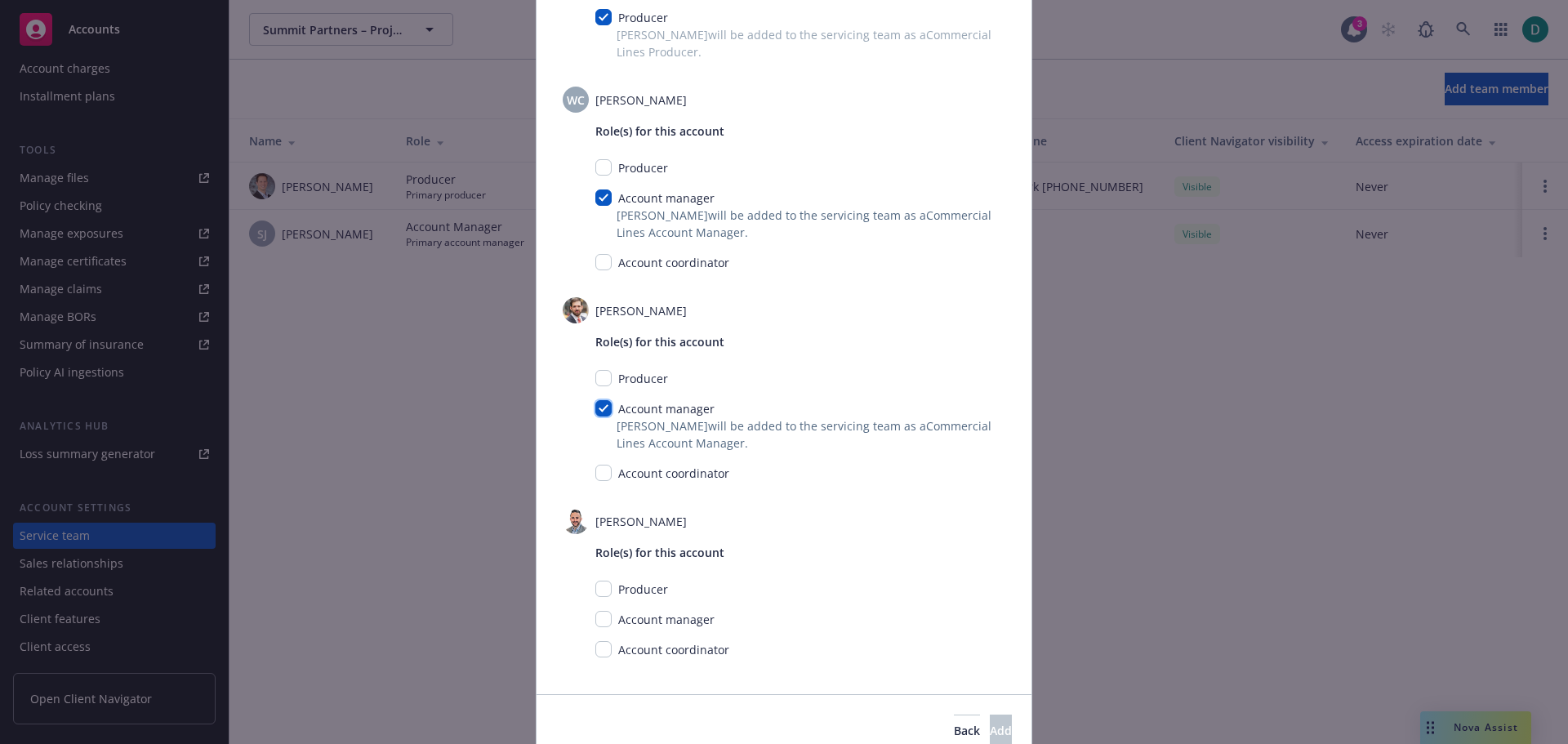
scroll to position [277, 0]
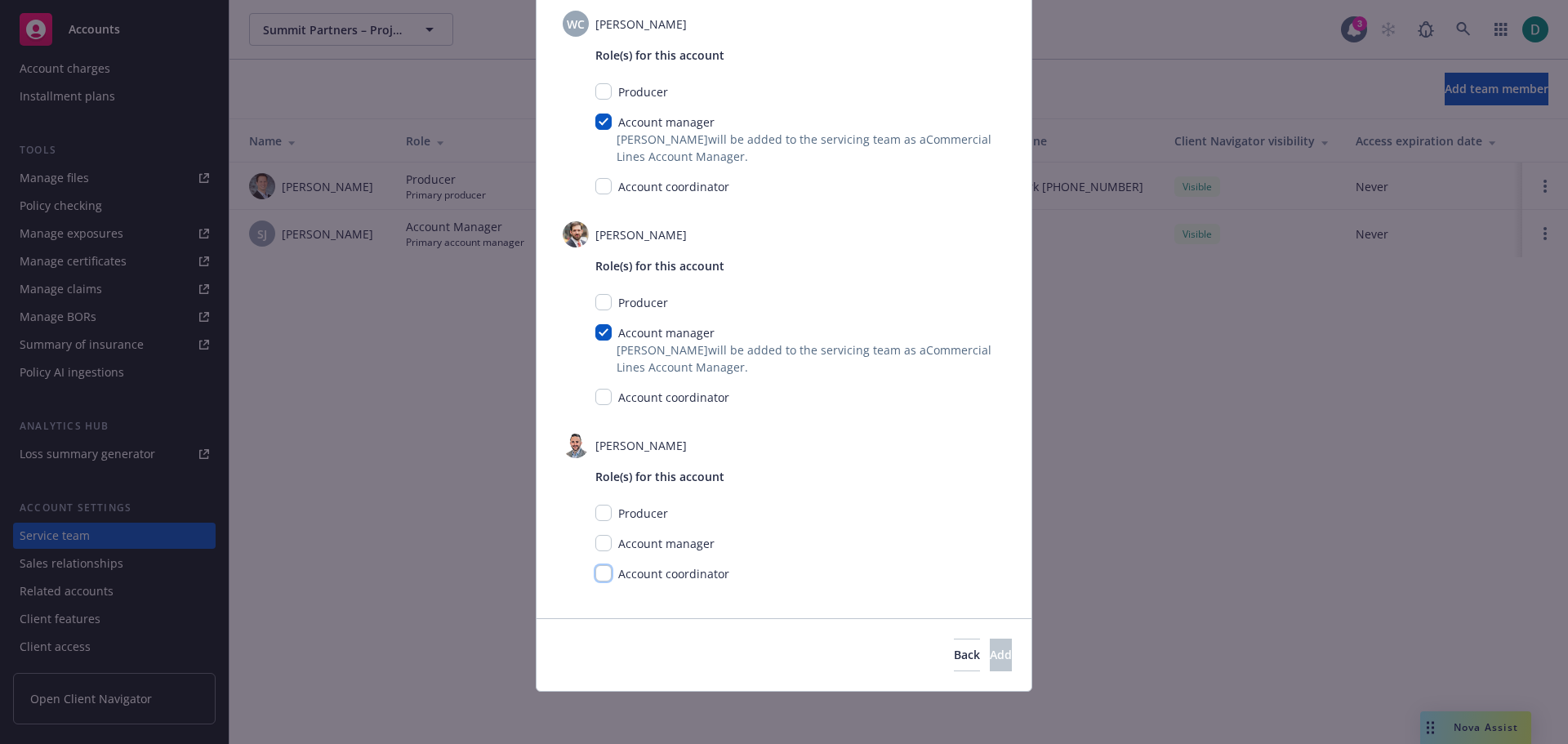
drag, startPoint x: 598, startPoint y: 572, endPoint x: 606, endPoint y: 561, distance: 13.6
click at [598, 571] on input "checkbox" at bounding box center [604, 573] width 17 height 17
checkbox input "true"
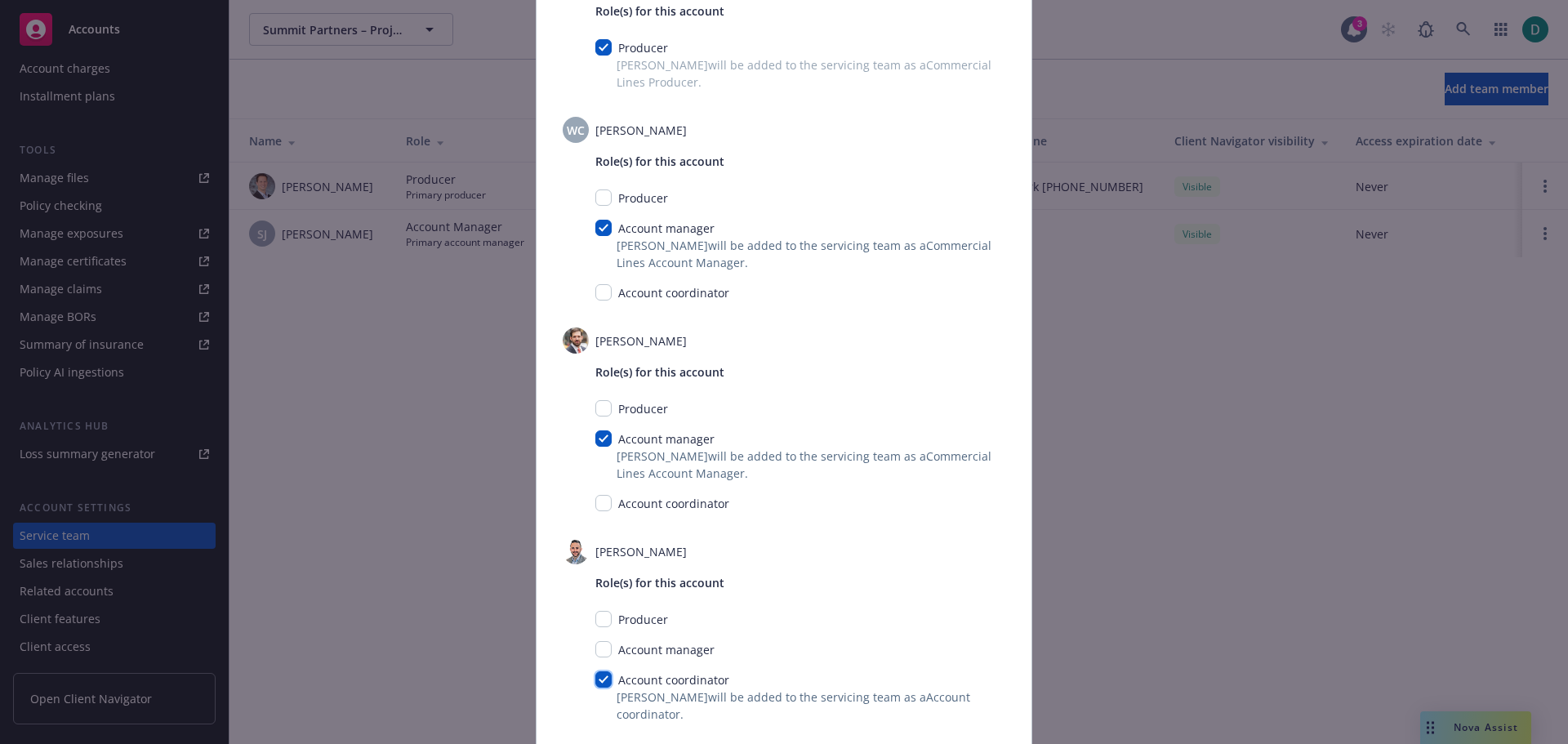
scroll to position [311, 0]
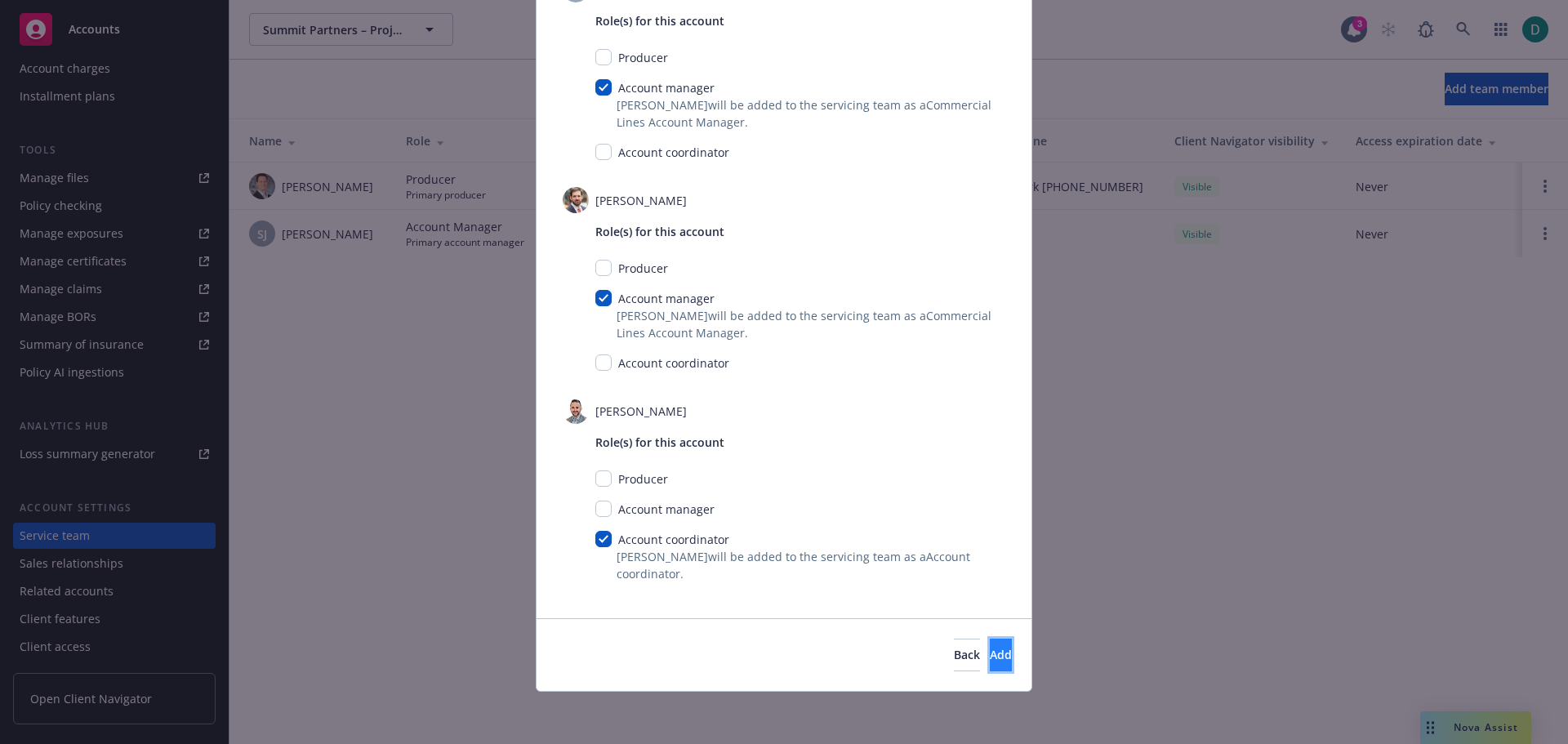
click at [989, 656] on span "Add" at bounding box center [1000, 655] width 22 height 16
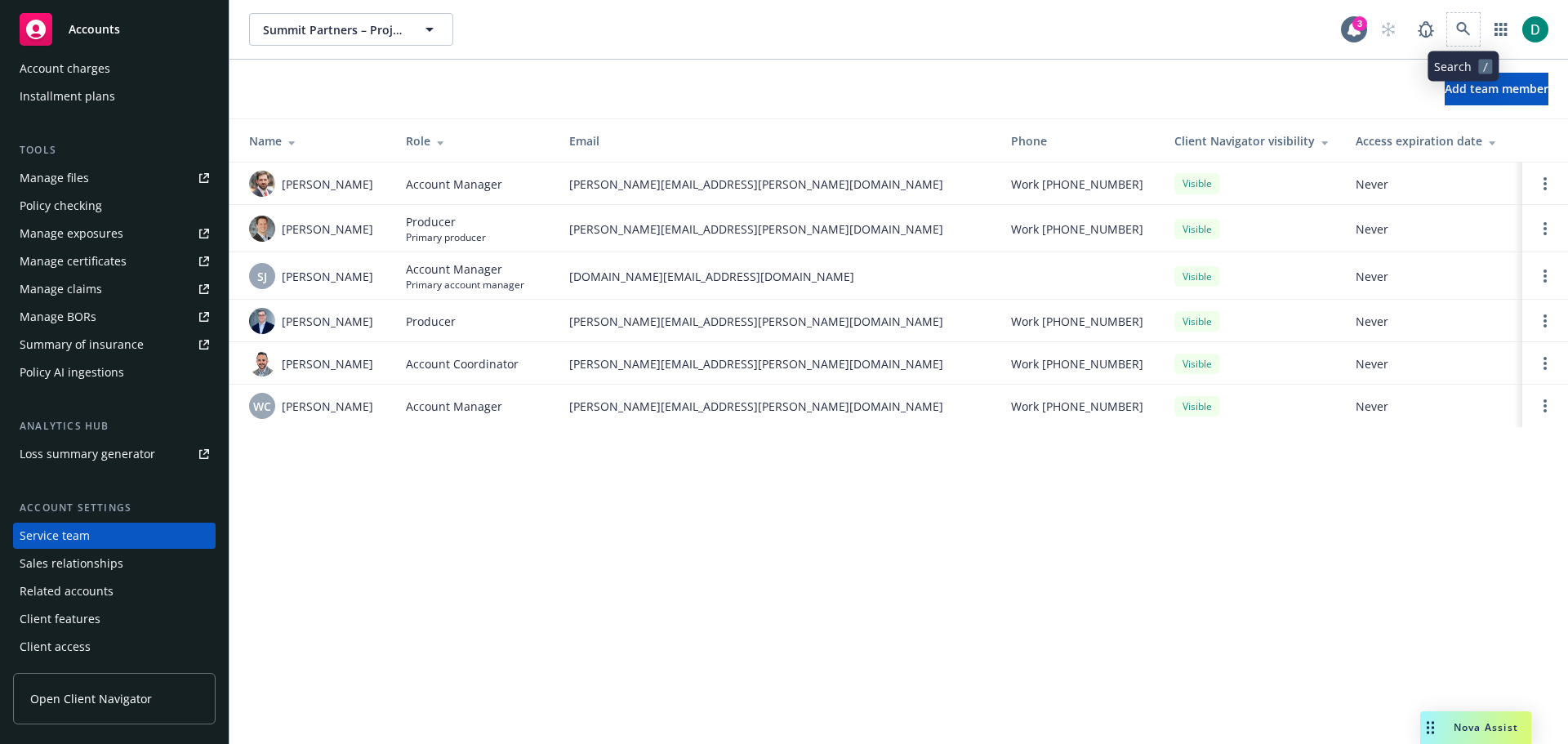
click at [1470, 13] on span at bounding box center [1462, 29] width 33 height 33
click at [1460, 27] on icon at bounding box center [1462, 29] width 15 height 15
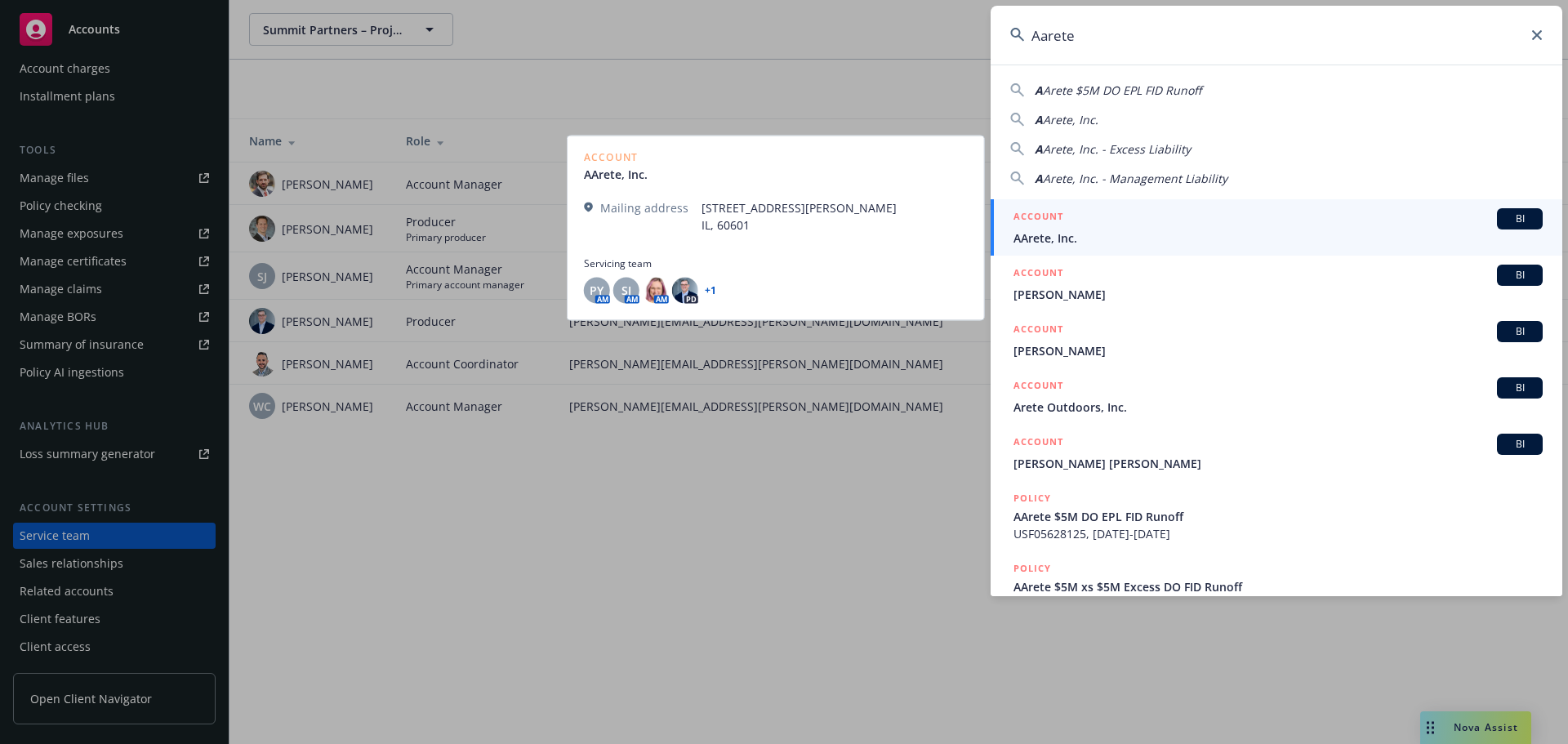
type input "Aarete"
click at [1084, 234] on span "AArete, Inc." at bounding box center [1277, 238] width 529 height 17
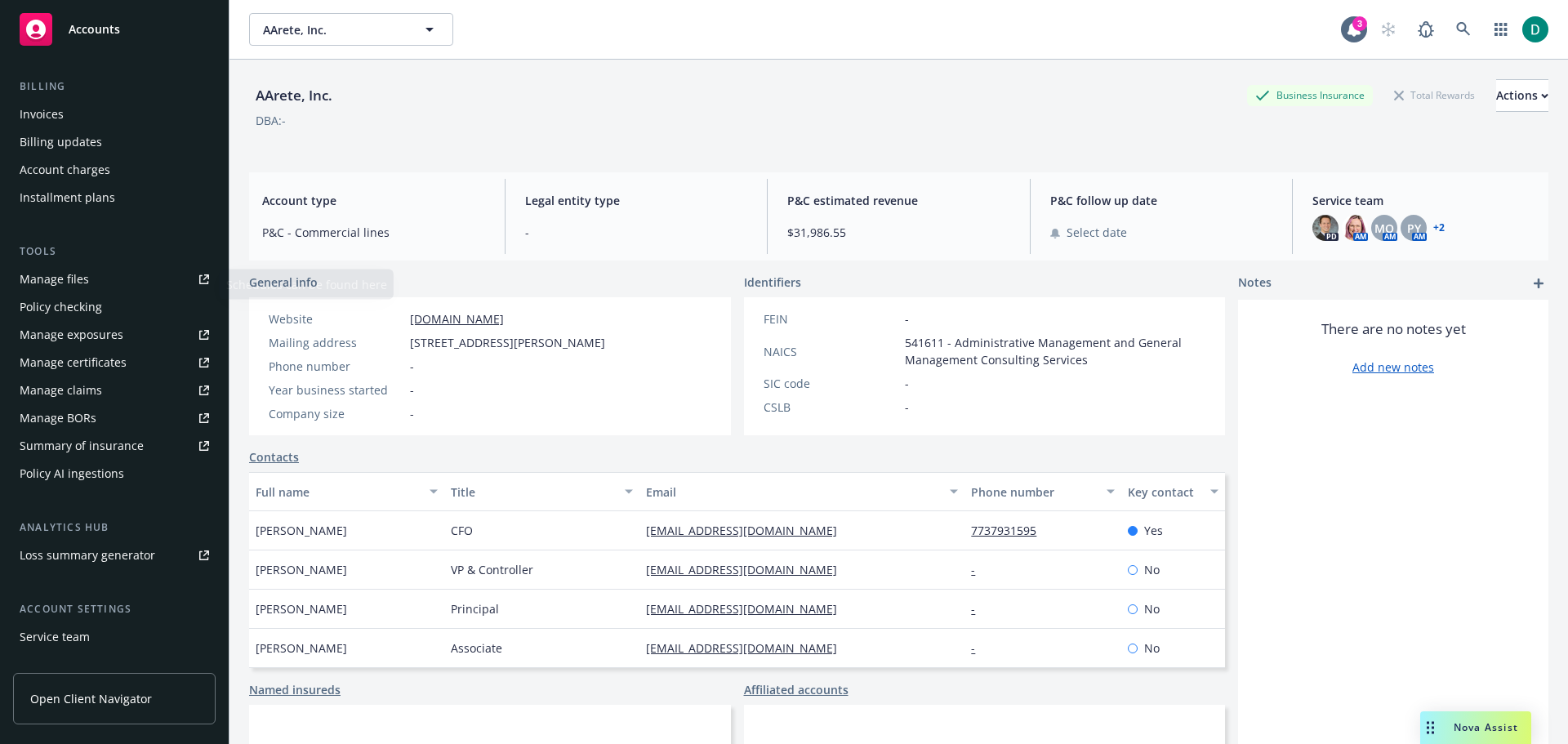
scroll to position [327, 0]
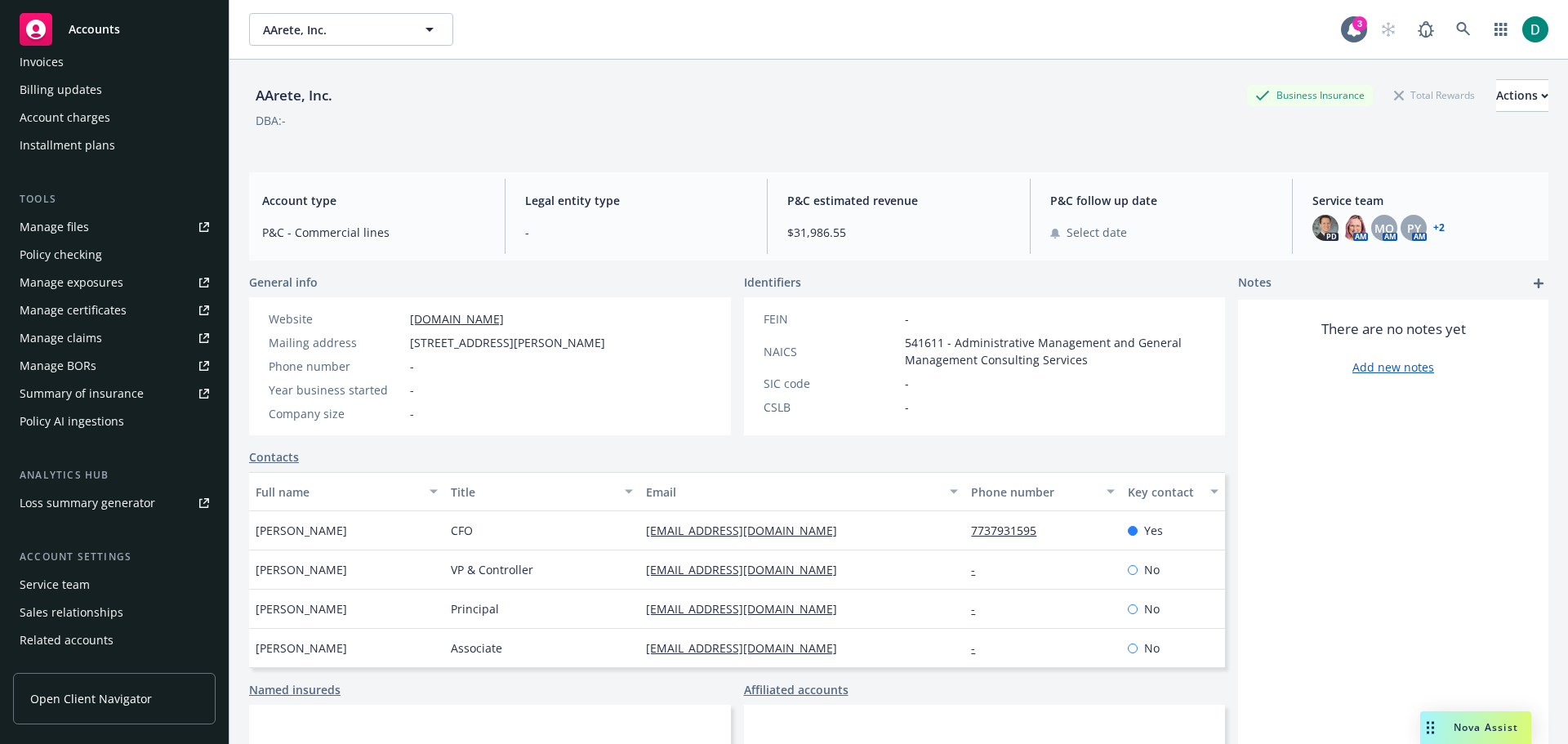
click at [68, 586] on div "Service team" at bounding box center [54, 585] width 70 height 26
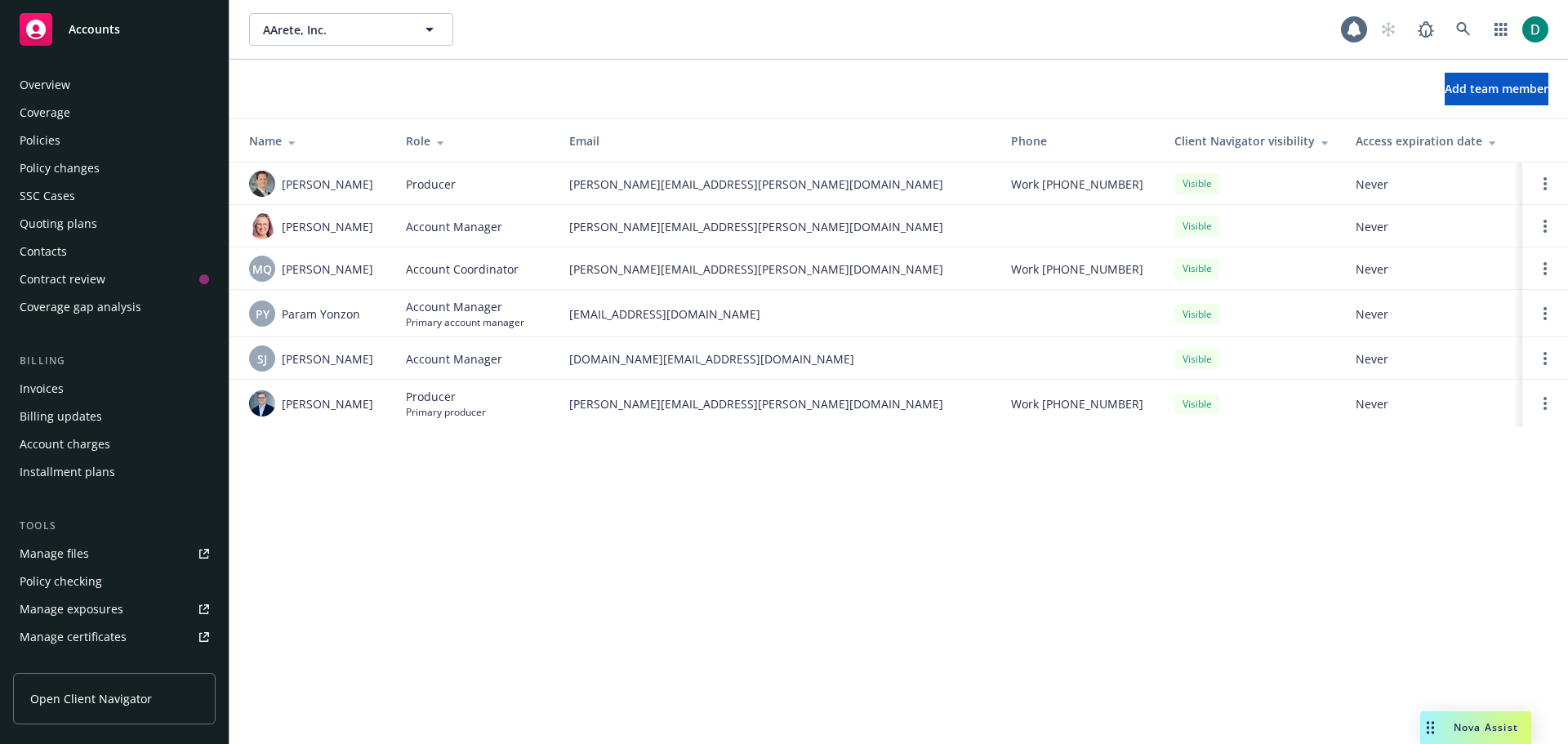
scroll to position [376, 0]
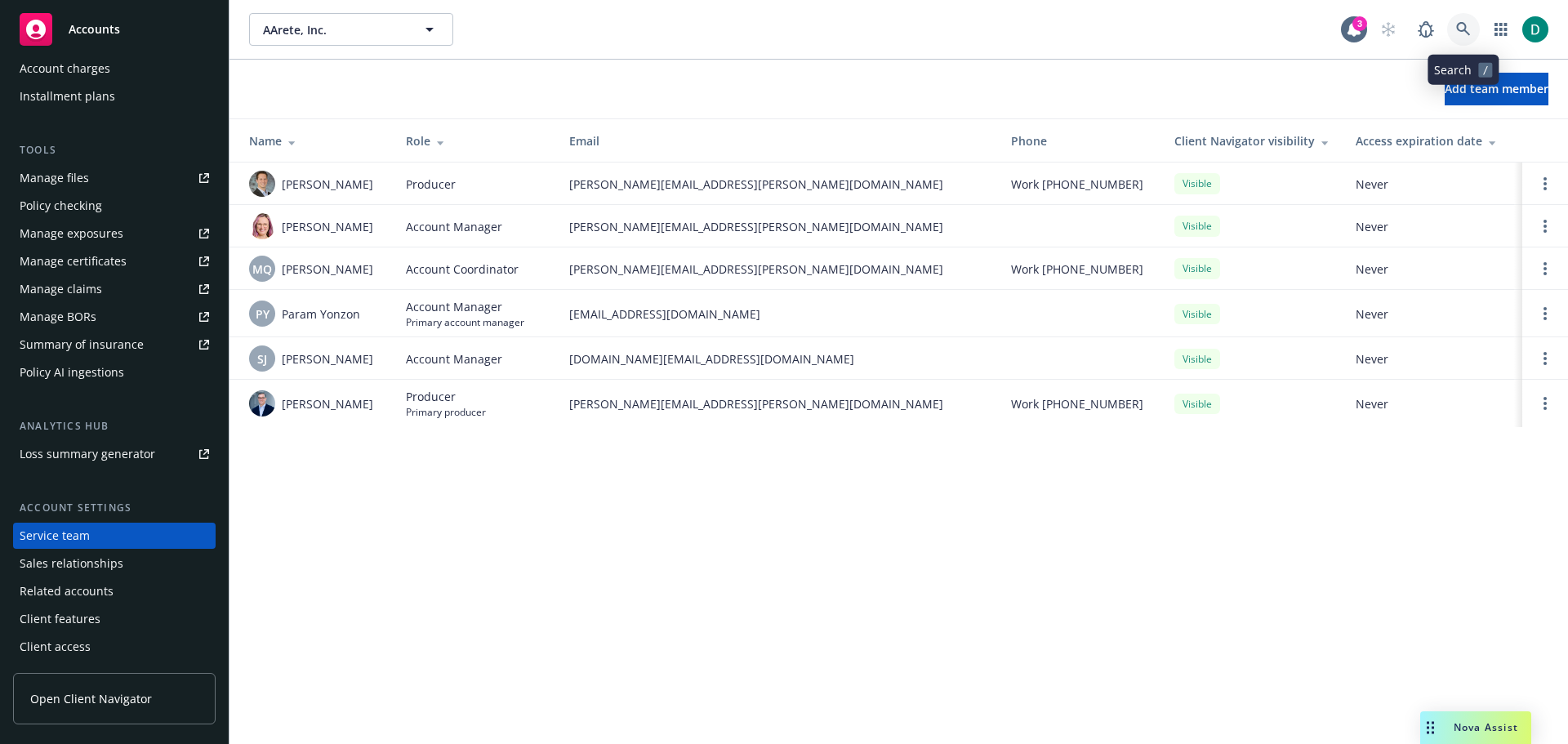
click at [1464, 26] on icon at bounding box center [1462, 29] width 14 height 14
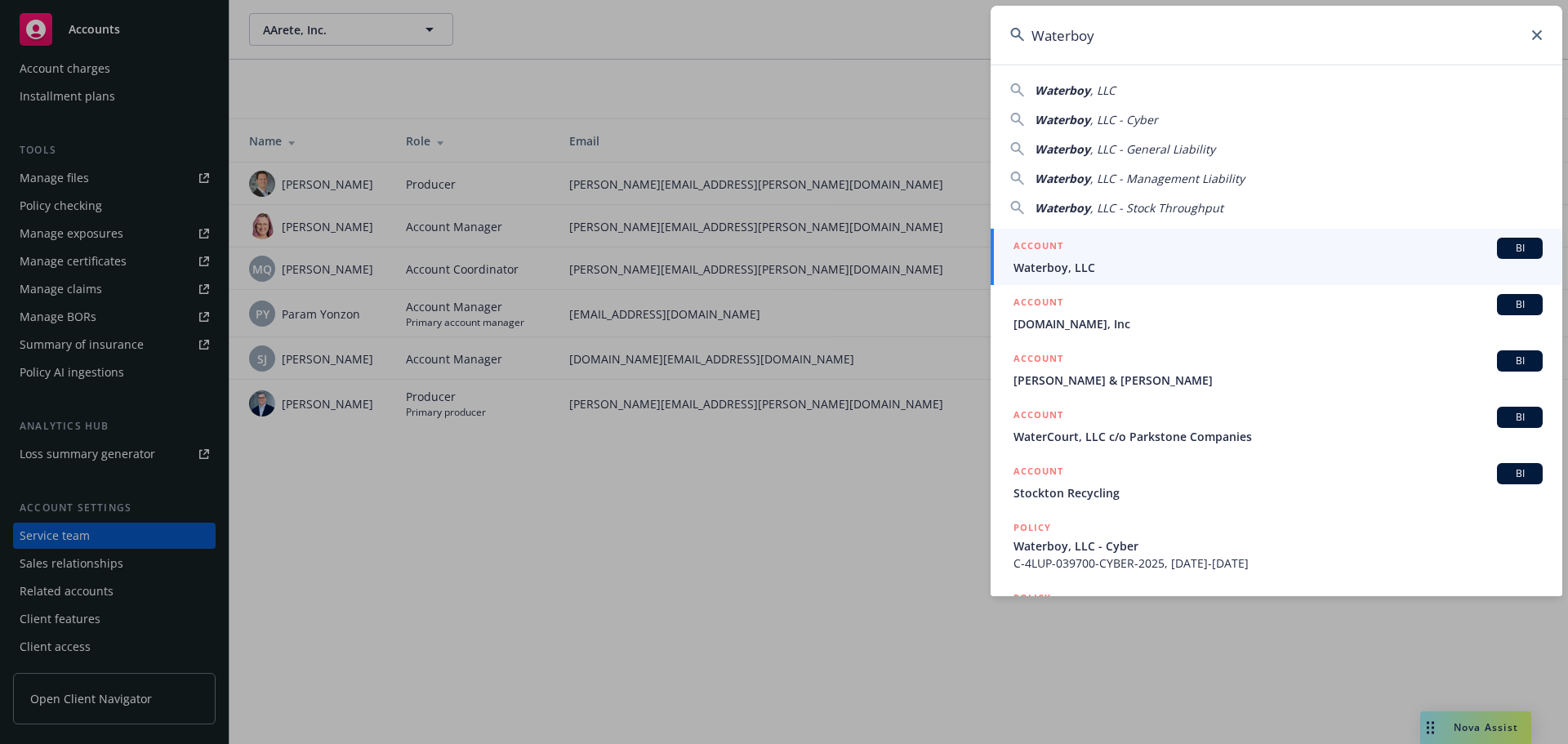
type input "Waterboy"
click at [1066, 266] on span "Waterboy, LLC" at bounding box center [1277, 266] width 529 height 17
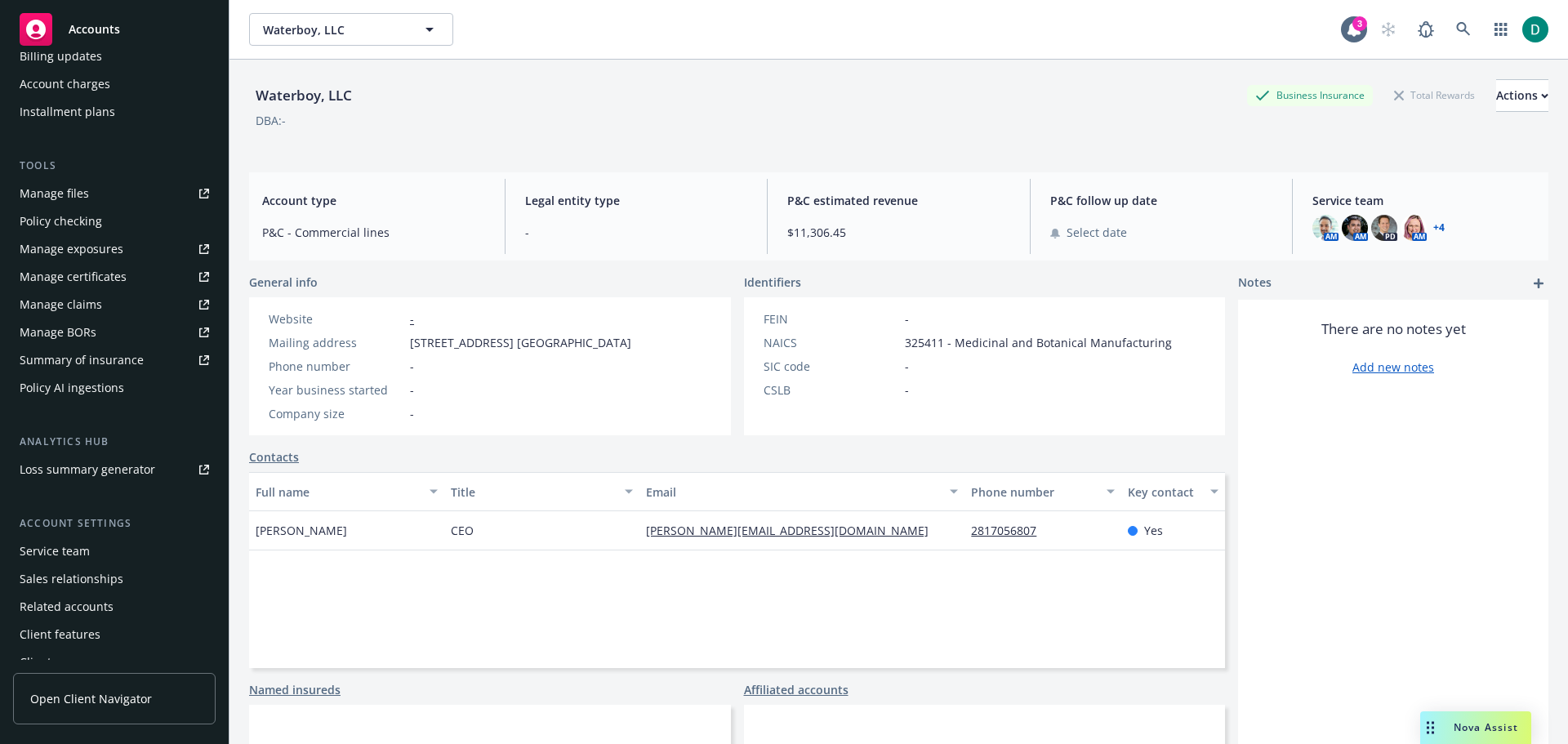
scroll to position [376, 0]
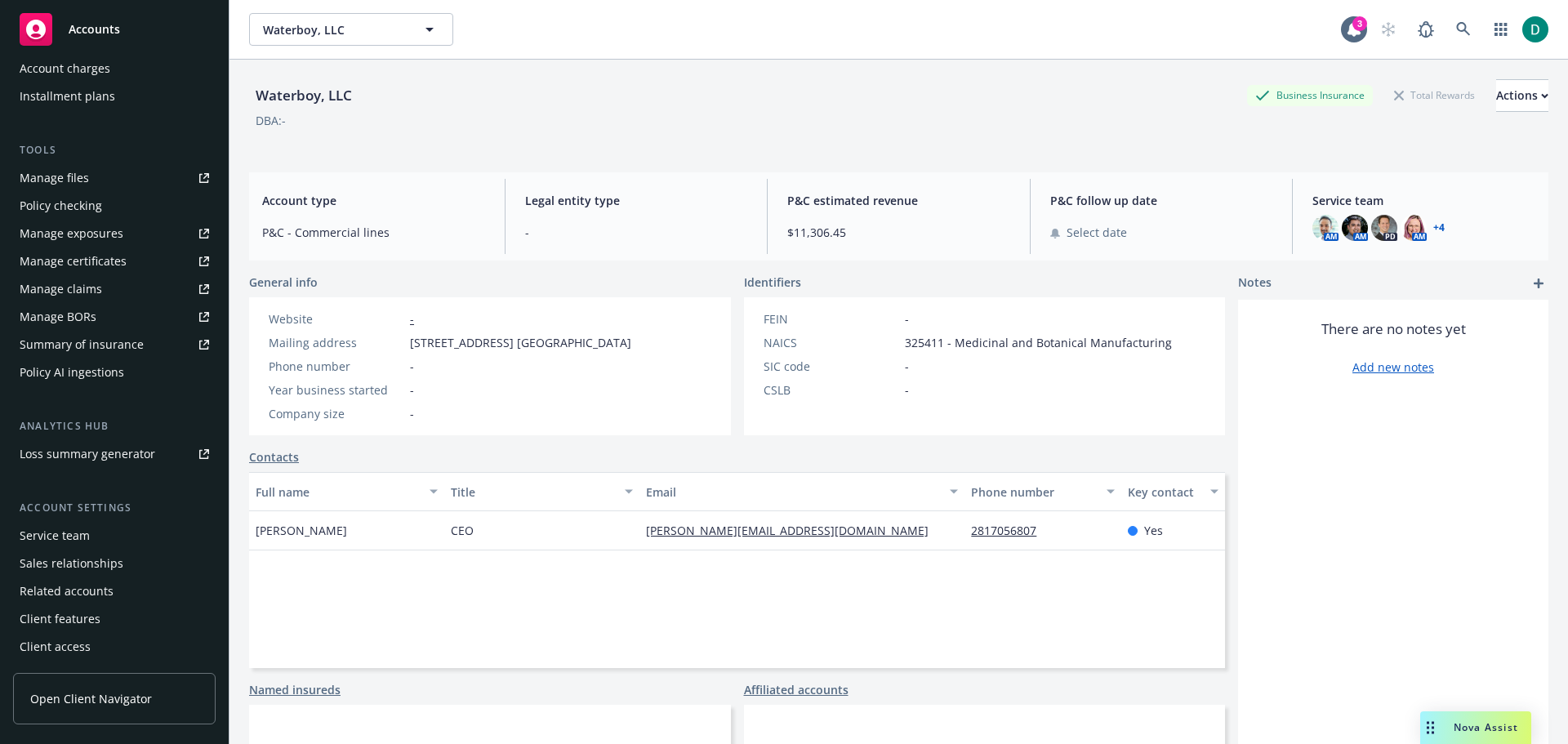
click at [58, 529] on div "Service team" at bounding box center [54, 536] width 70 height 26
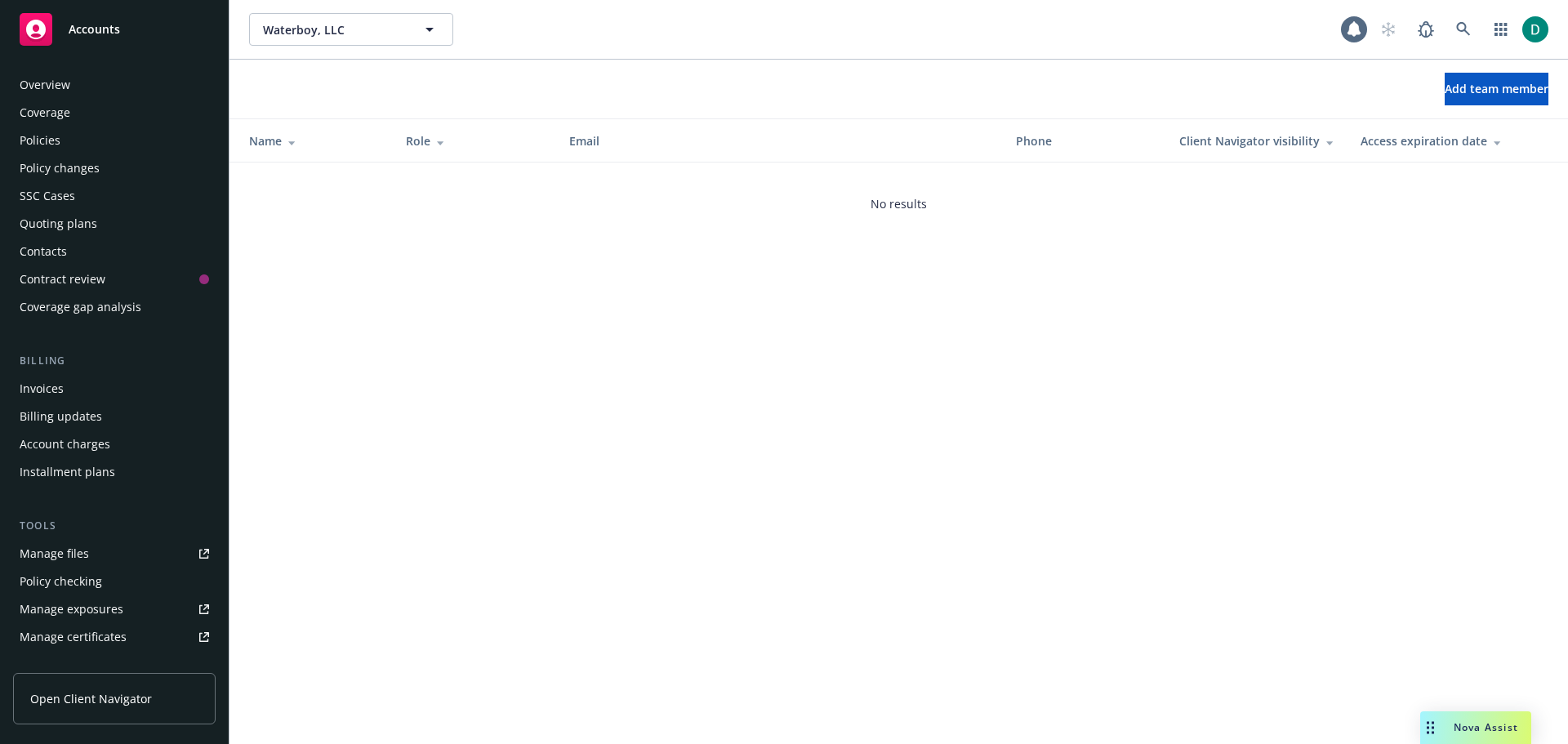
scroll to position [376, 0]
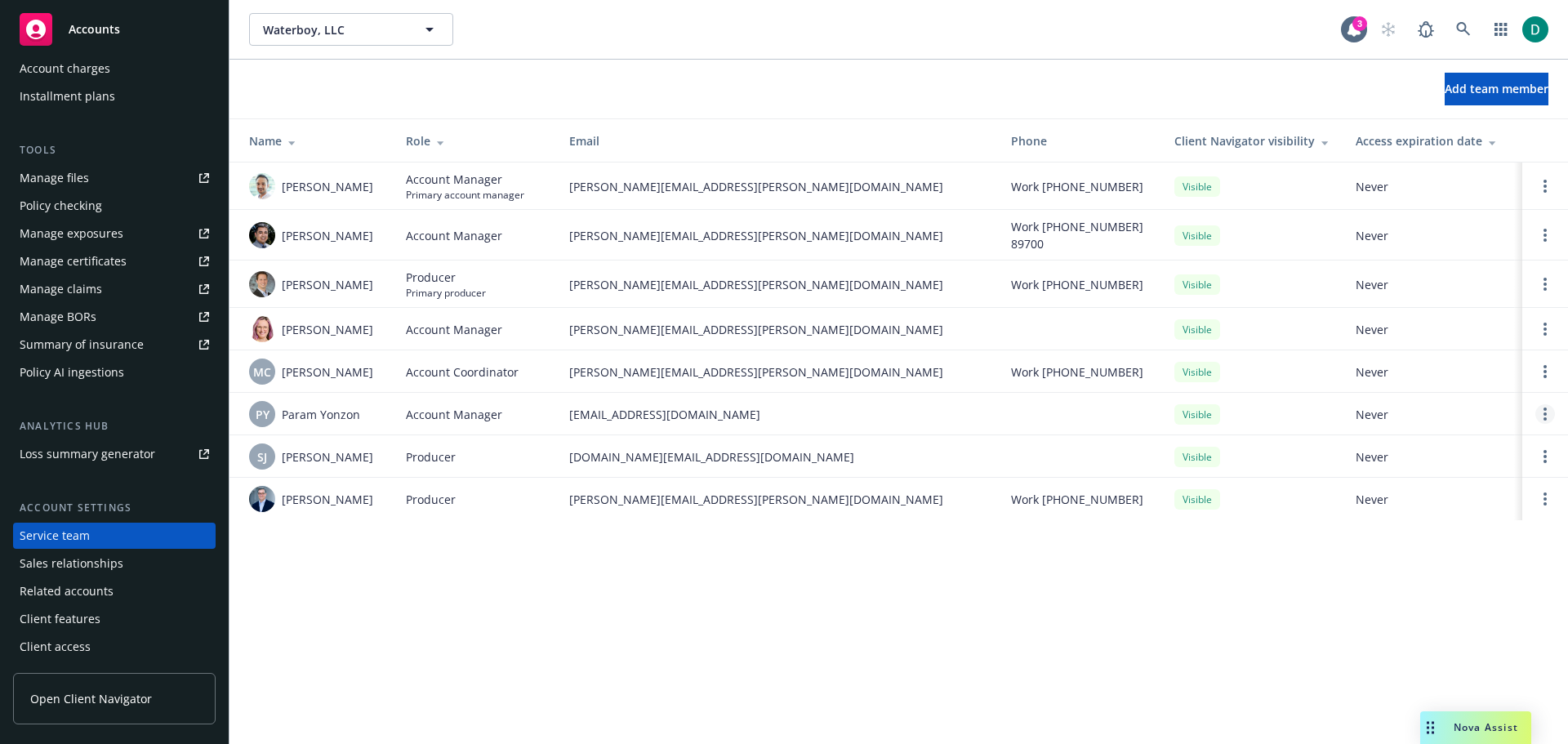
click at [1541, 411] on link "Open options" at bounding box center [1544, 414] width 20 height 20
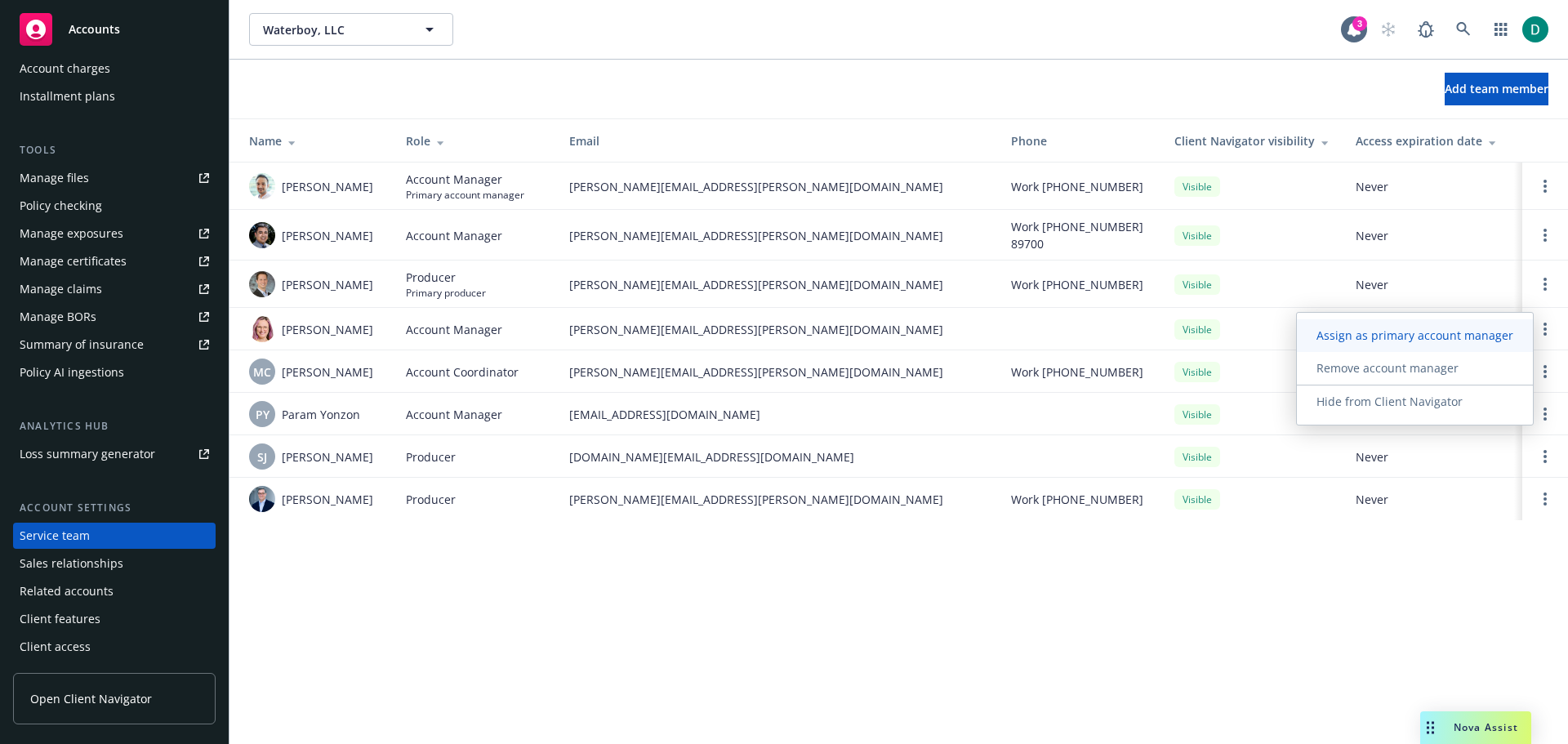
click at [1478, 333] on span "Assign as primary account manager" at bounding box center [1414, 335] width 236 height 16
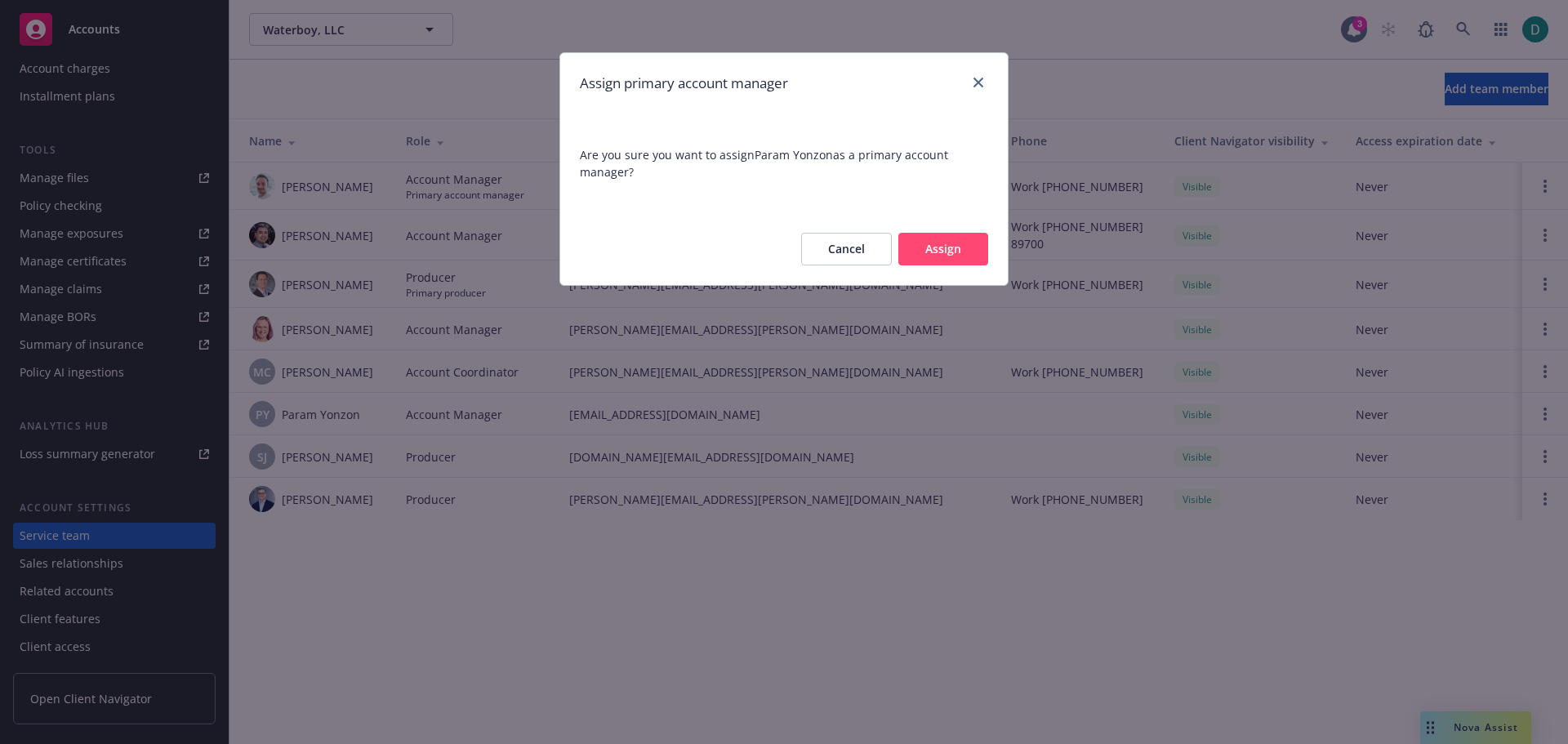
click at [932, 246] on button "Assign" at bounding box center [943, 249] width 90 height 33
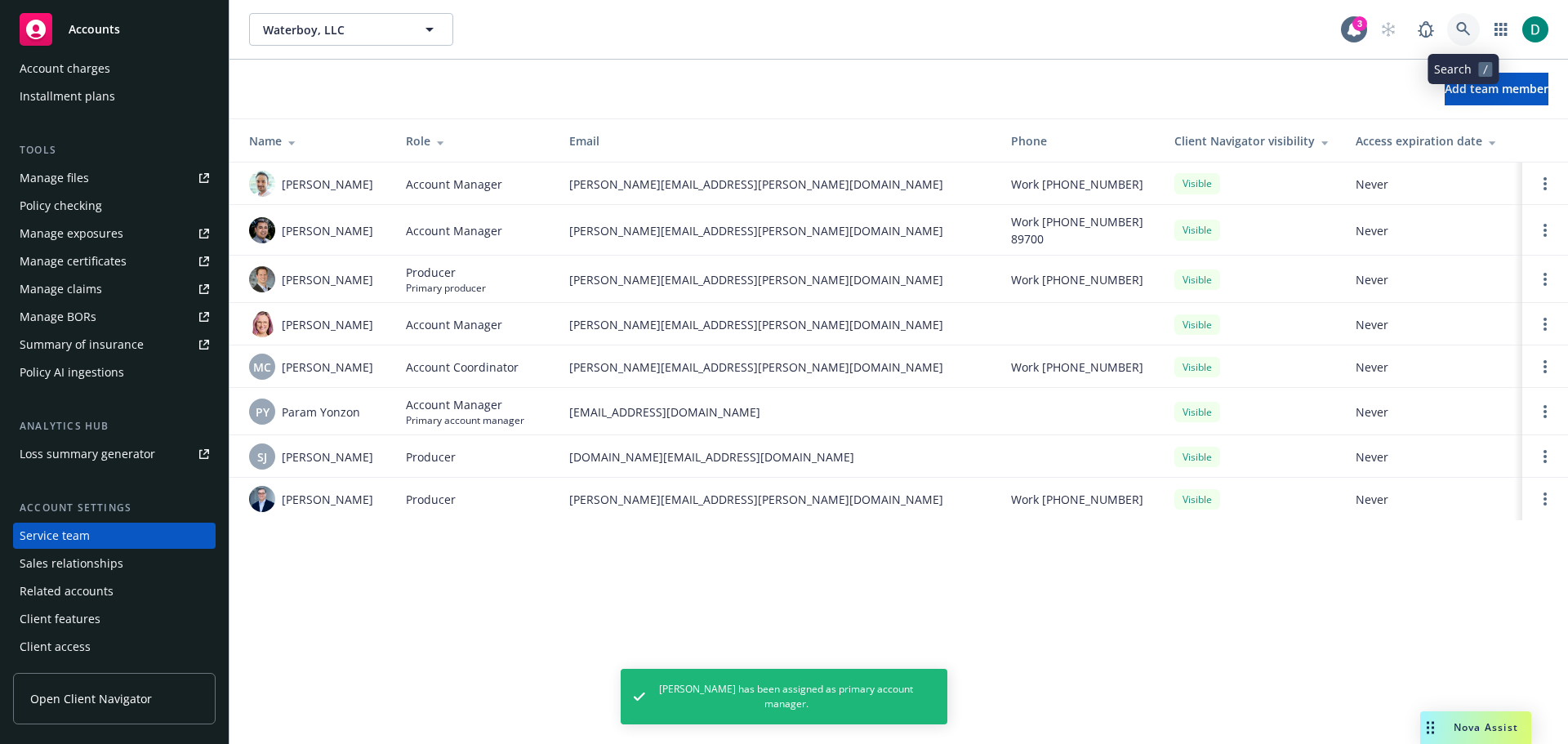
click at [1473, 29] on link at bounding box center [1462, 29] width 33 height 33
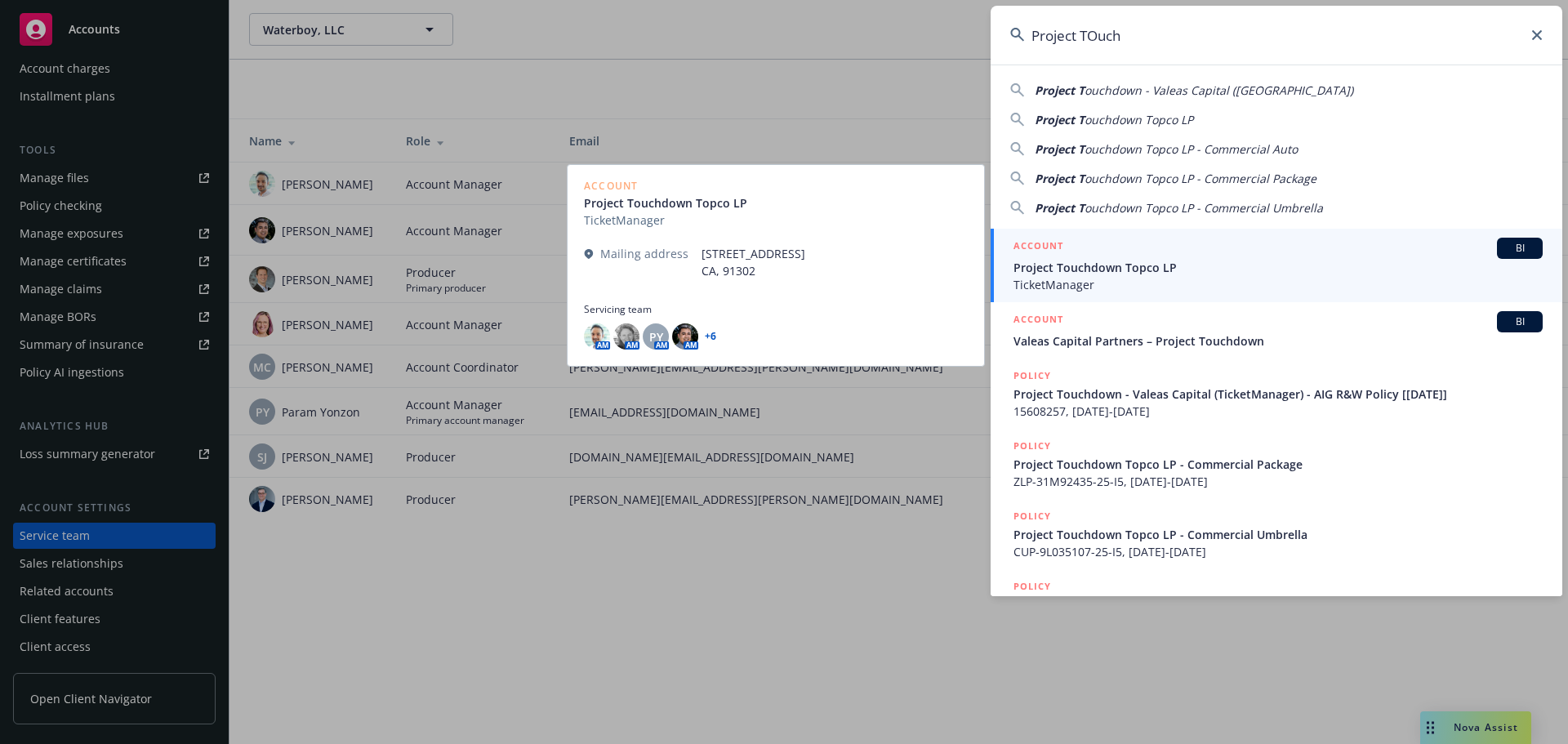
type input "Project TOuch"
click at [1091, 276] on span "TicketManager" at bounding box center [1277, 284] width 529 height 17
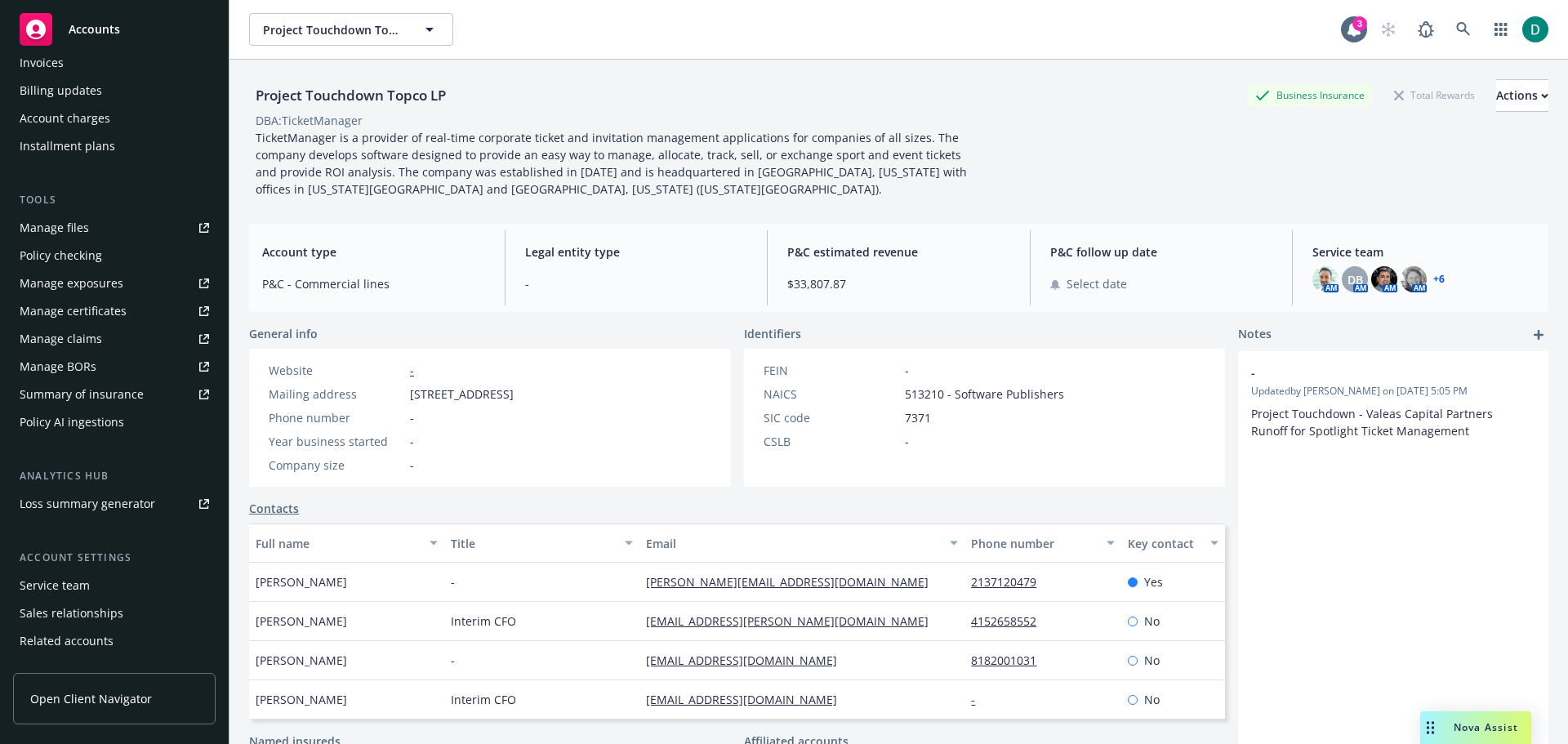
scroll to position [327, 0]
click at [80, 584] on div "Service team" at bounding box center [54, 585] width 70 height 26
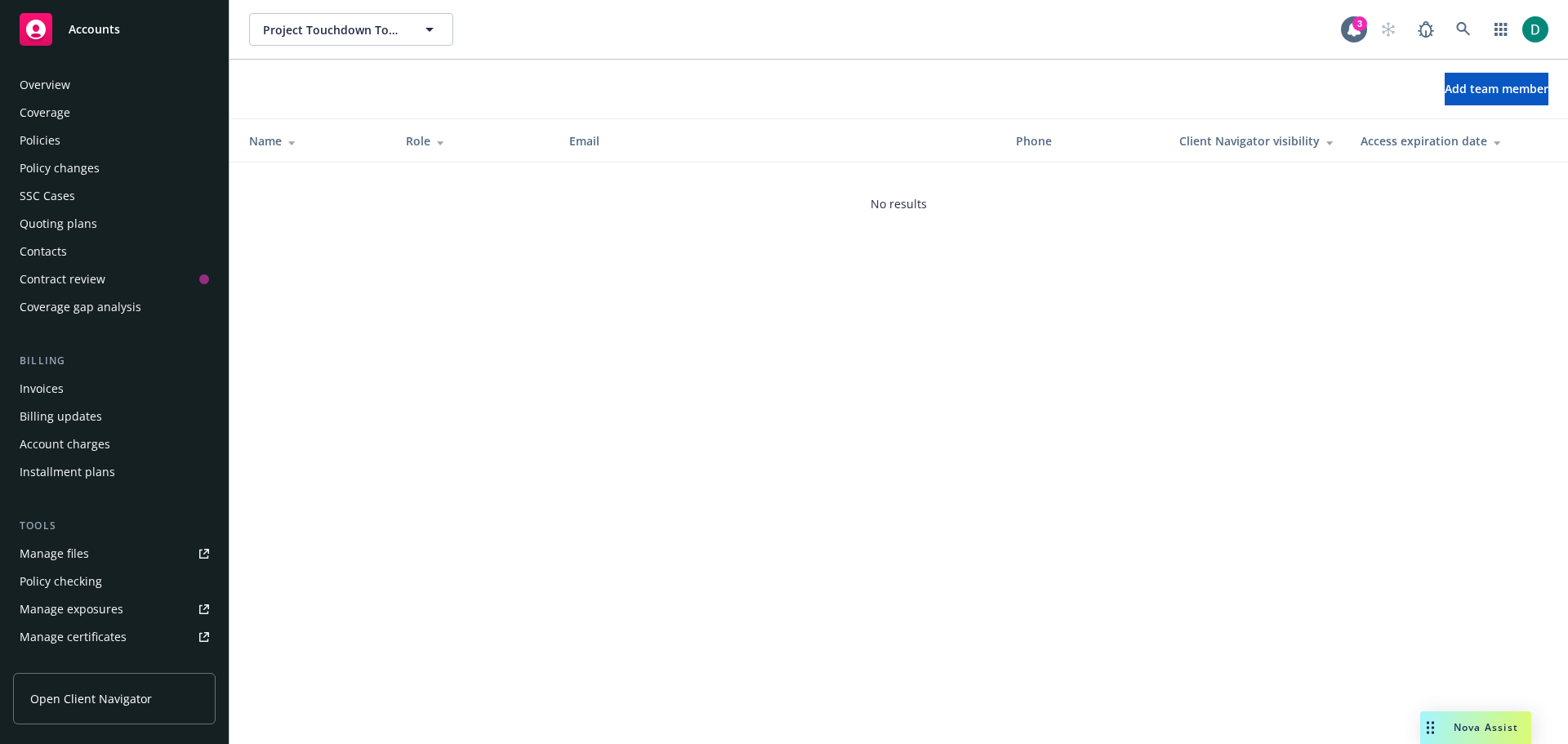
scroll to position [376, 0]
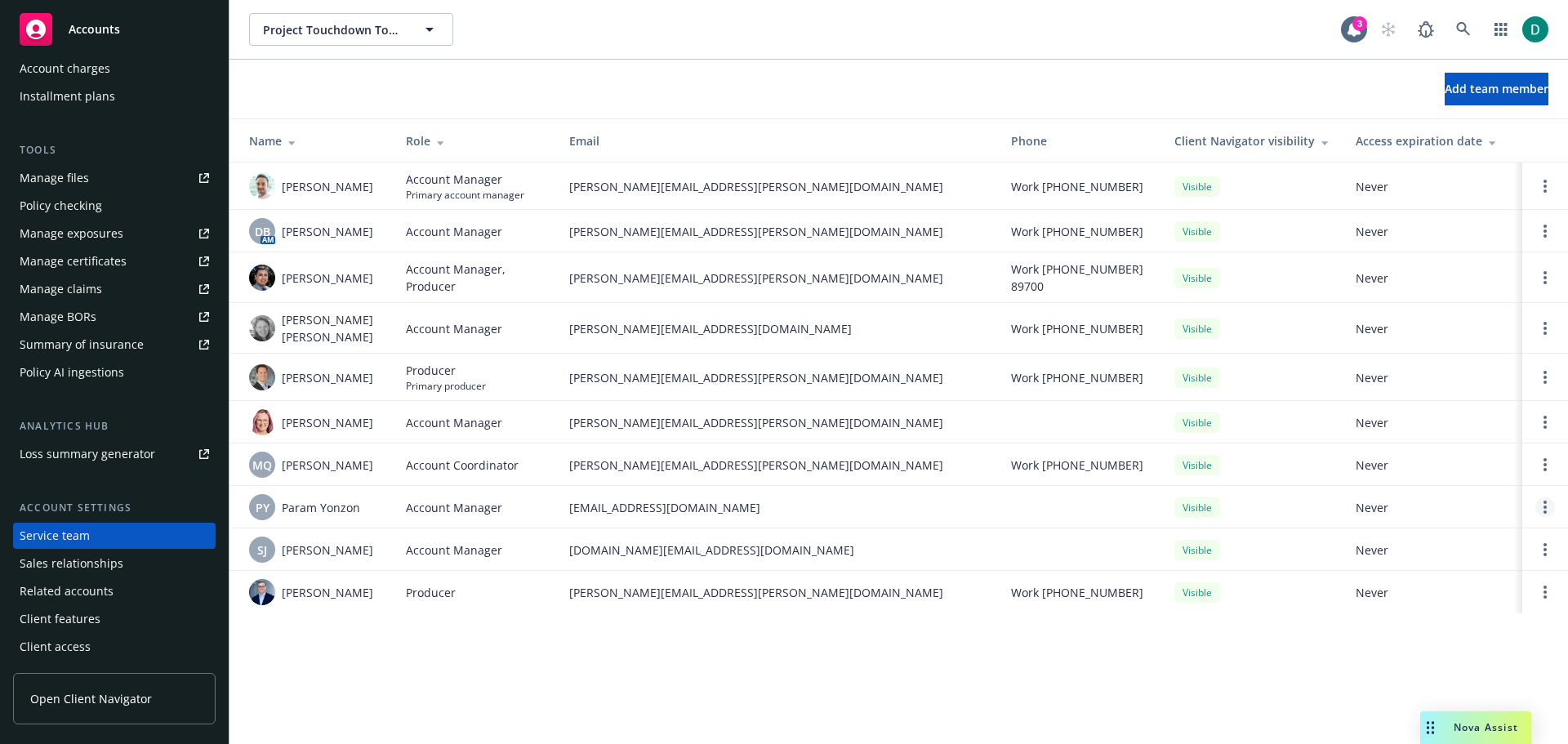
click at [1544, 501] on icon "Open options" at bounding box center [1544, 507] width 3 height 13
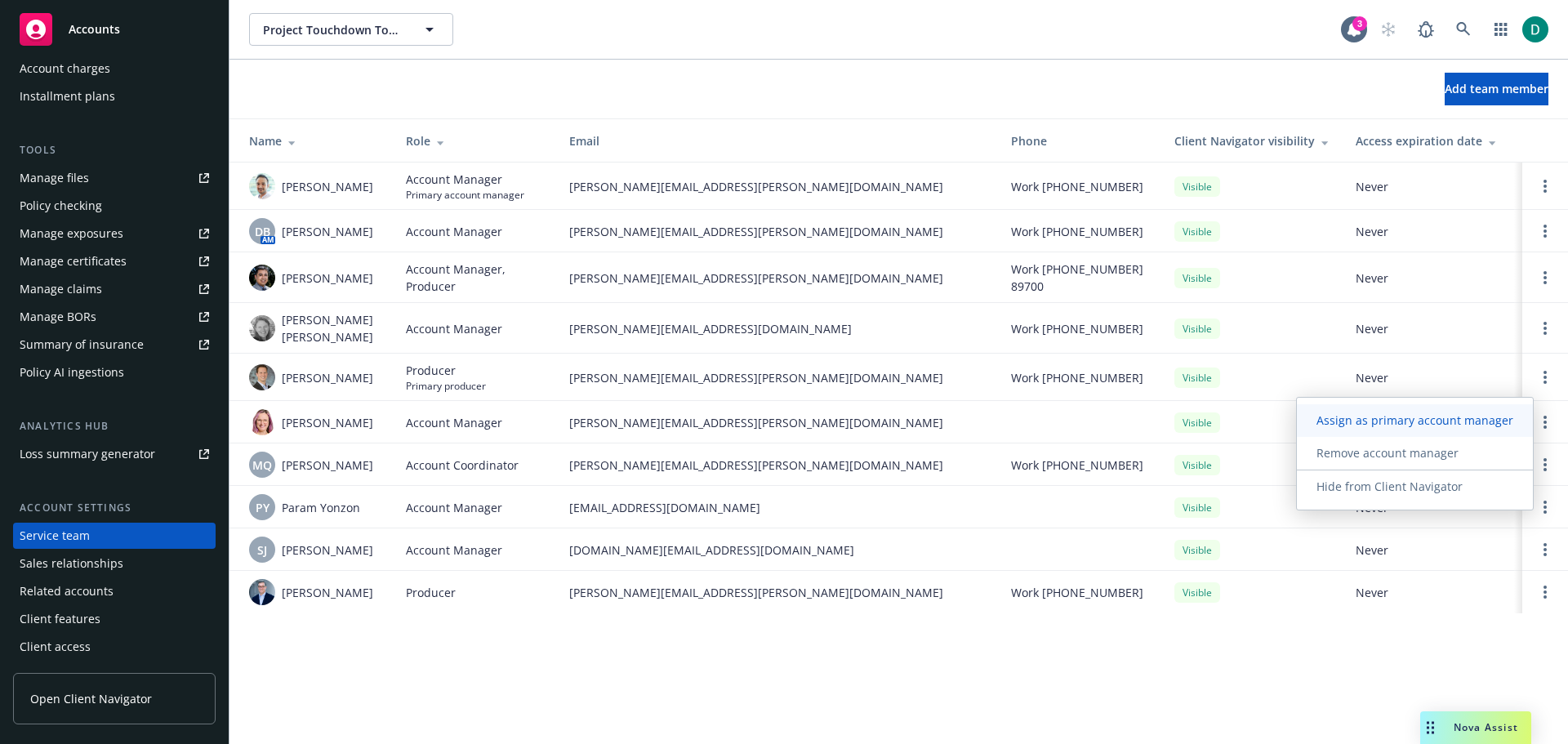
click at [1437, 423] on span "Assign as primary account manager" at bounding box center [1414, 420] width 236 height 16
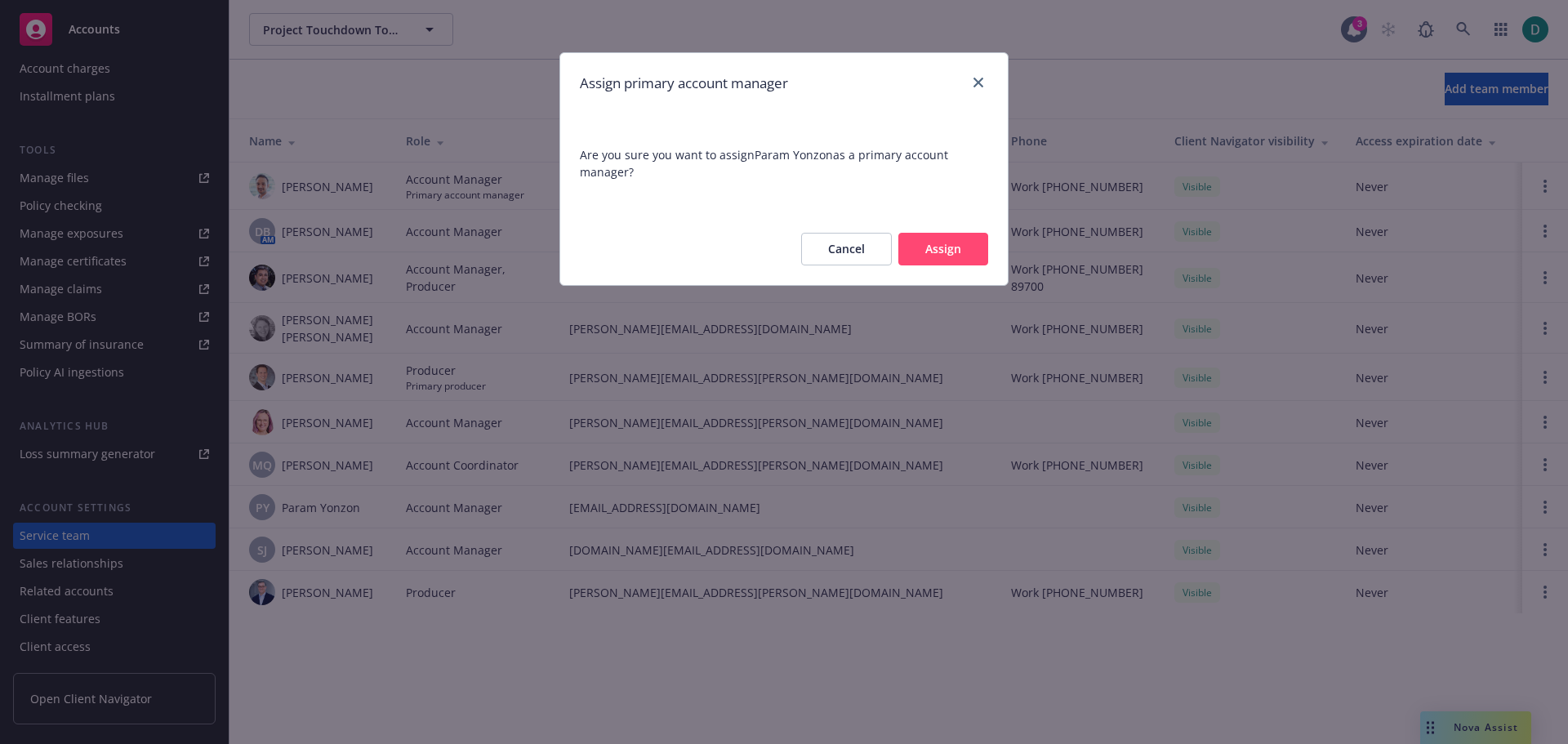
click at [943, 256] on button "Assign" at bounding box center [943, 249] width 90 height 33
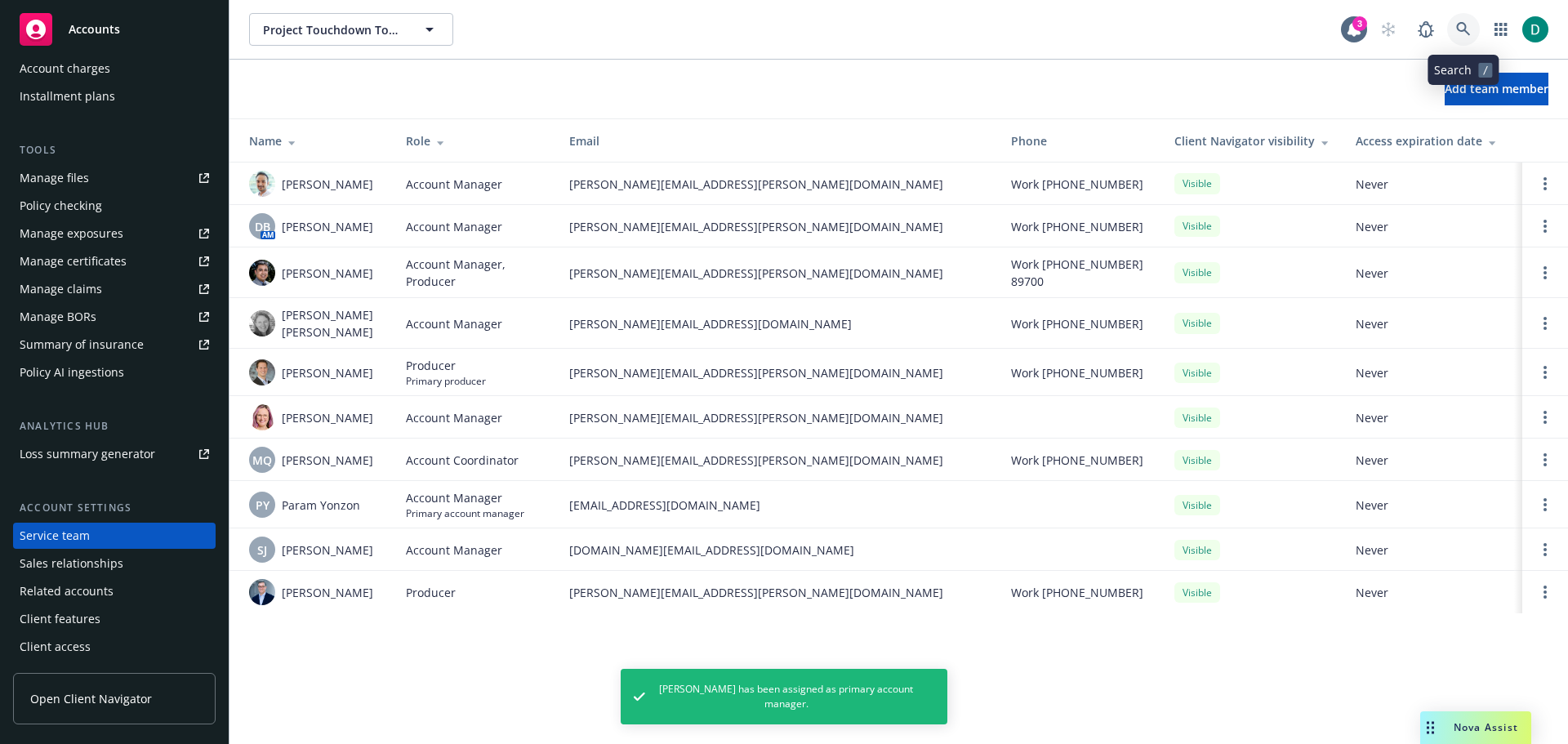
click at [1461, 24] on icon at bounding box center [1462, 29] width 14 height 14
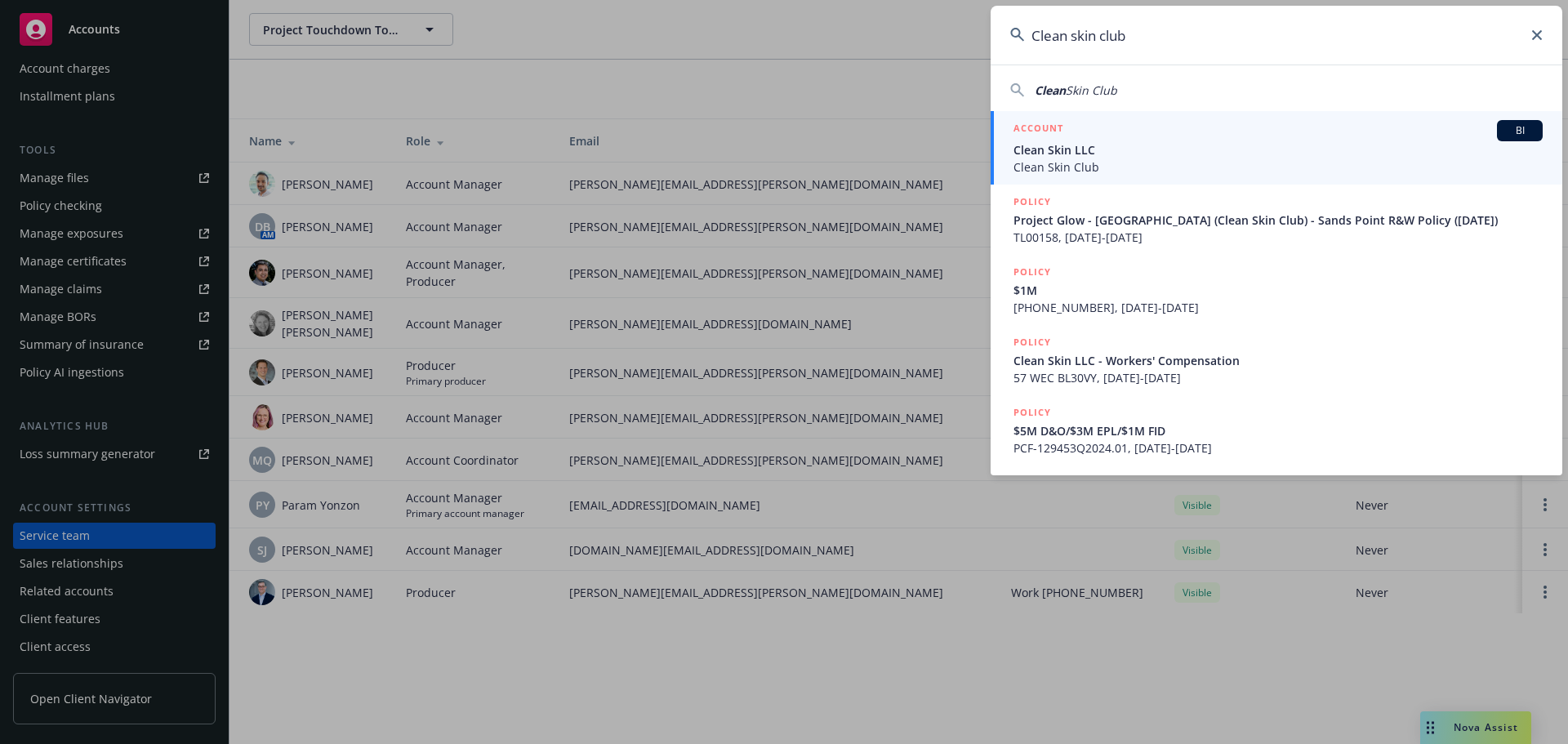
type input "Clean skin club"
click at [1104, 150] on span "Clean Skin LLC" at bounding box center [1277, 149] width 529 height 17
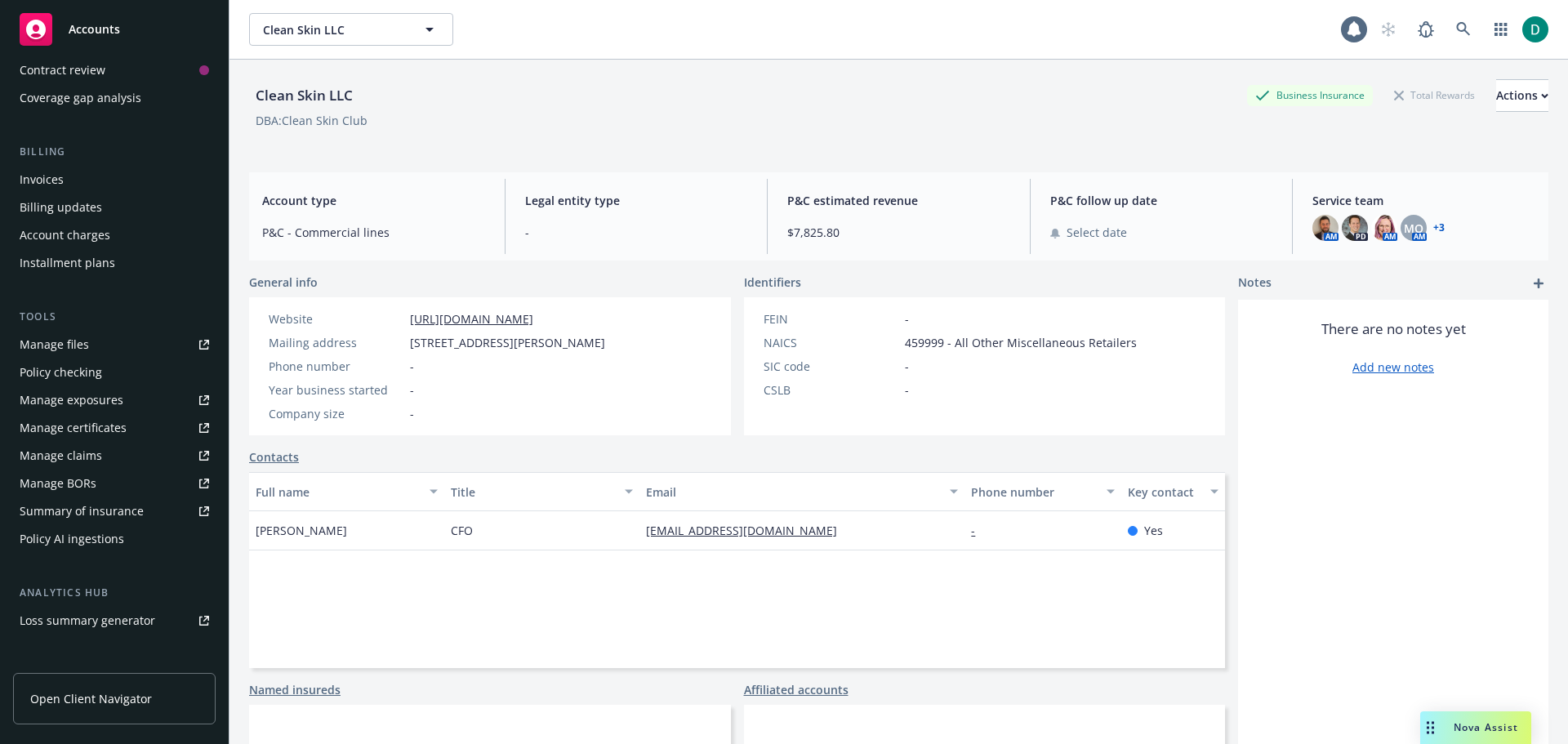
scroll to position [376, 0]
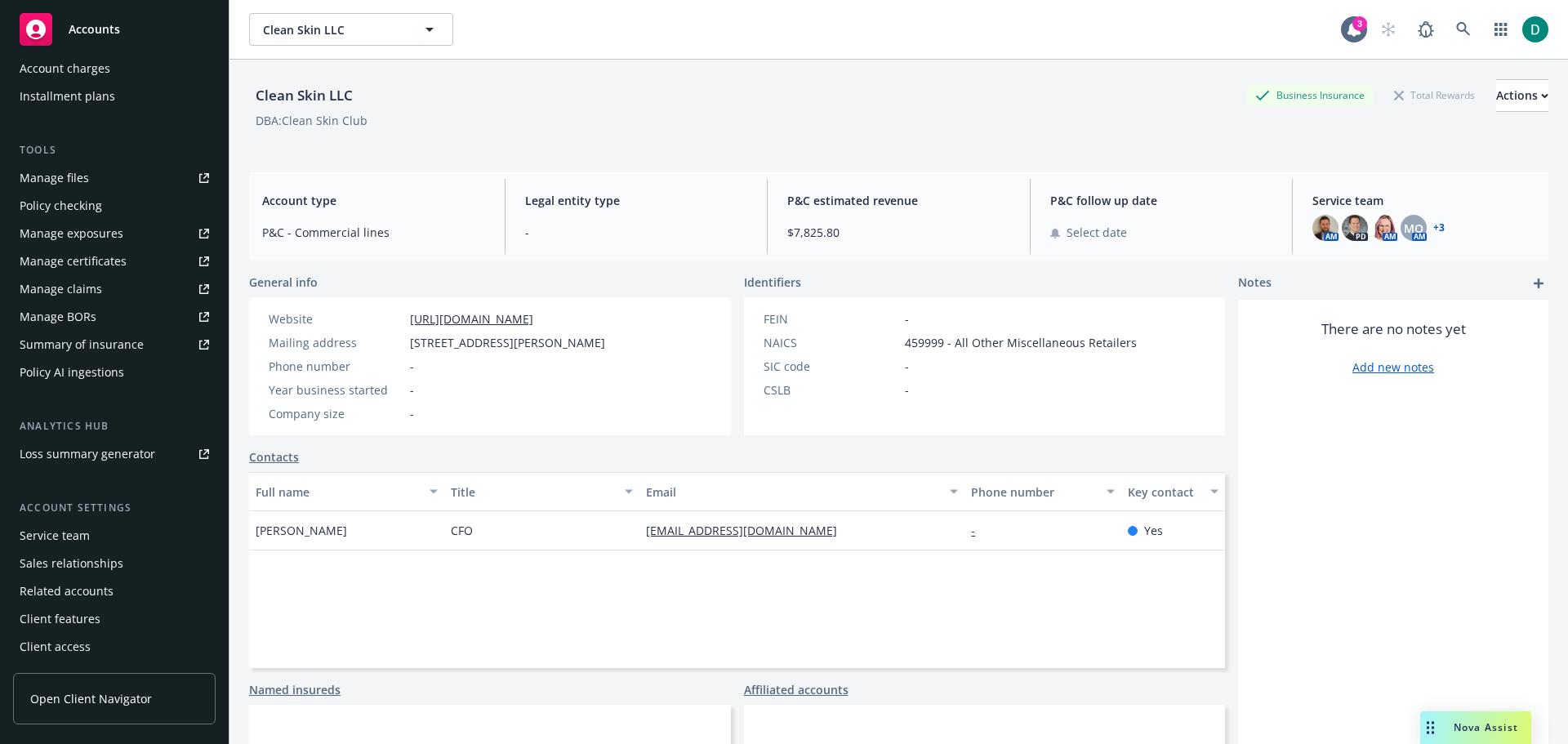
click at [78, 535] on div "Service team" at bounding box center [54, 536] width 70 height 26
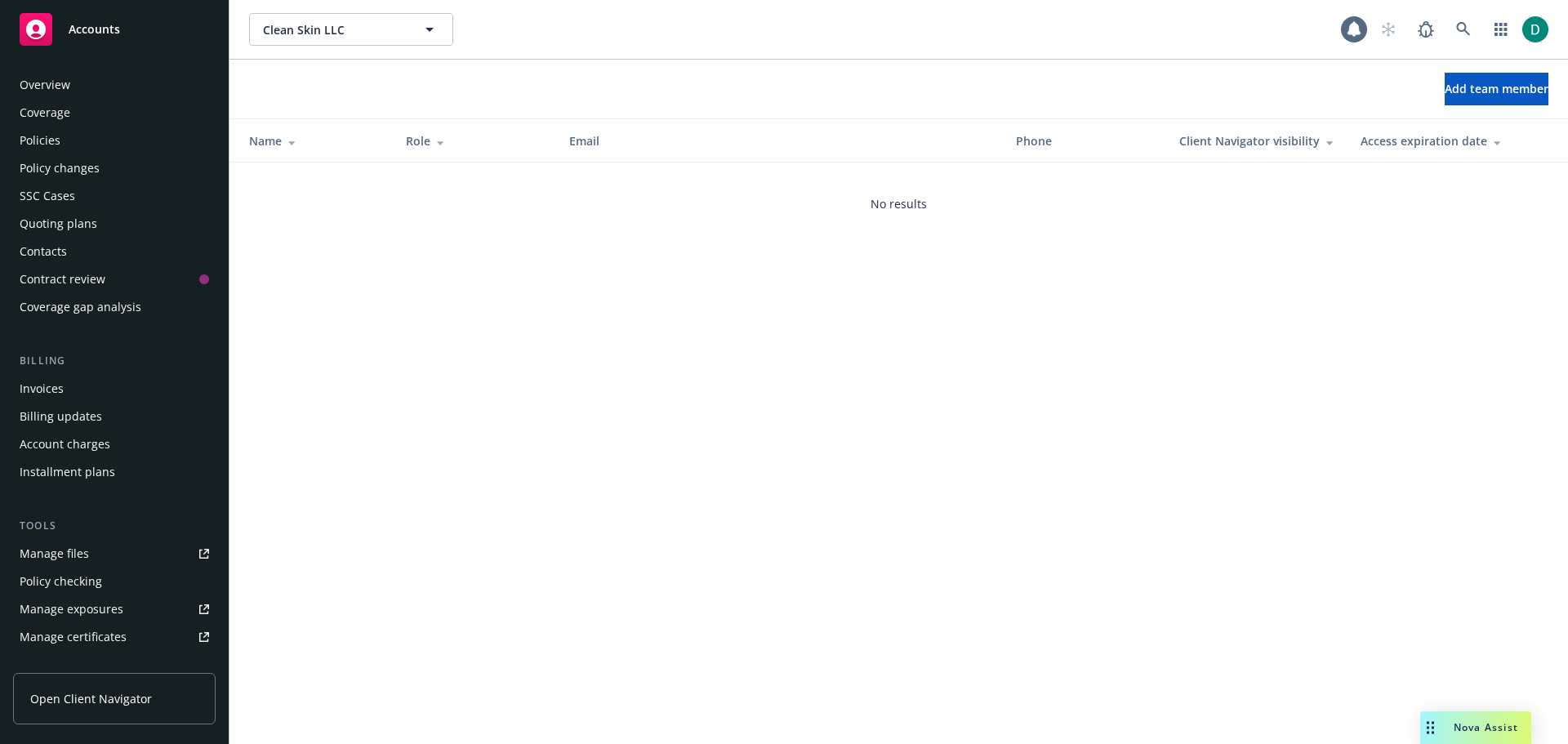
scroll to position [376, 0]
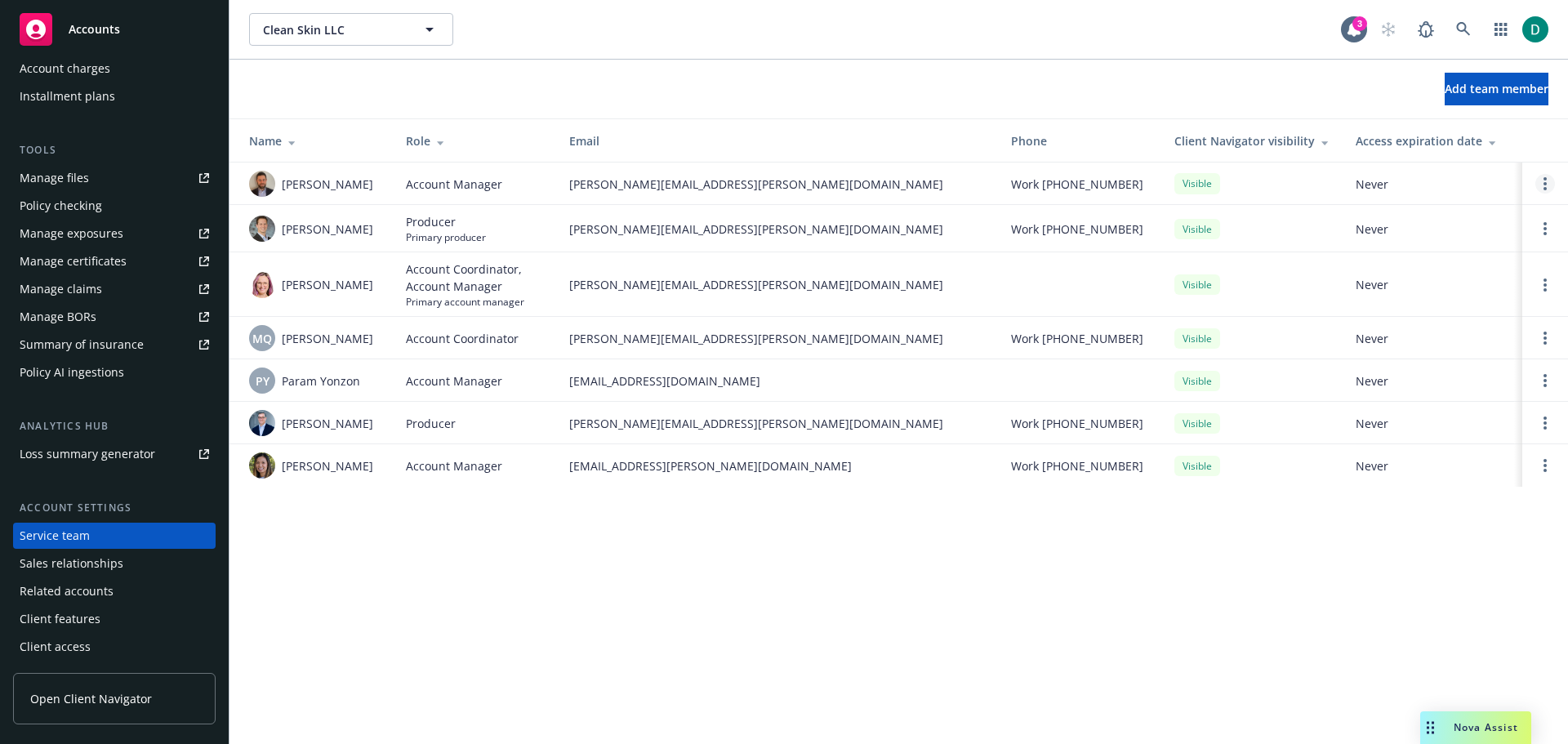
click at [1546, 188] on link "Open options" at bounding box center [1544, 184] width 20 height 20
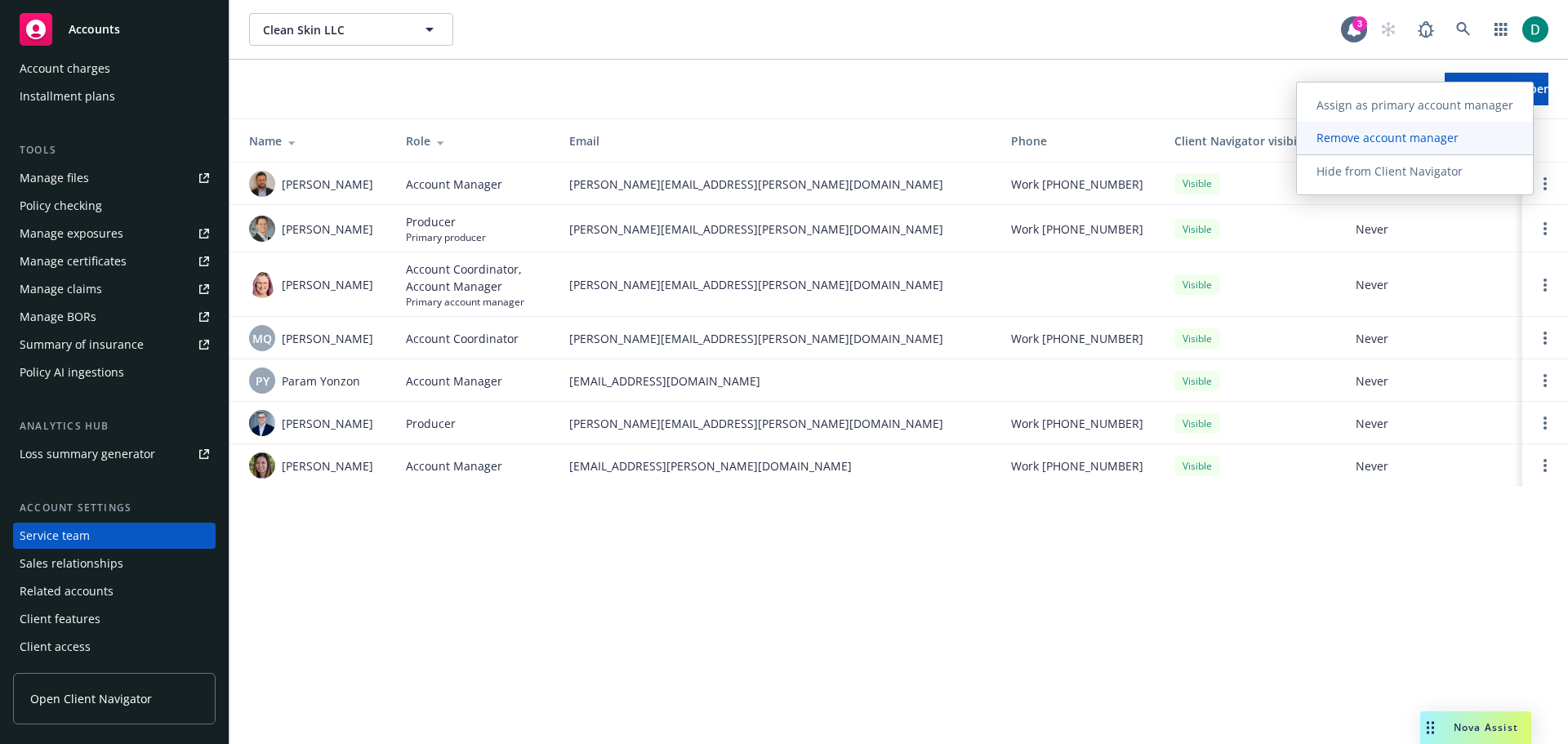
click at [1374, 147] on link "Remove account manager" at bounding box center [1414, 137] width 236 height 33
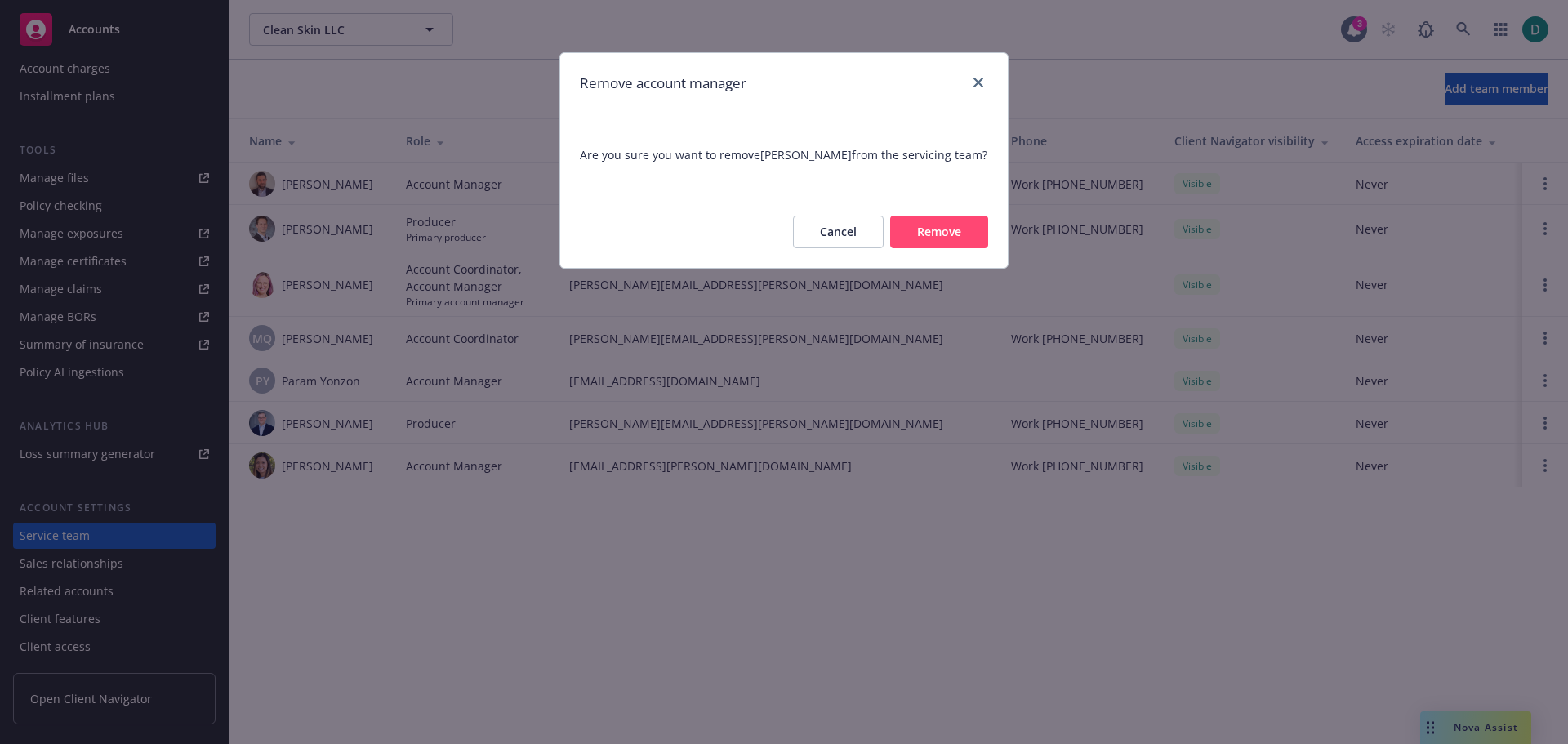
drag, startPoint x: 928, startPoint y: 234, endPoint x: 947, endPoint y: 226, distance: 20.6
click at [929, 233] on button "Remove" at bounding box center [938, 232] width 98 height 33
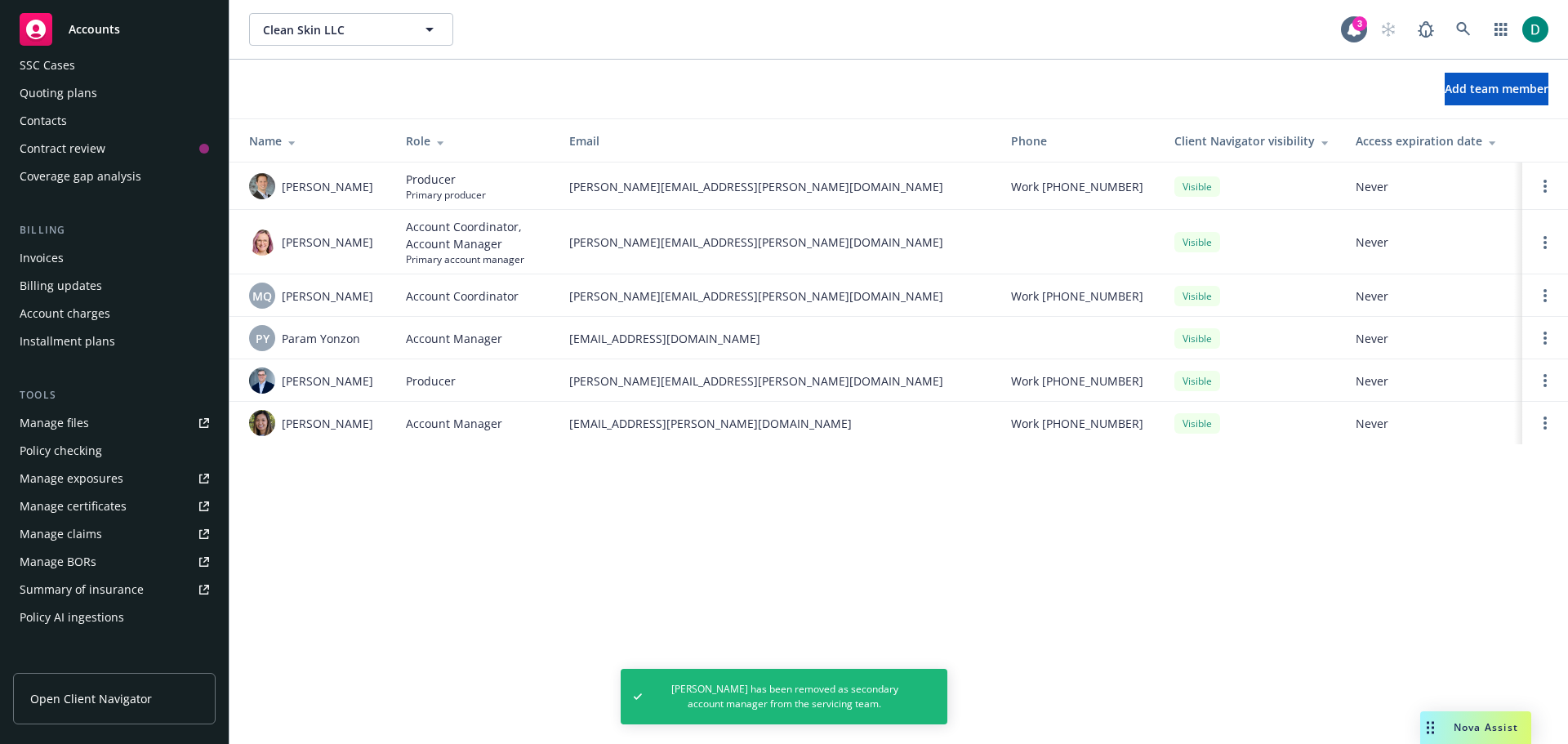
scroll to position [0, 0]
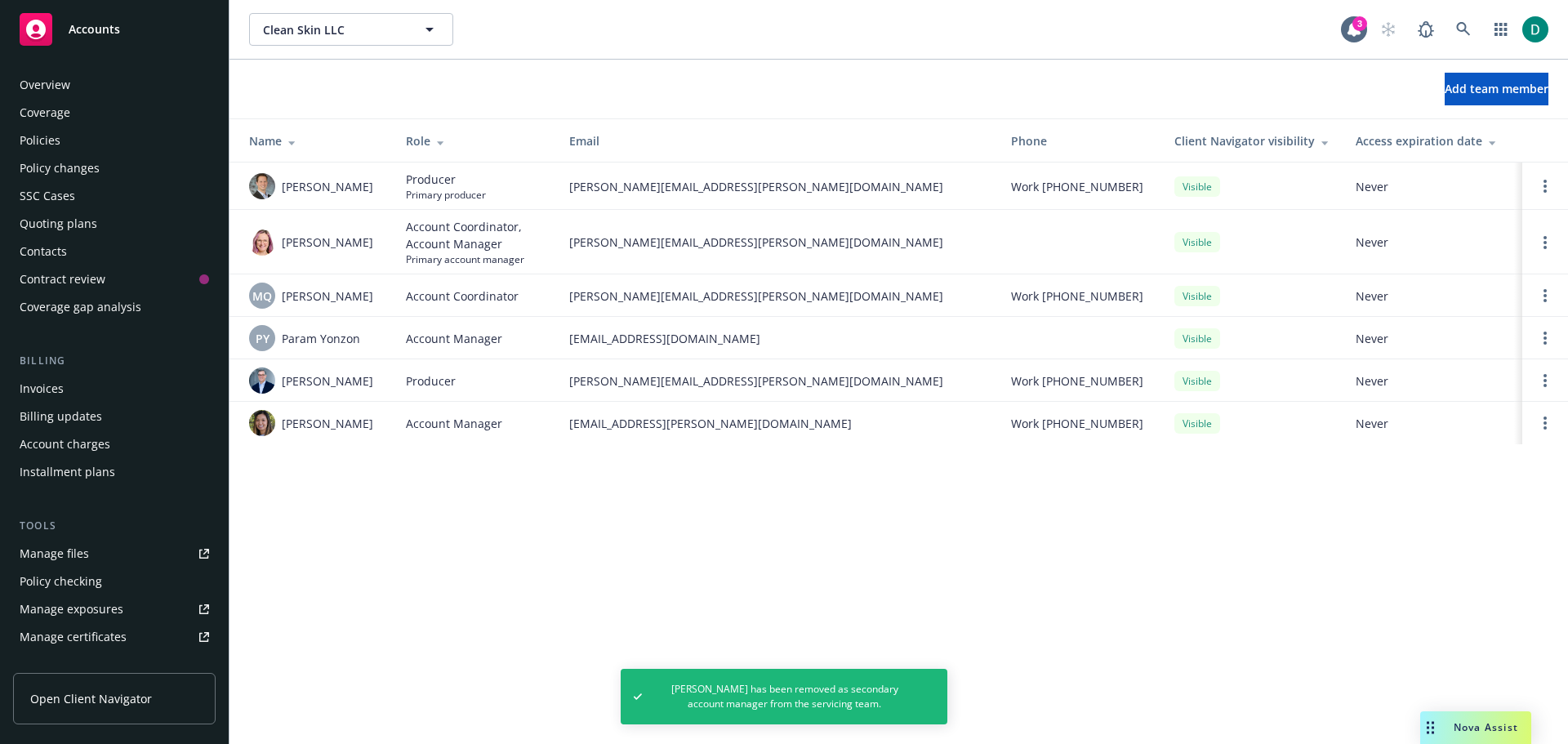
click at [68, 137] on div "Policies" at bounding box center [114, 140] width 189 height 26
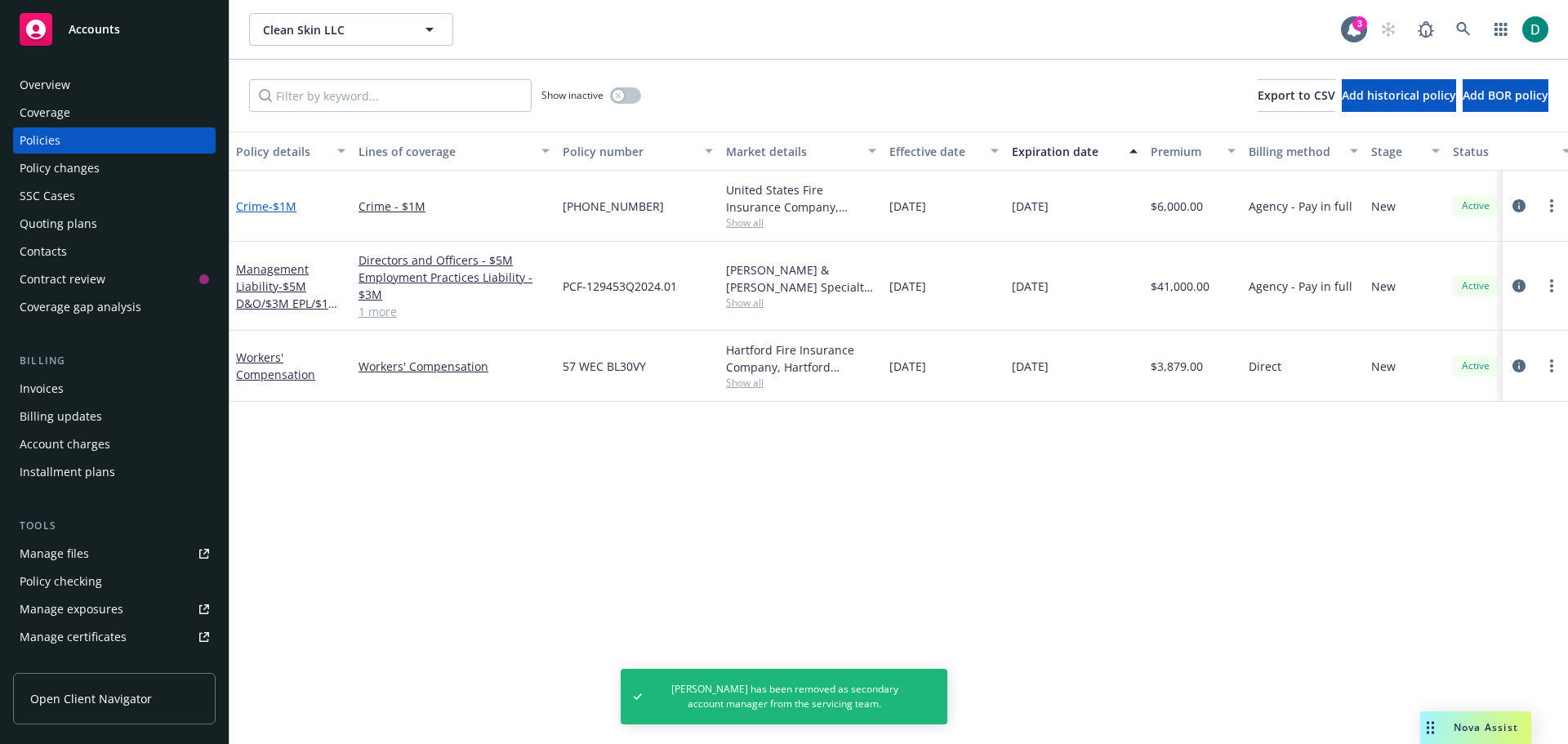
click at [290, 206] on span "- $1M" at bounding box center [282, 206] width 28 height 16
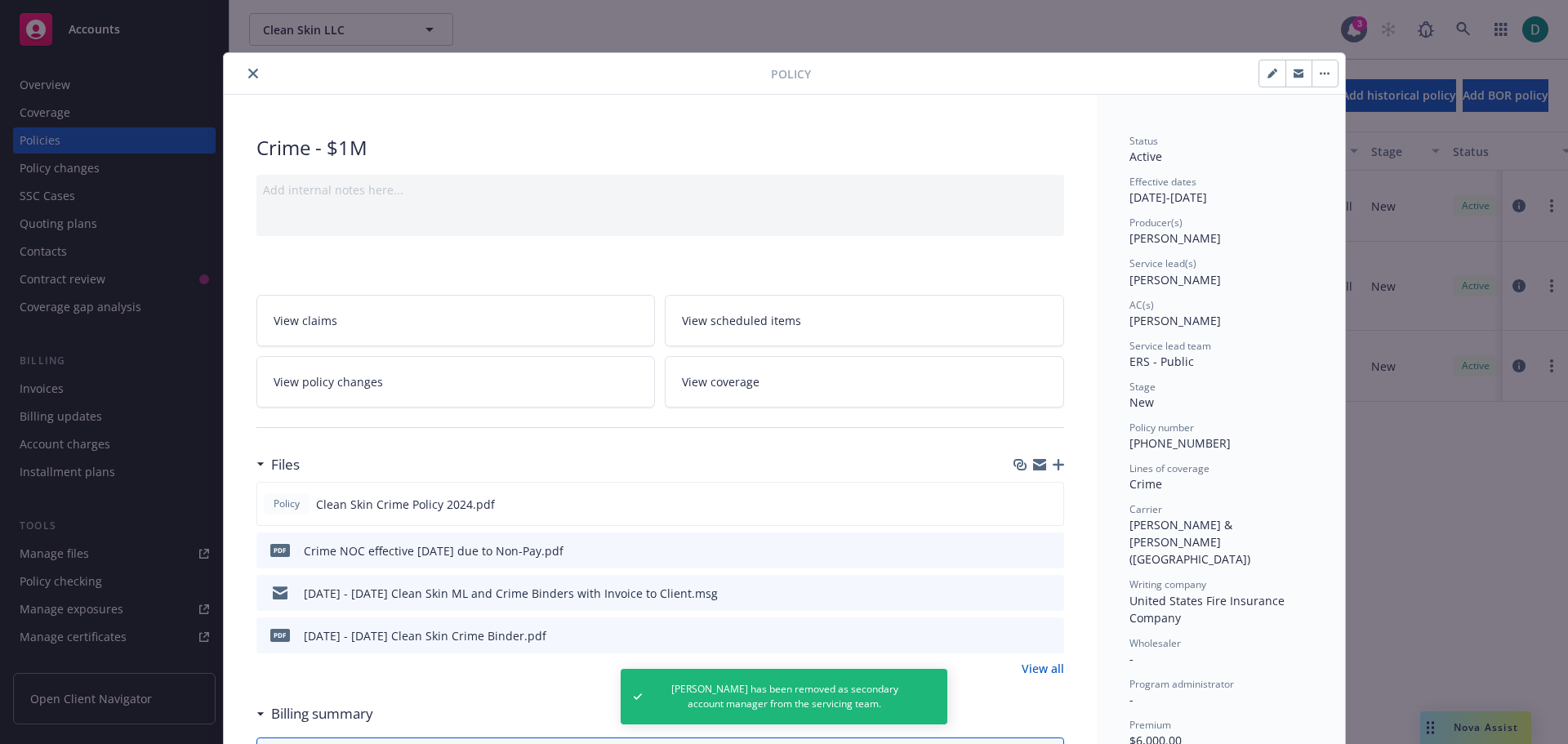
click at [249, 74] on icon "close" at bounding box center [253, 74] width 10 height 10
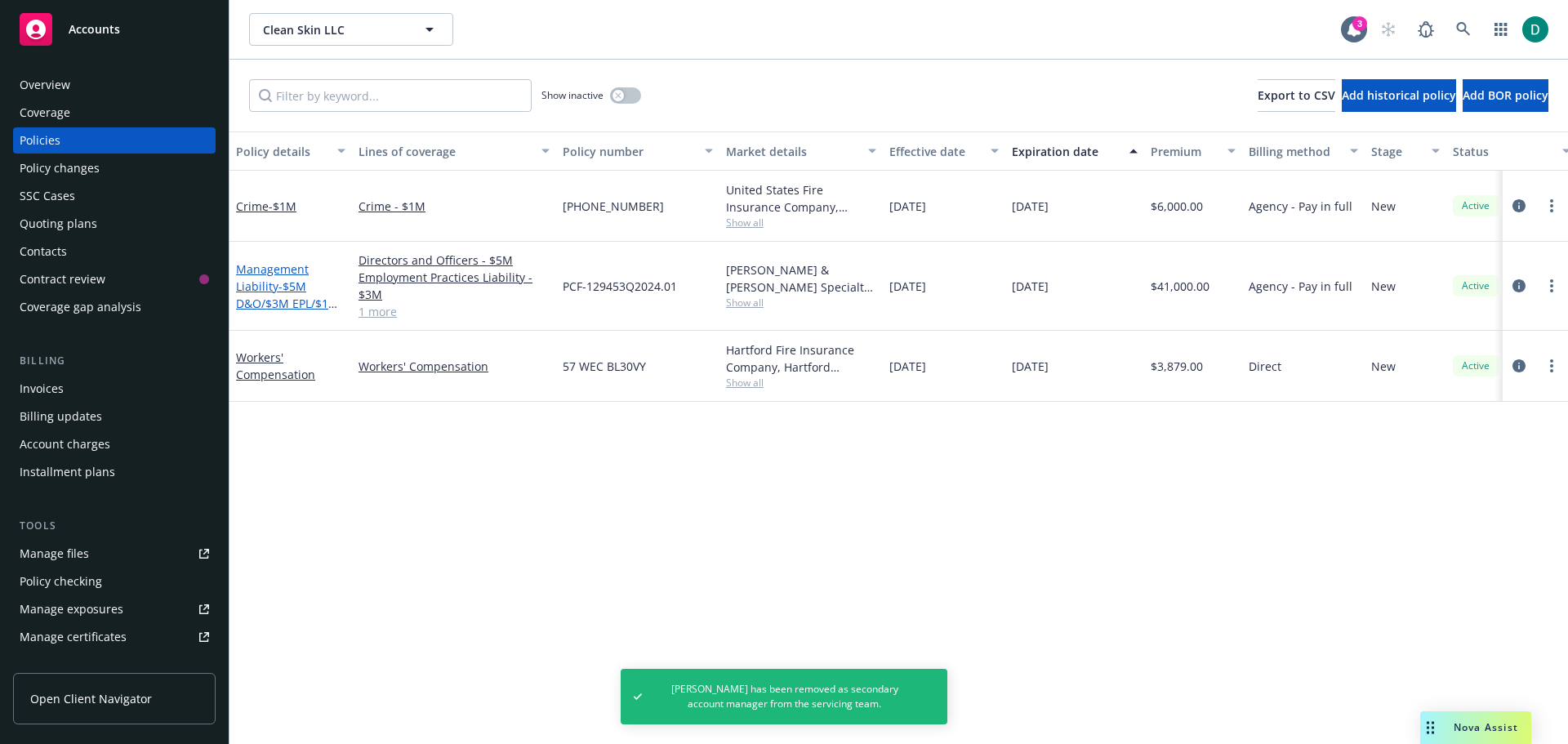
click at [256, 270] on link "Management Liability - $5M D&O/$3M EPL/$1M FID" at bounding box center [287, 295] width 103 height 67
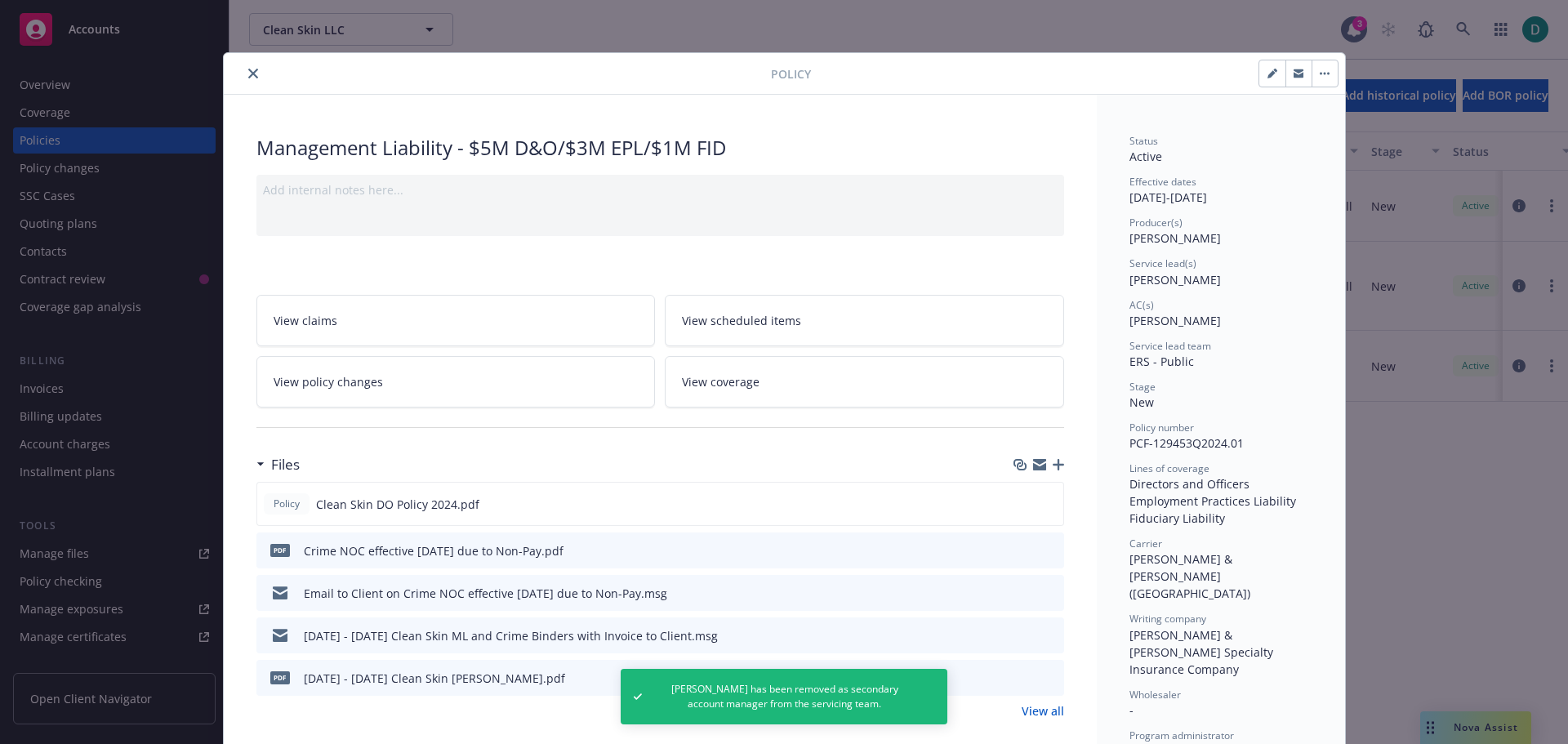
click at [249, 77] on icon "close" at bounding box center [253, 74] width 10 height 10
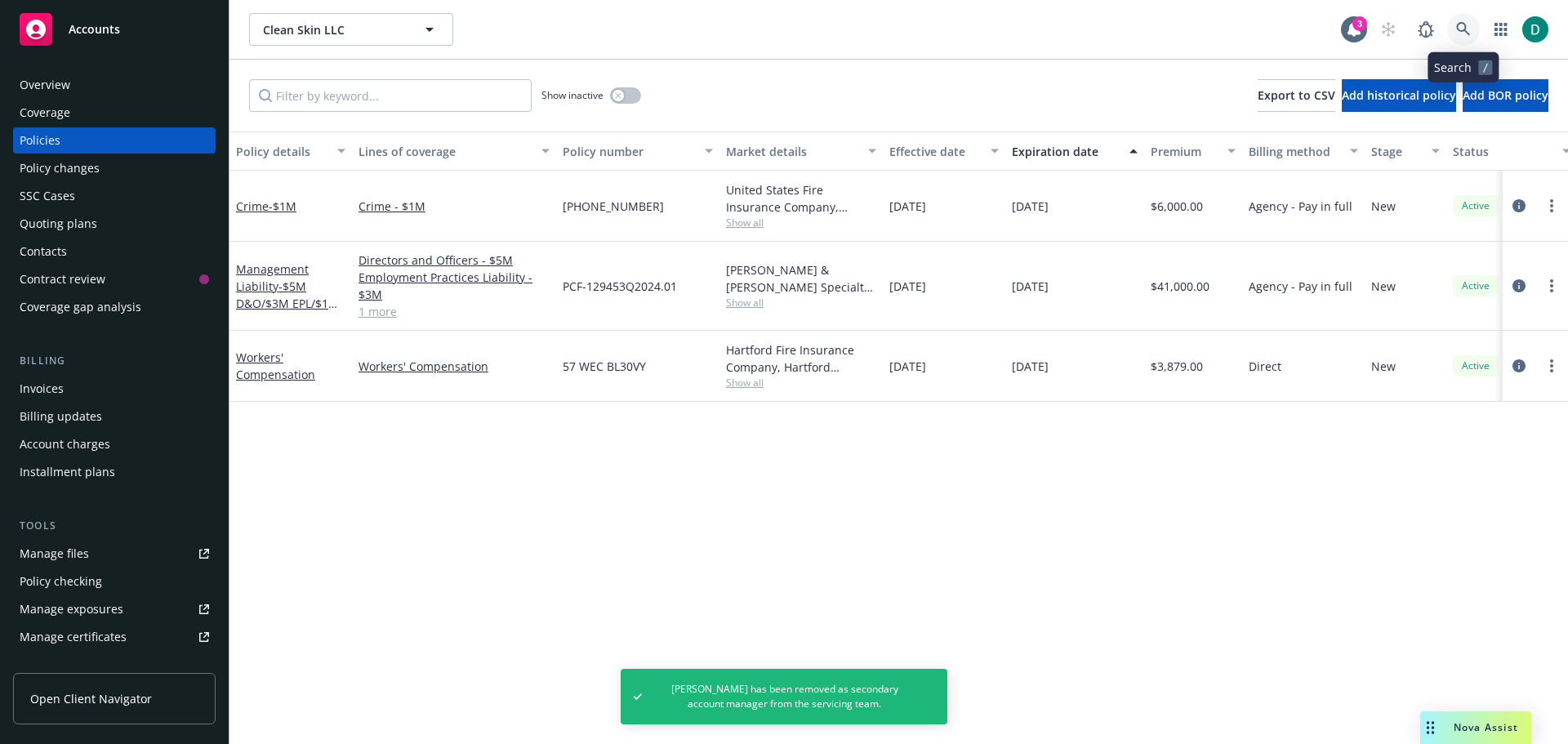
click at [1457, 31] on icon at bounding box center [1462, 29] width 15 height 15
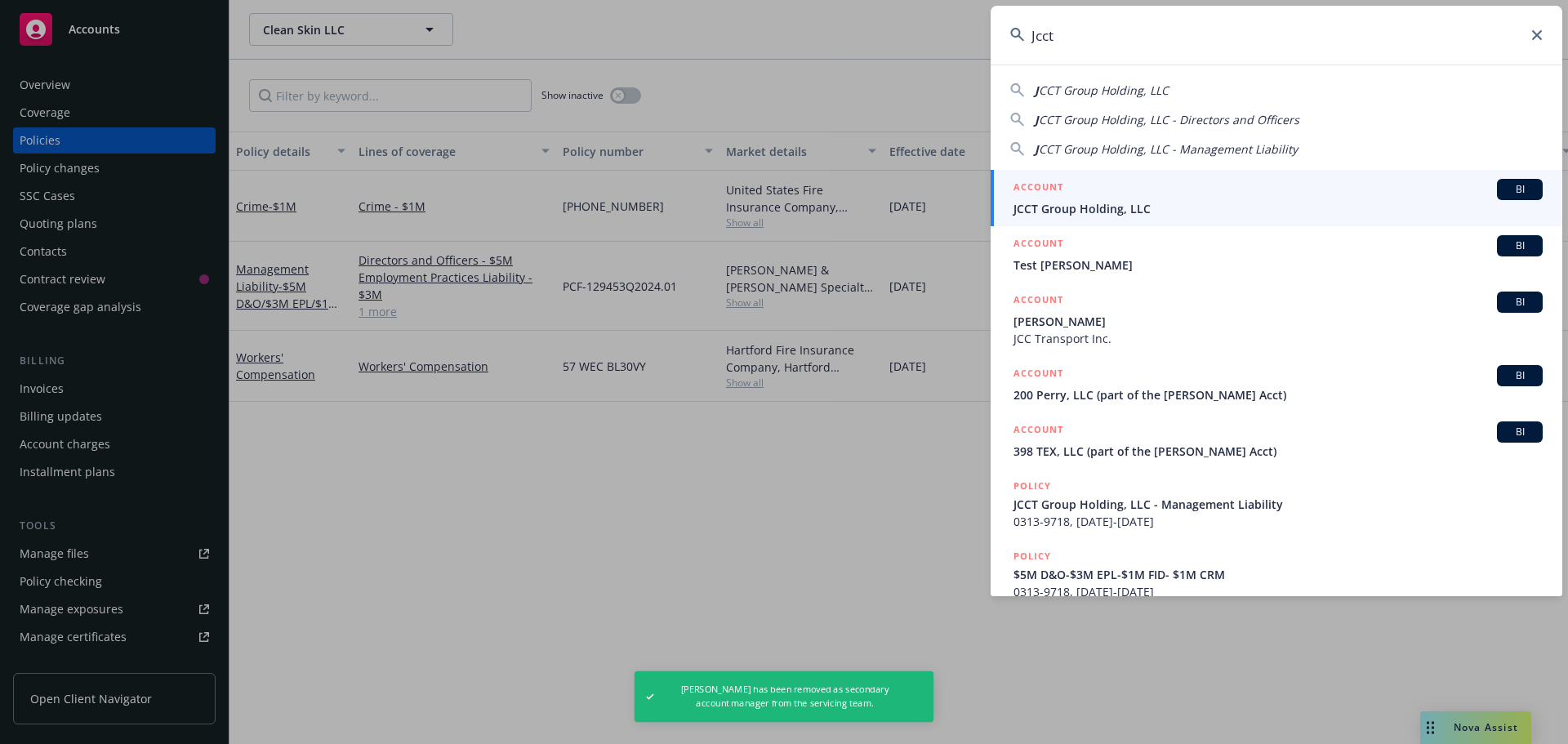
type input "Jcct"
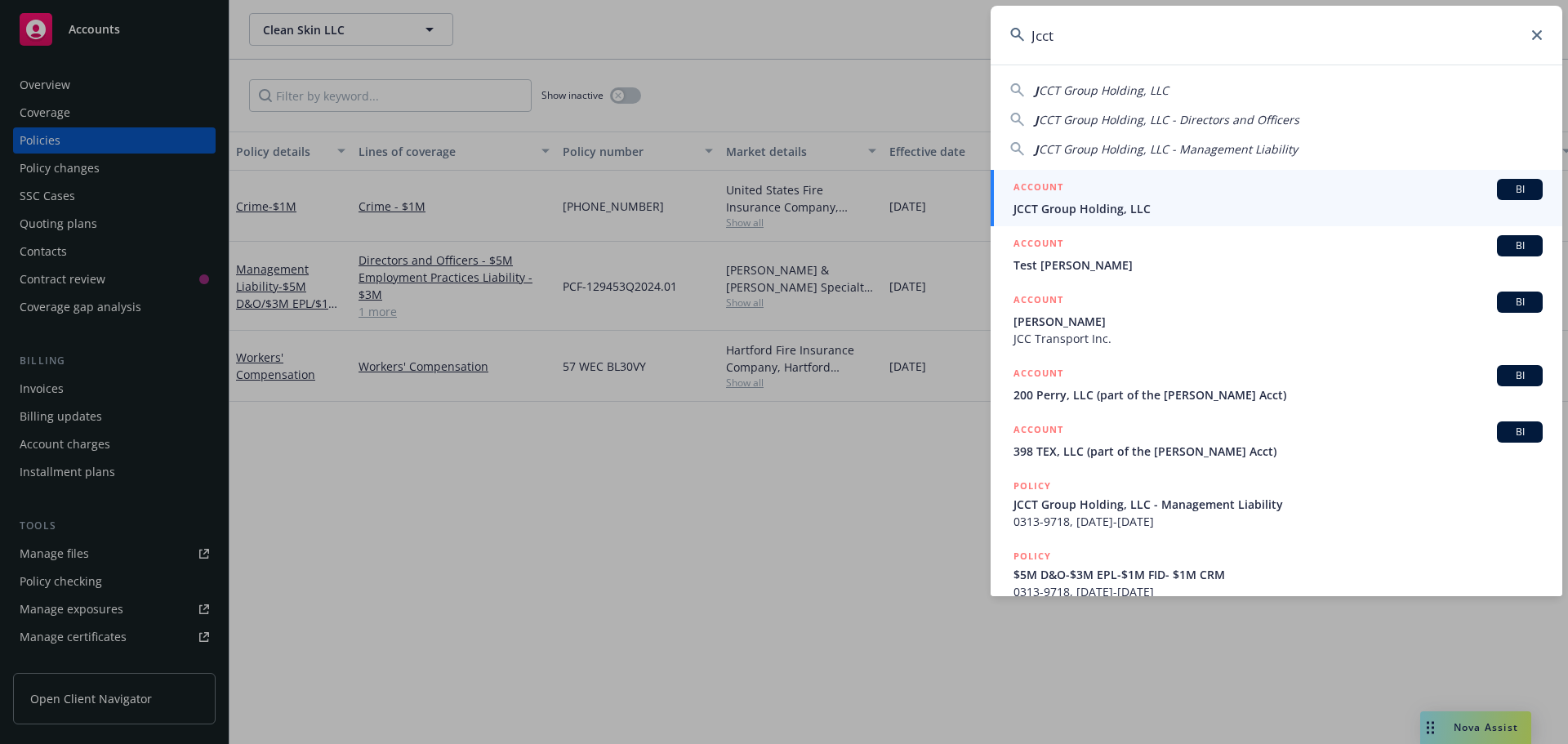
click at [1160, 206] on span "JCCT Group Holding, LLC" at bounding box center [1277, 208] width 529 height 17
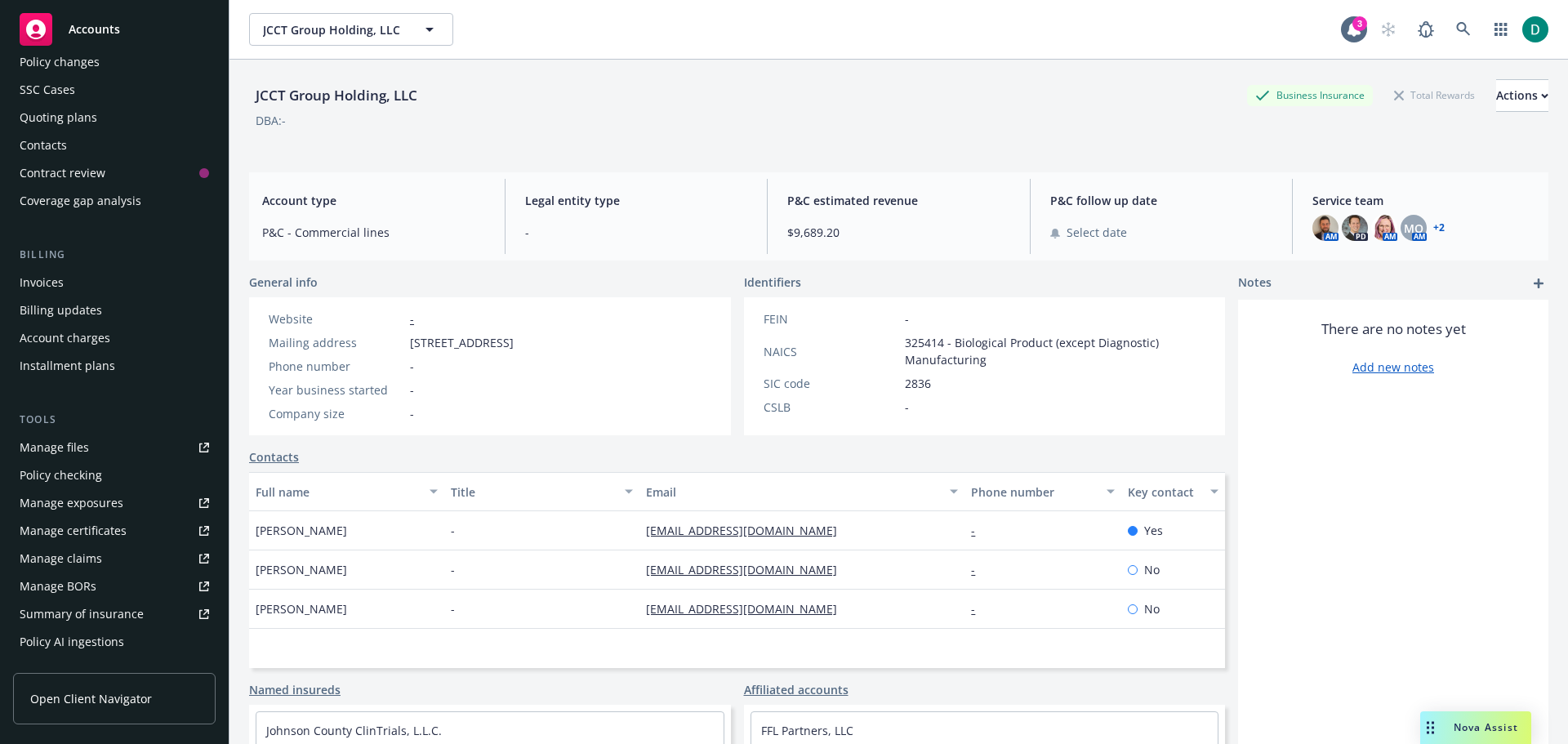
scroll to position [376, 0]
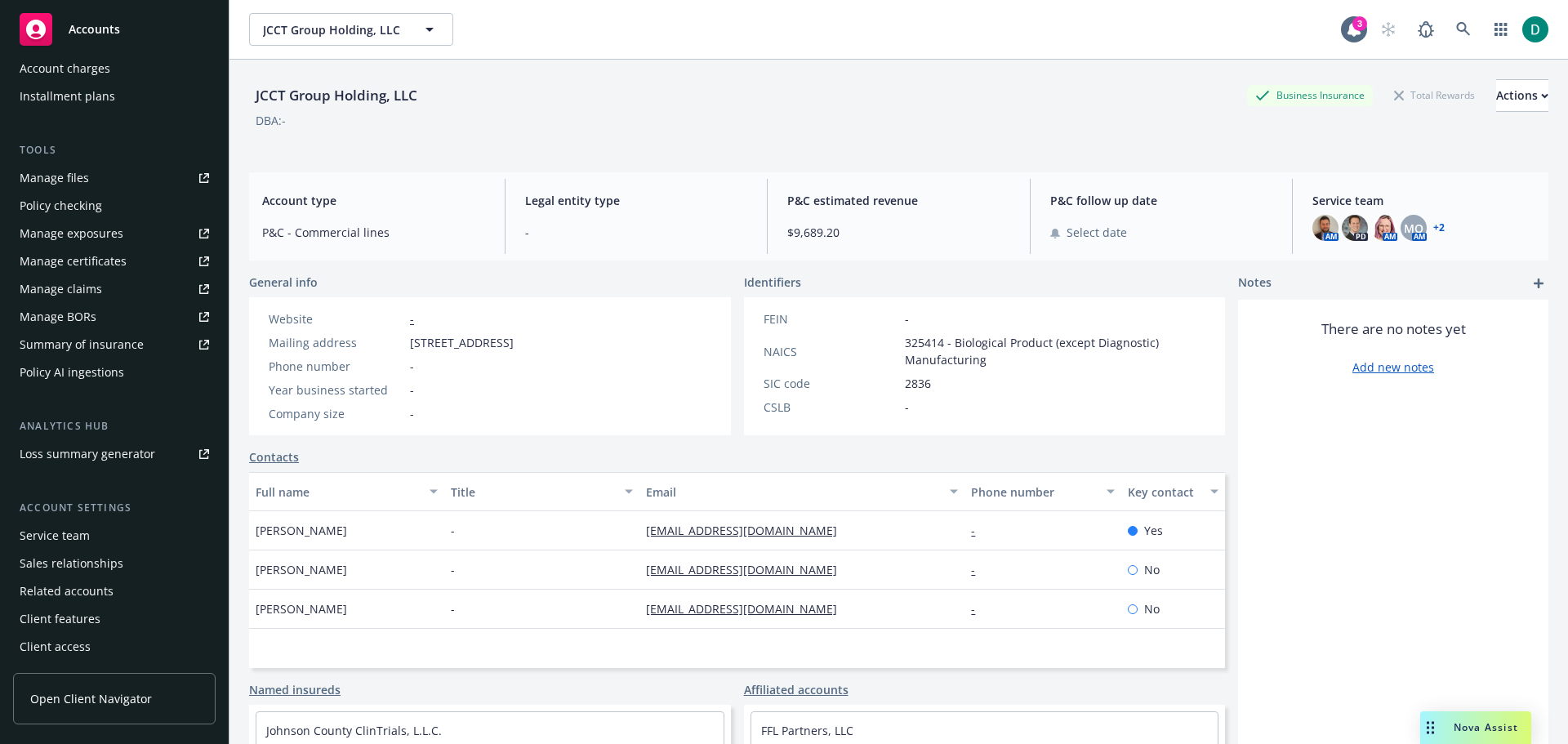
click at [100, 539] on div "Service team" at bounding box center [114, 536] width 189 height 26
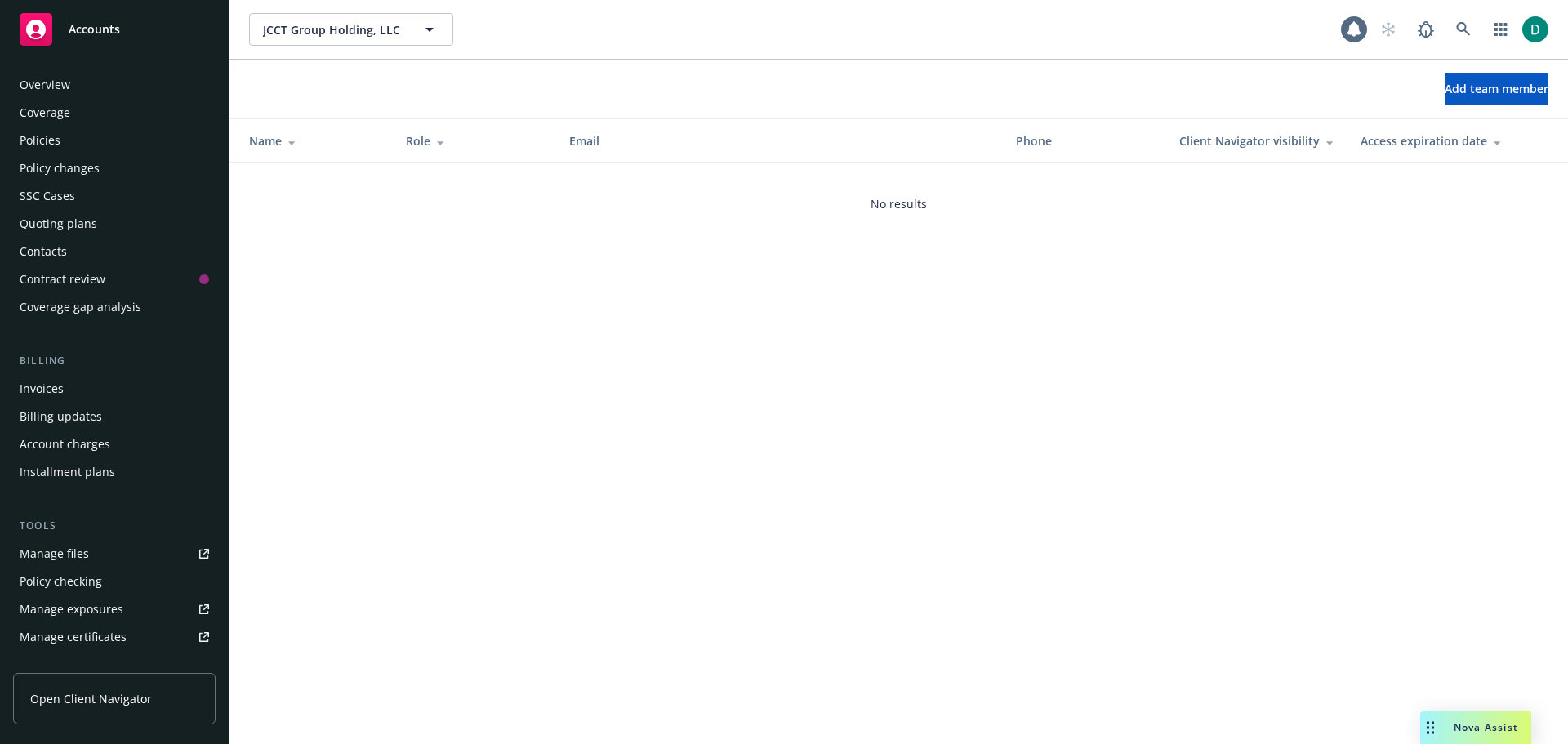
scroll to position [376, 0]
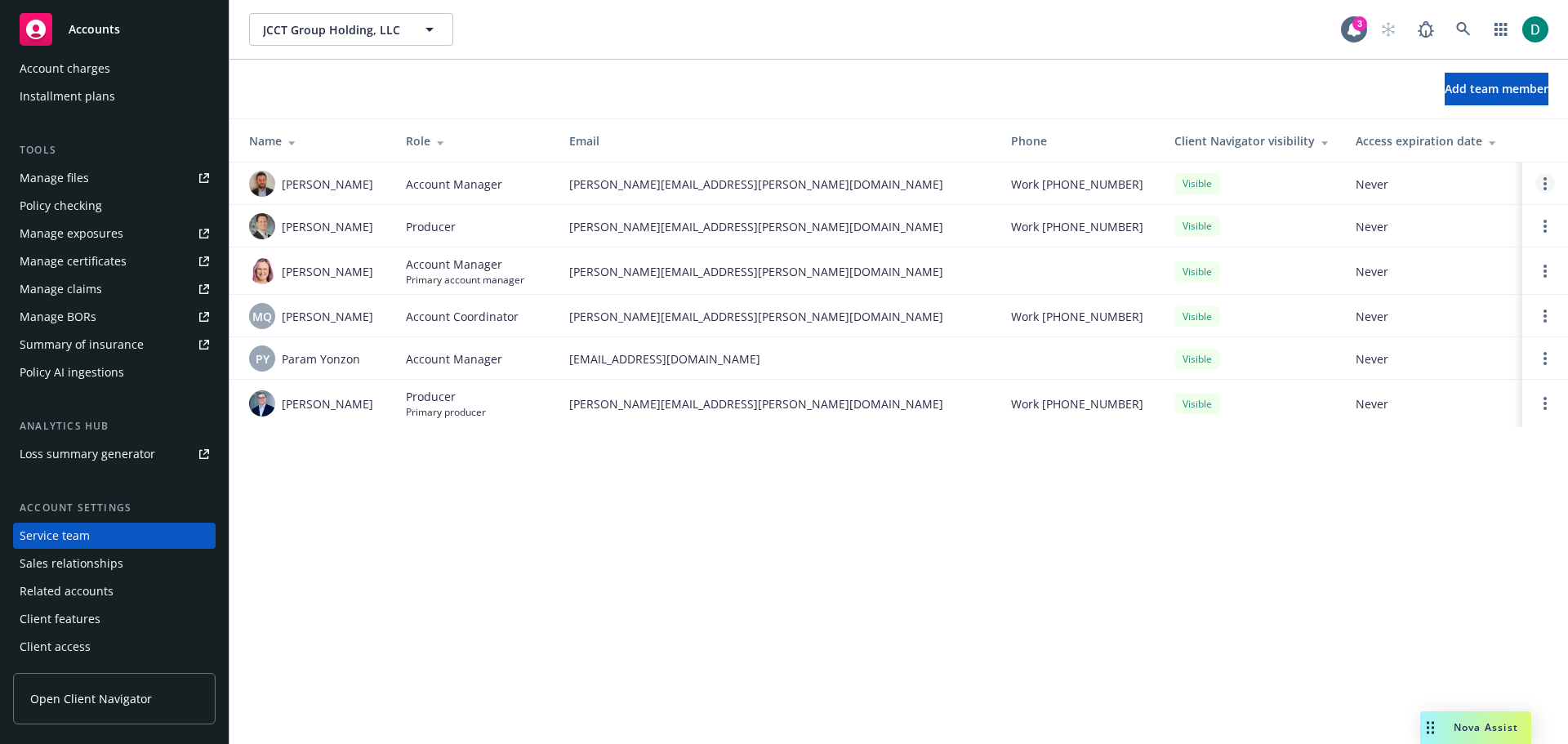
click at [1545, 185] on circle "Open options" at bounding box center [1544, 184] width 3 height 3
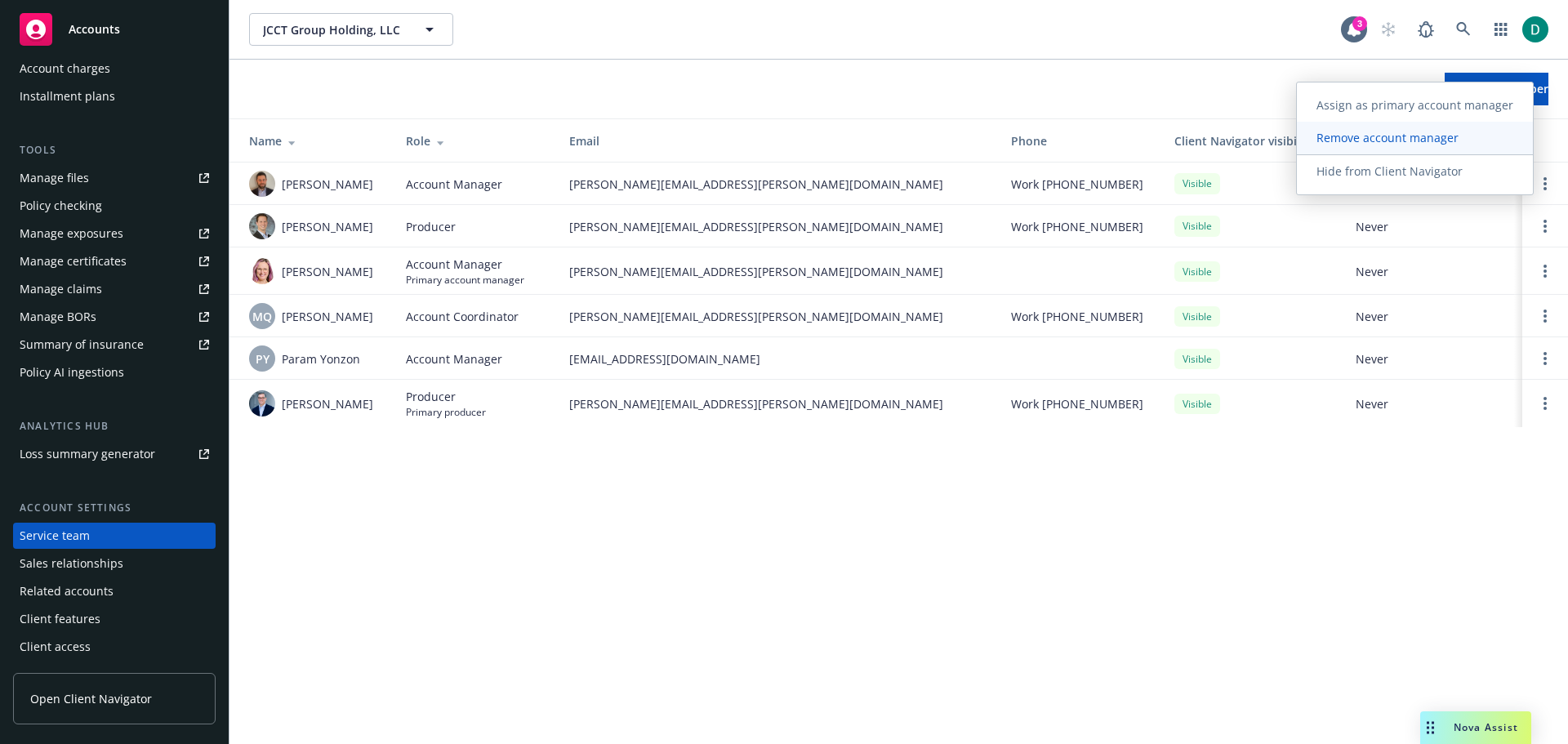
click at [1402, 146] on link "Remove account manager" at bounding box center [1414, 137] width 236 height 33
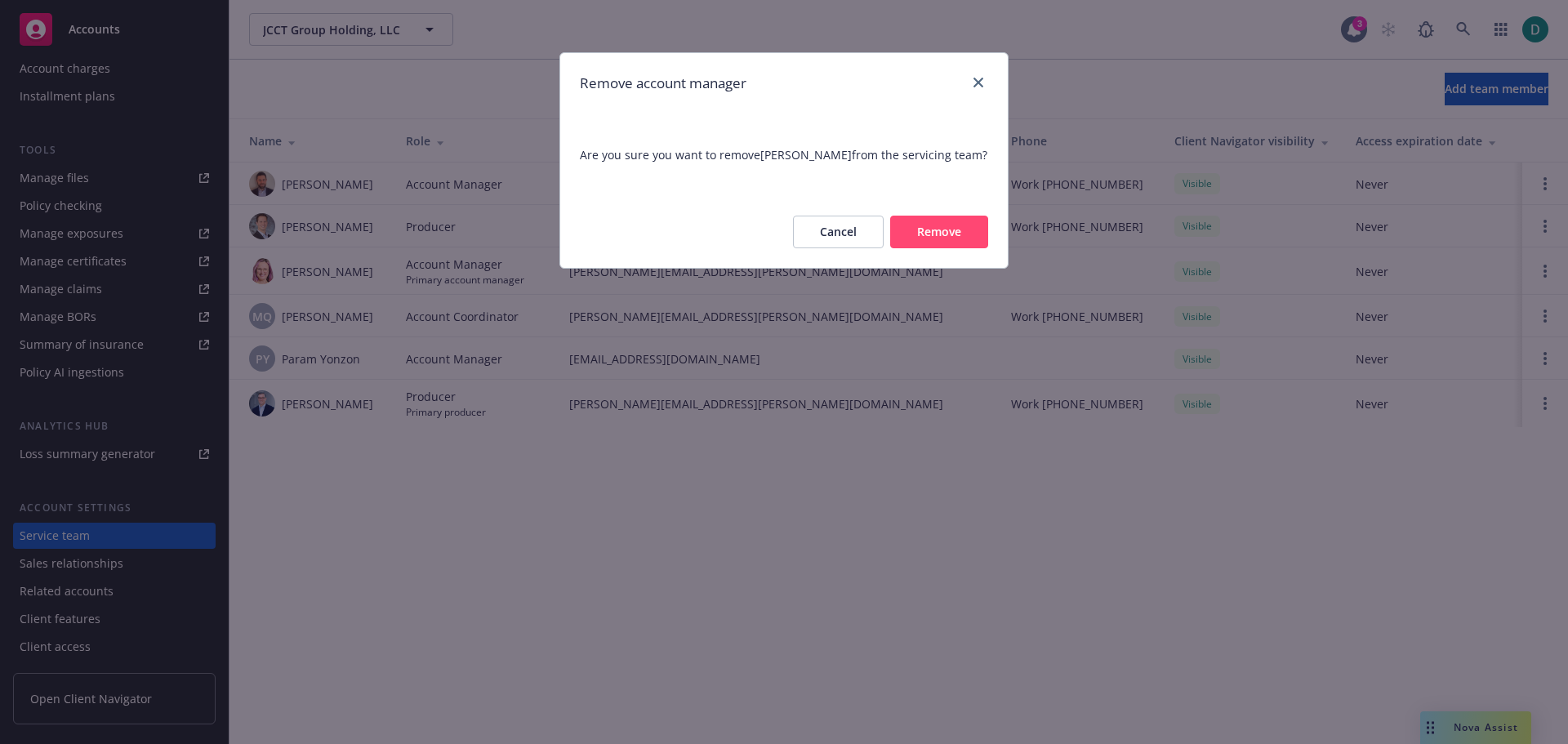
click at [923, 233] on button "Remove" at bounding box center [938, 232] width 98 height 33
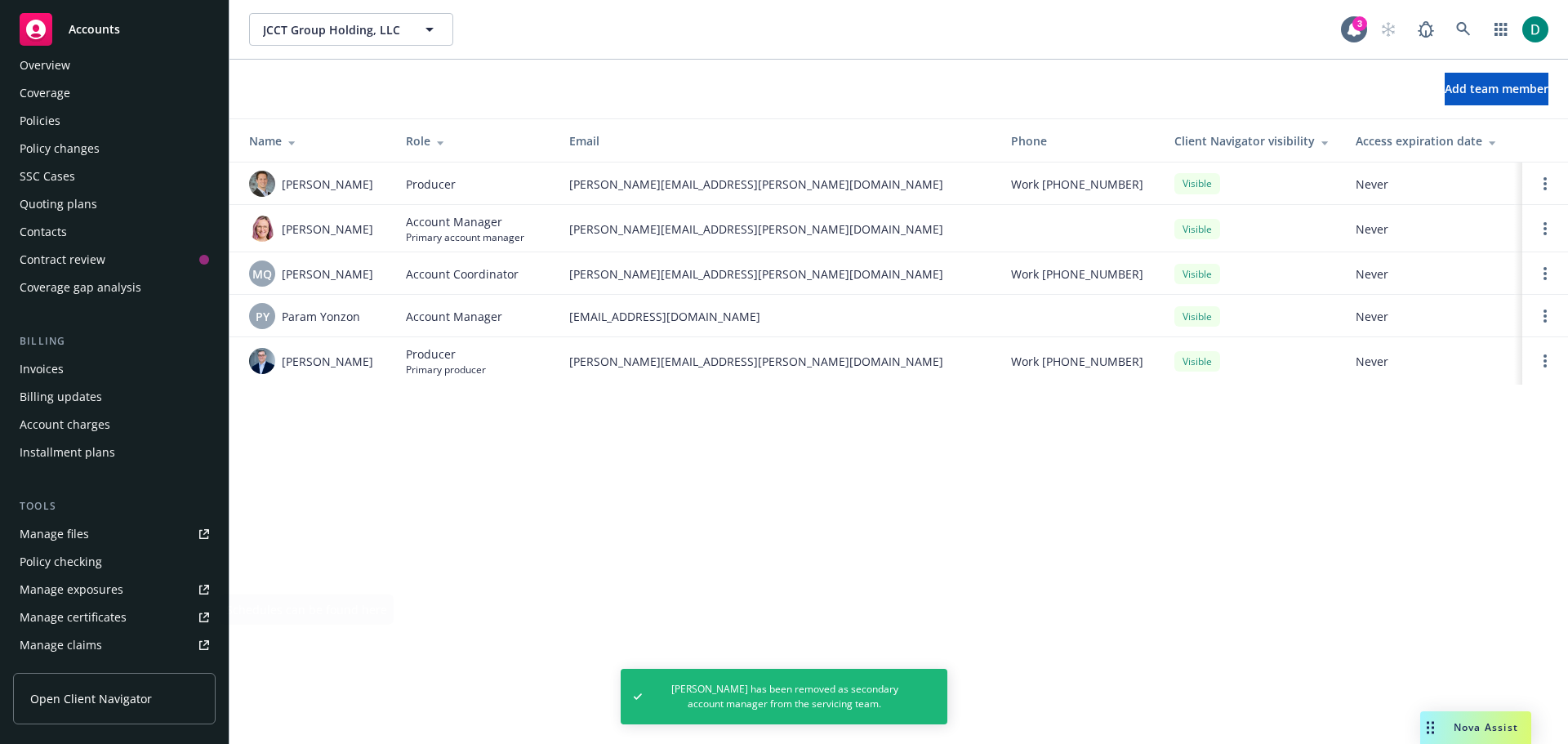
scroll to position [0, 0]
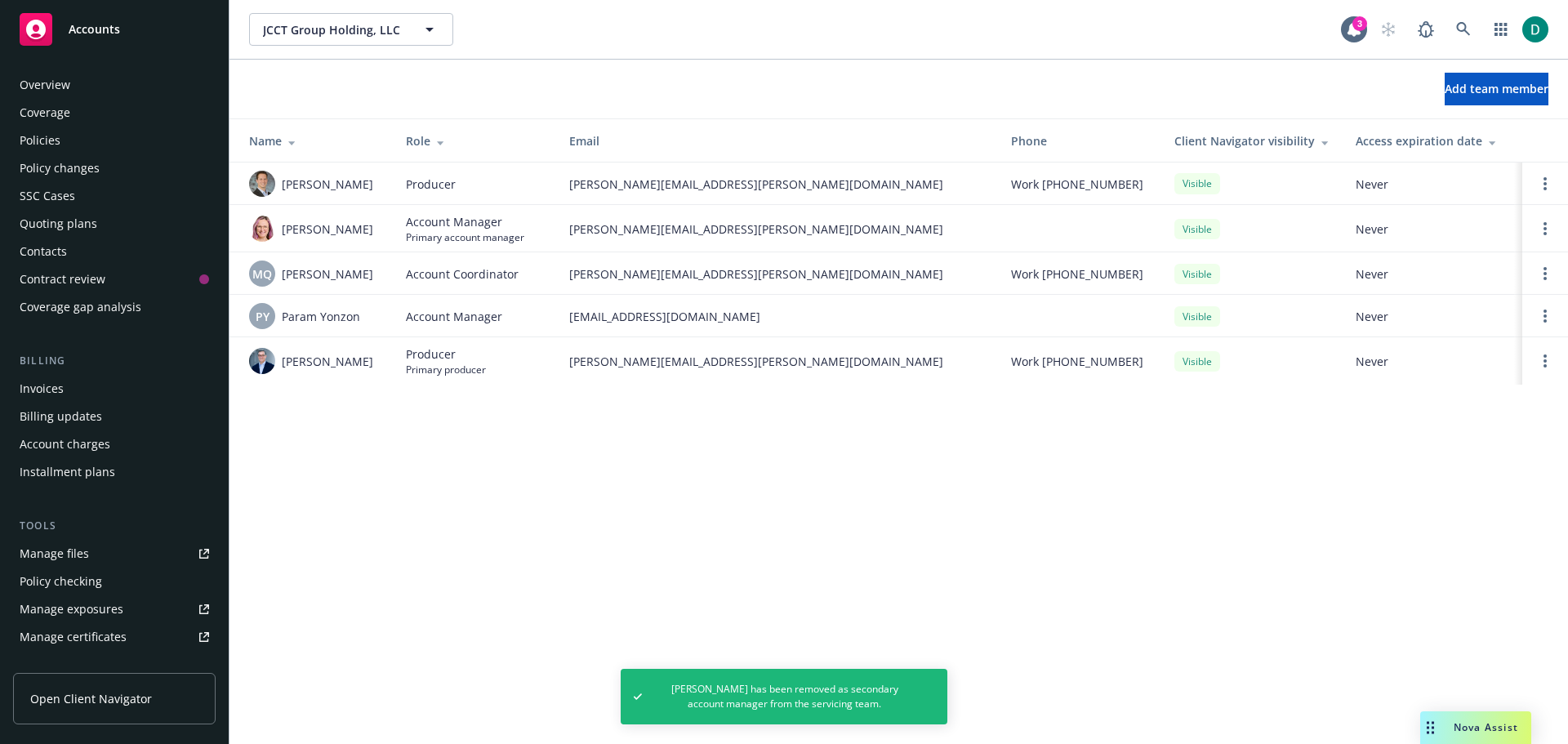
click at [54, 135] on div "Policies" at bounding box center [39, 140] width 40 height 26
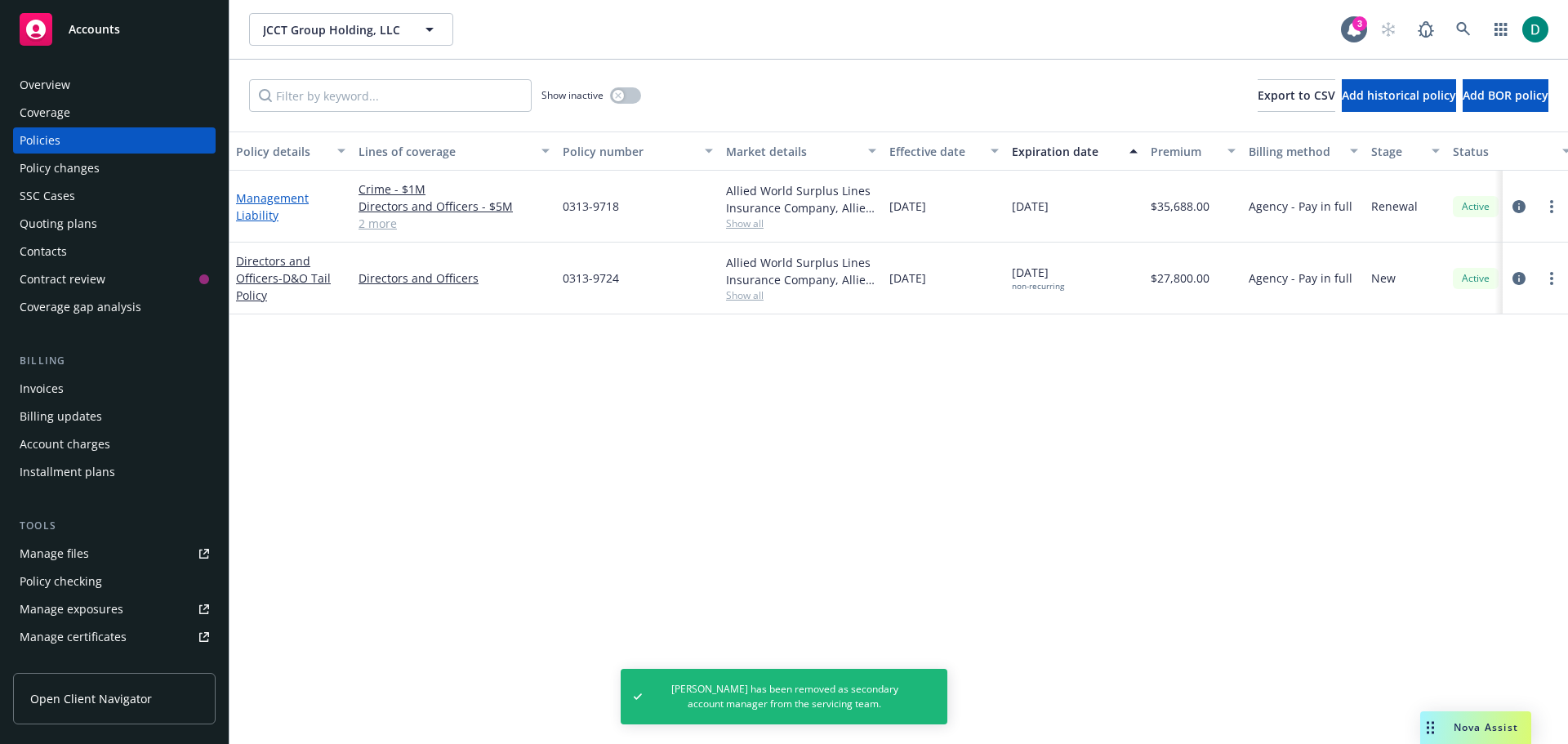
click at [275, 203] on link "Management Liability" at bounding box center [272, 206] width 73 height 33
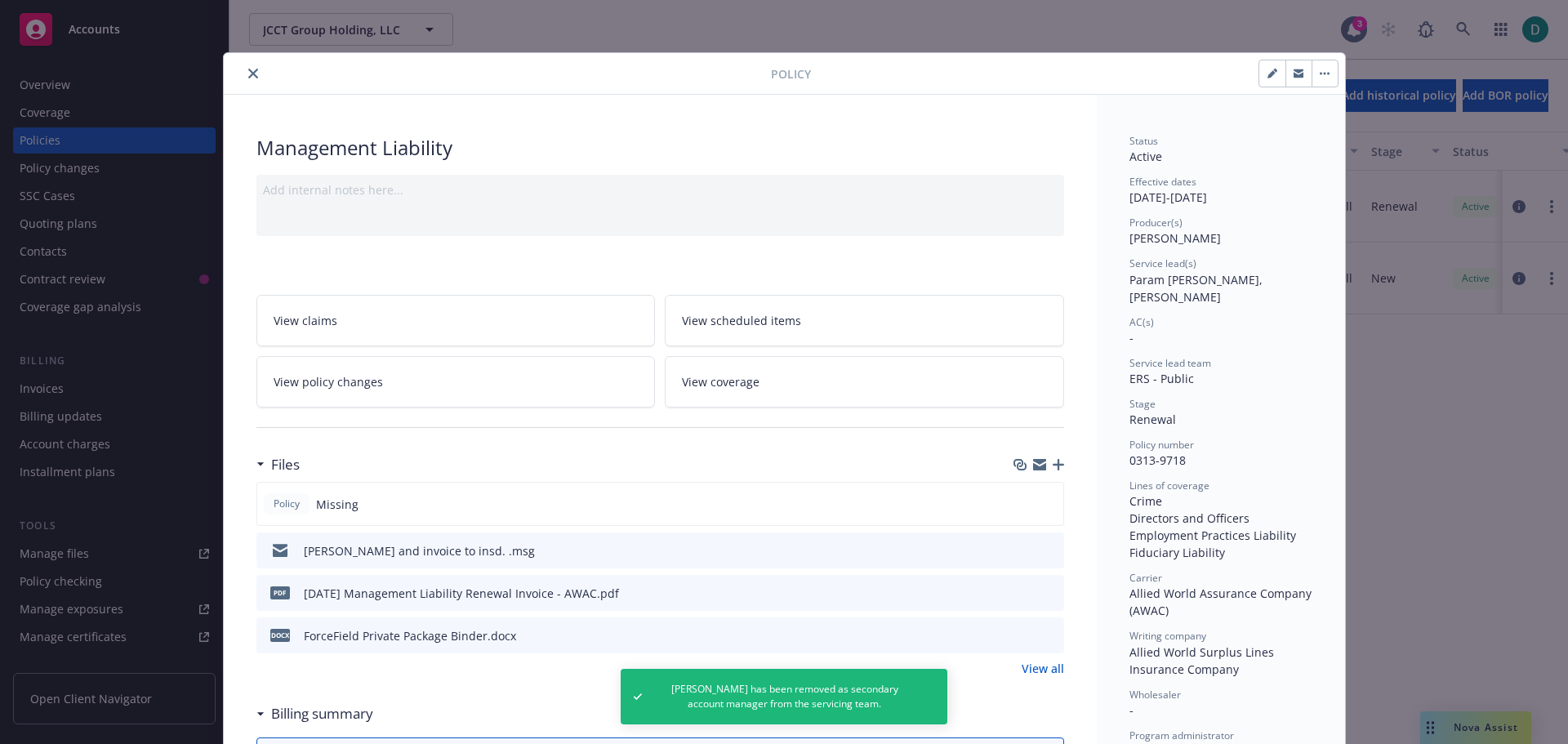
click at [249, 73] on icon "close" at bounding box center [253, 74] width 10 height 10
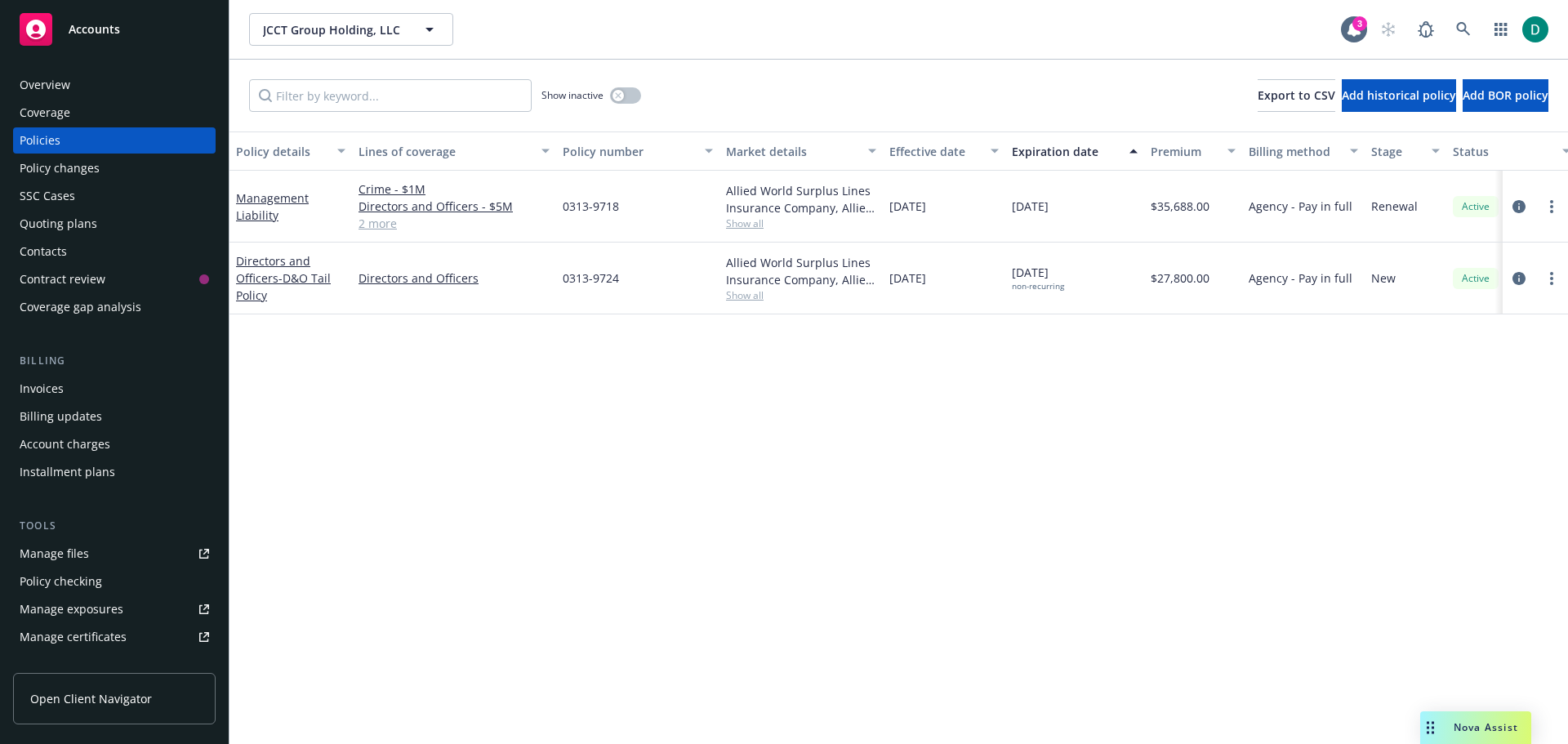
drag, startPoint x: 1482, startPoint y: 728, endPoint x: 1492, endPoint y: 724, distance: 10.8
click at [1482, 728] on span "Nova Assist" at bounding box center [1485, 727] width 64 height 14
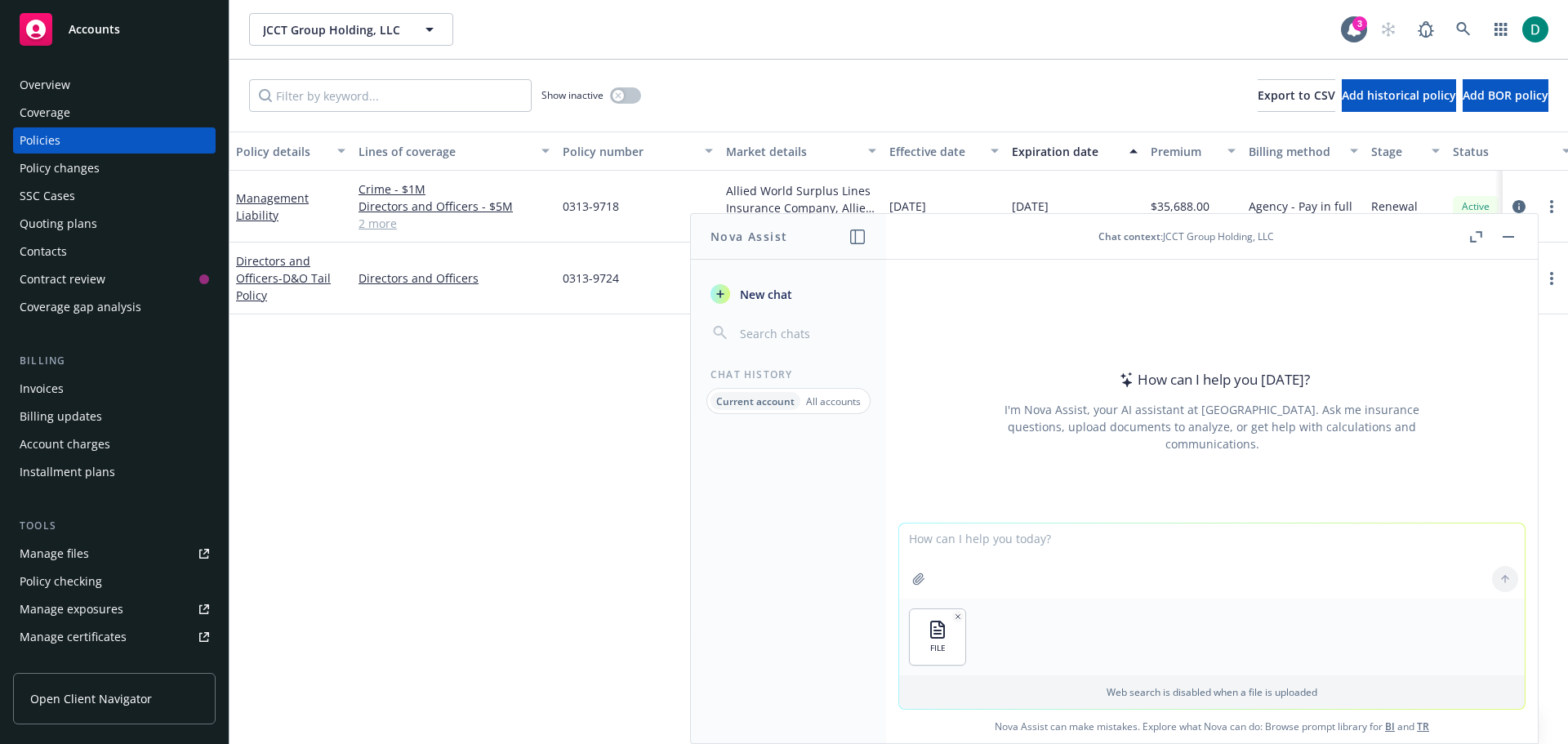
click at [971, 541] on textarea at bounding box center [1212, 561] width 625 height 75
type textarea "A"
type textarea "Review all Tabs and summarize the count for each sheet as well as the total pre…"
